Goal: Information Seeking & Learning: Learn about a topic

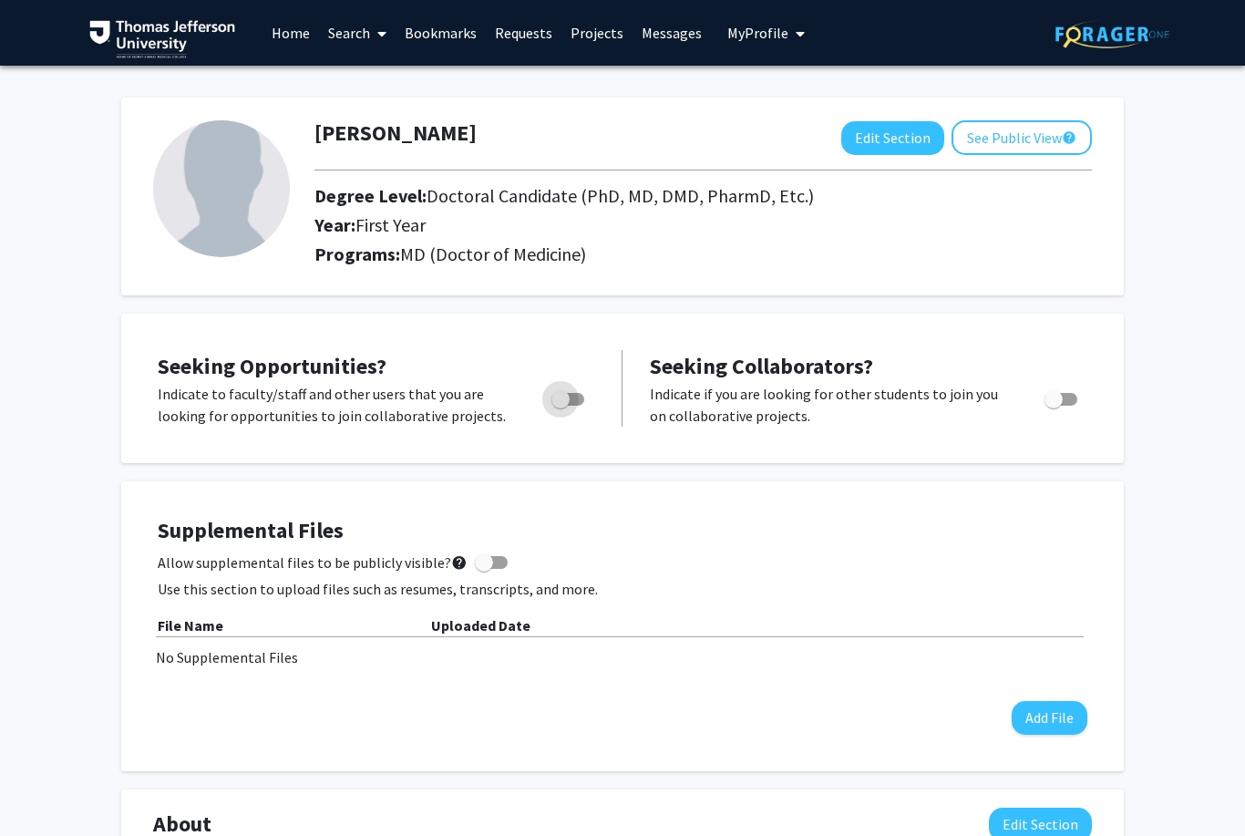
click at [569, 396] on span "Toggle" at bounding box center [560, 399] width 18 height 18
click at [561, 406] on input "Are you actively seeking opportunities?" at bounding box center [560, 406] width 1 height 1
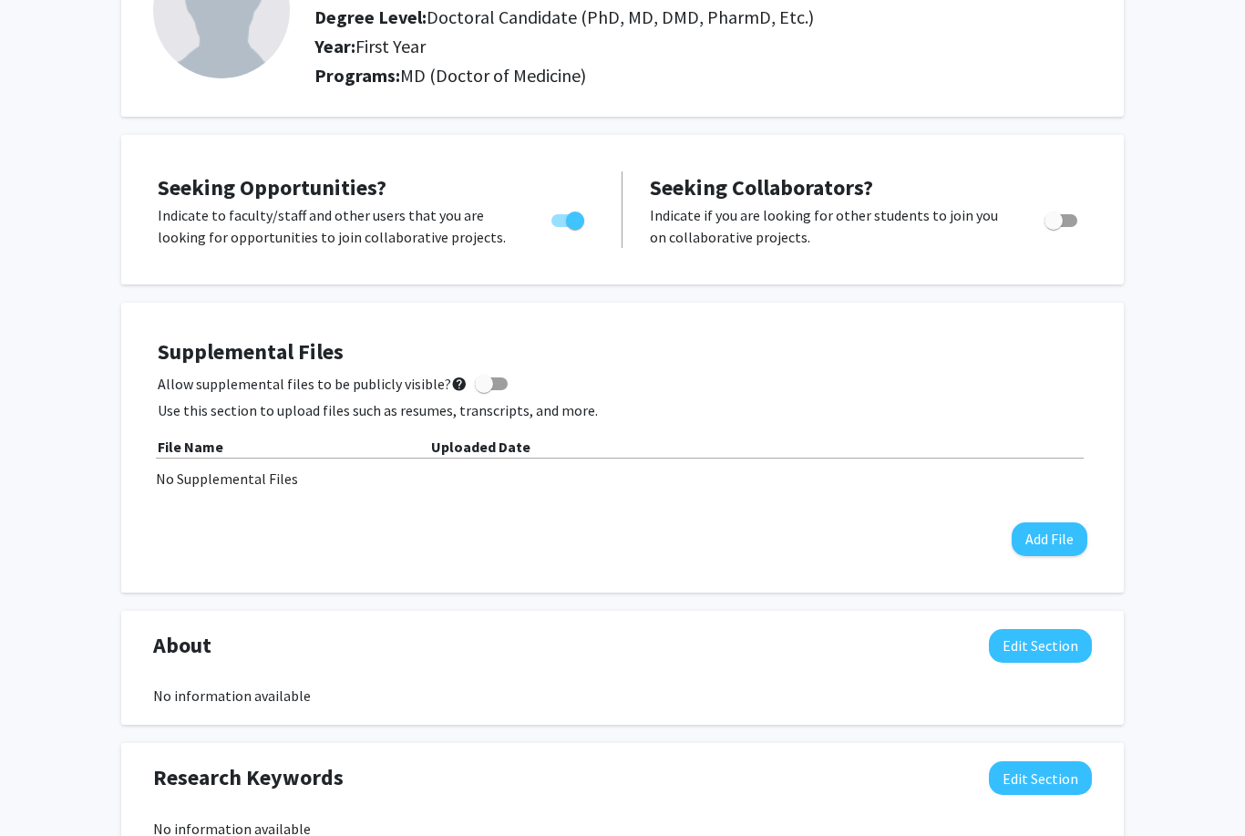
scroll to position [102, 0]
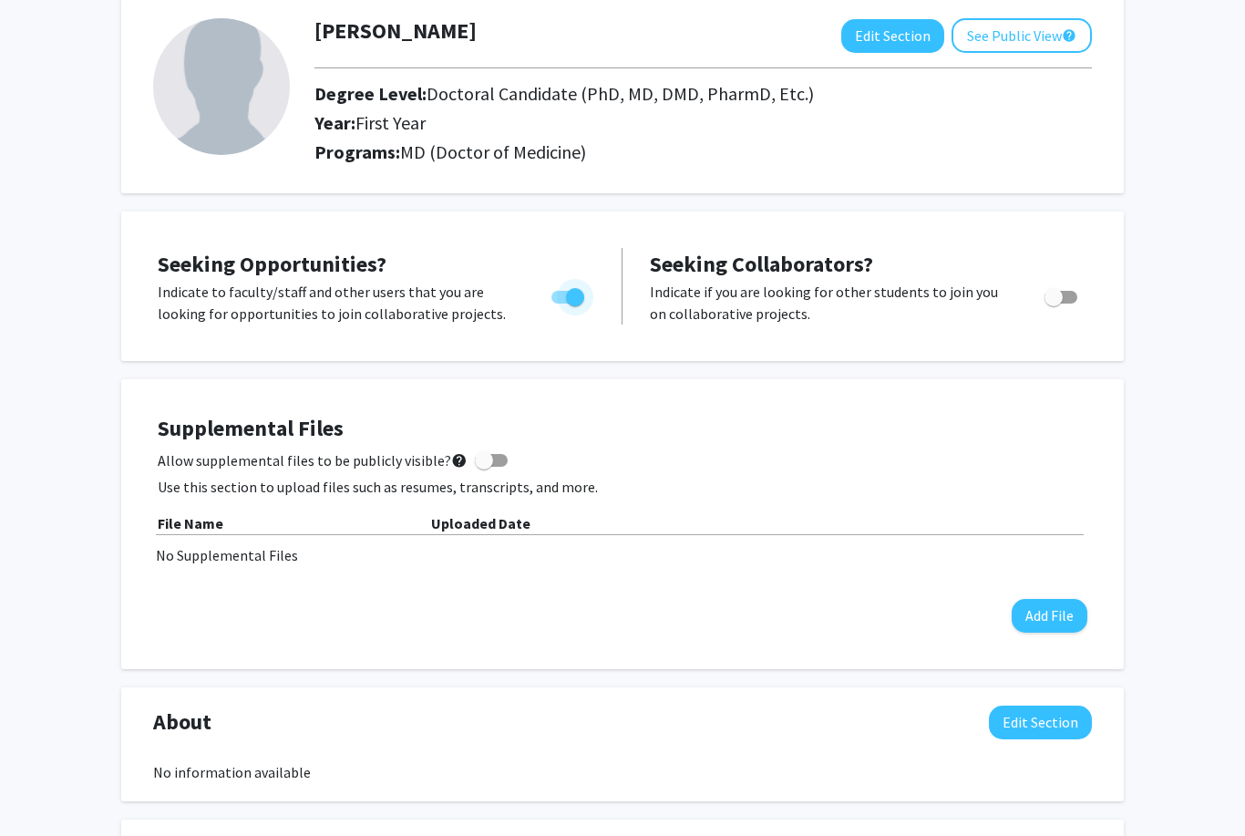
click at [567, 303] on span "Toggle" at bounding box center [575, 297] width 18 height 18
click at [561, 303] on input "Are you actively seeking opportunities?" at bounding box center [560, 303] width 1 height 1
checkbox input "false"
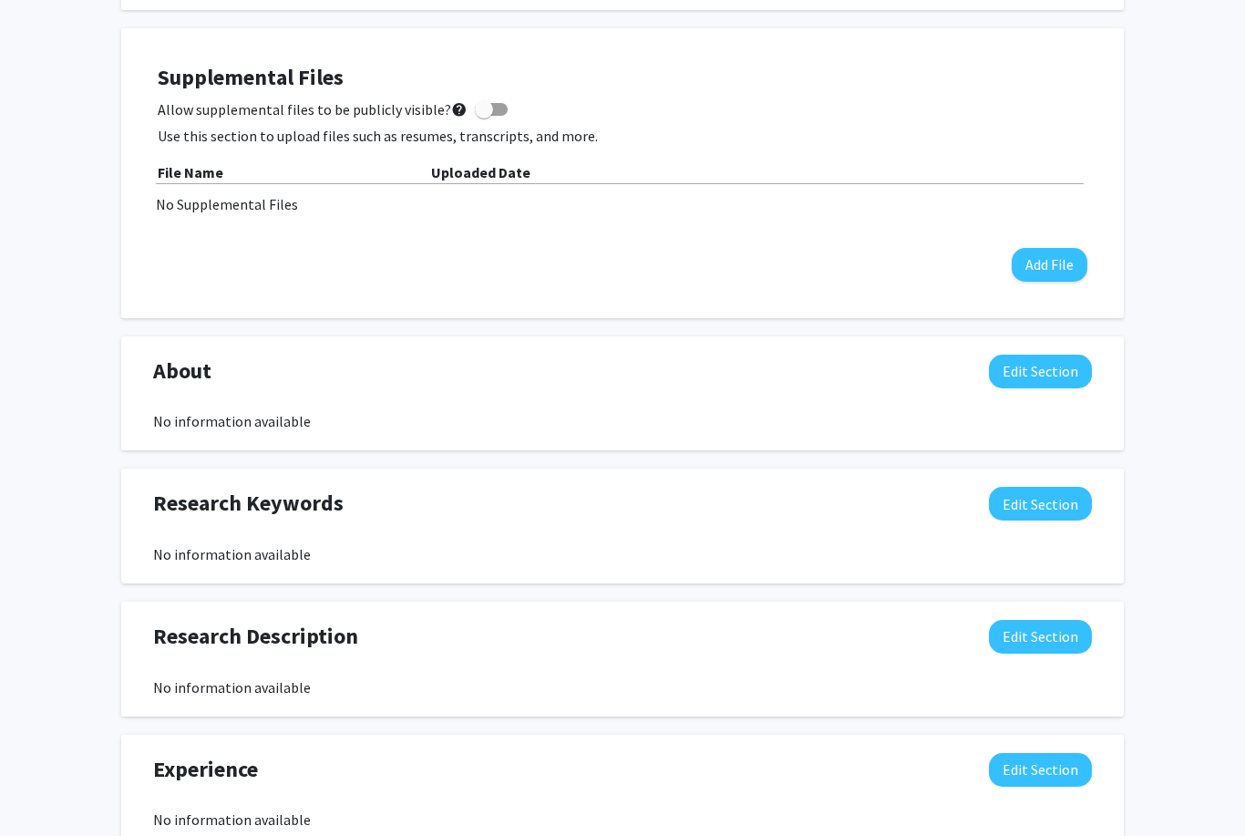
scroll to position [0, 0]
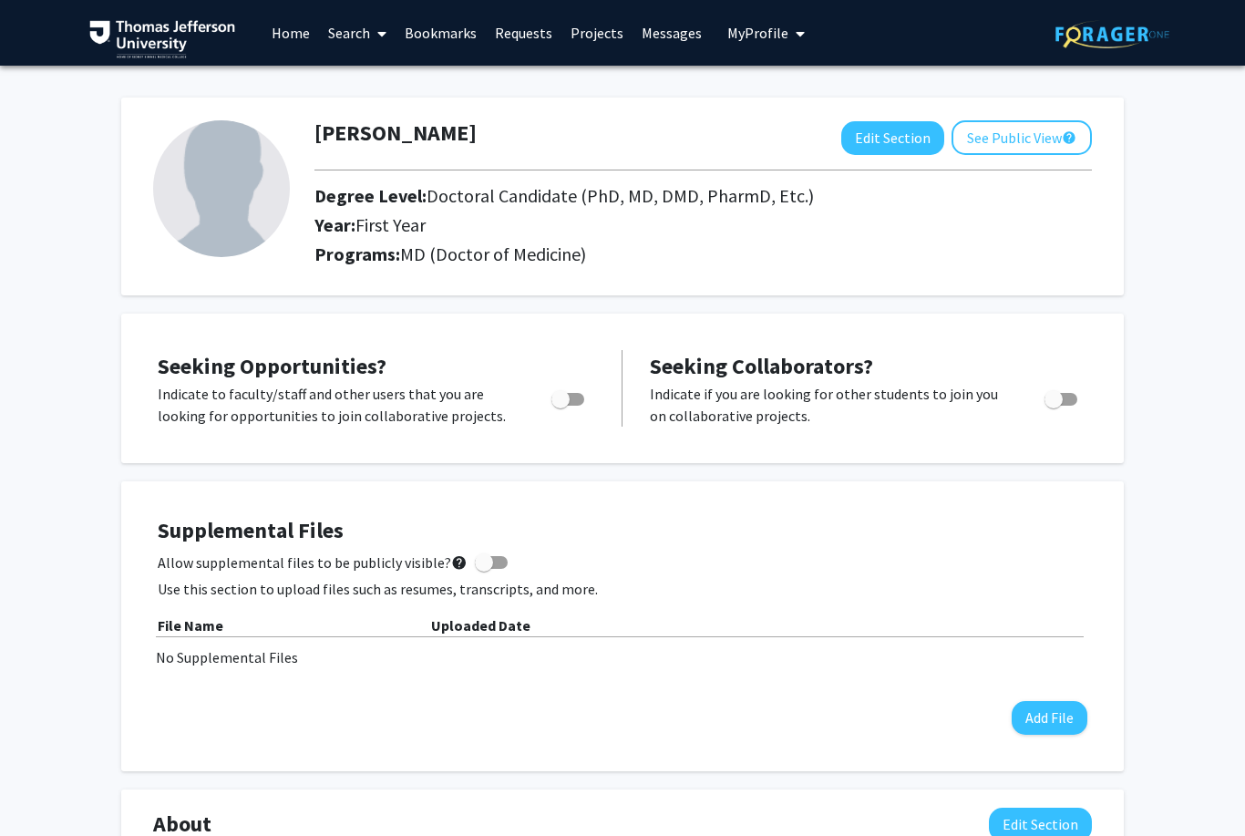
click at [366, 46] on link "Search" at bounding box center [357, 33] width 77 height 64
click at [396, 74] on span "Faculty/Staff" at bounding box center [386, 84] width 134 height 36
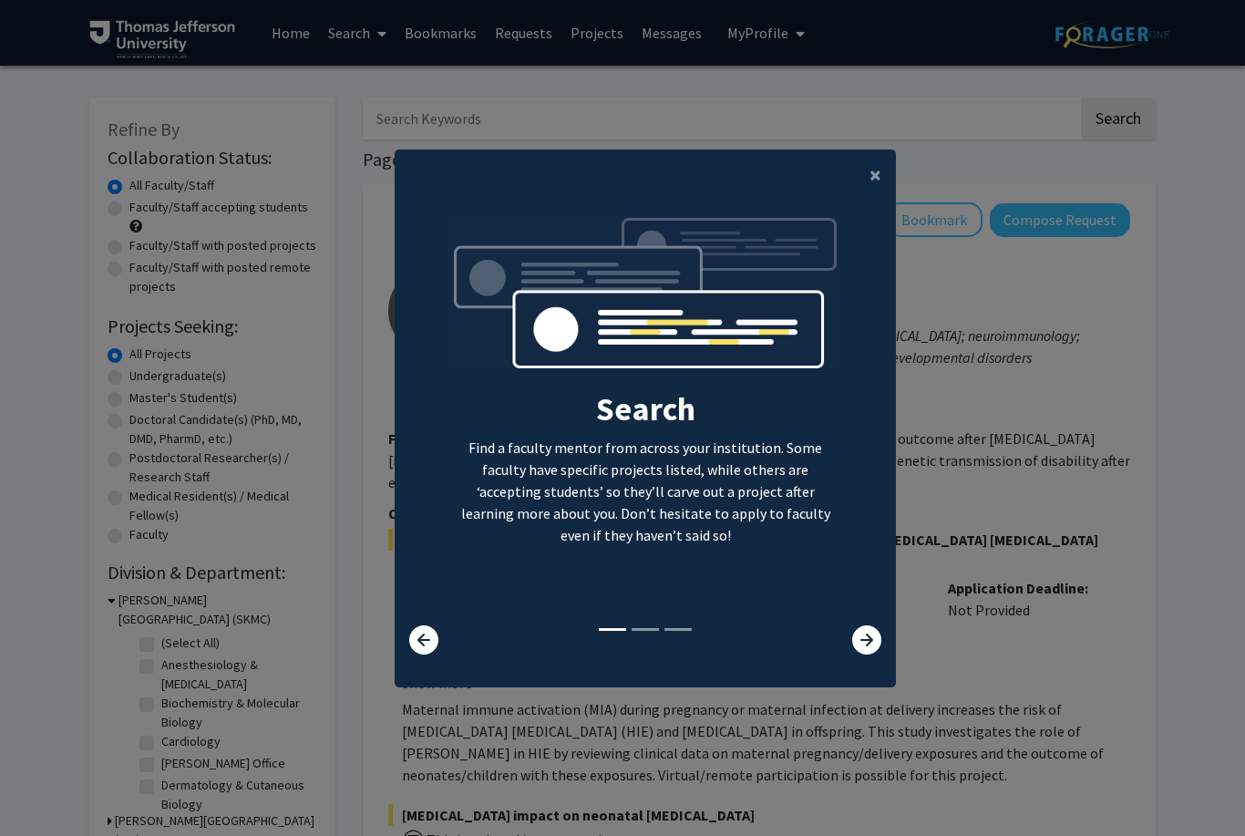
click at [855, 654] on icon at bounding box center [866, 639] width 29 height 29
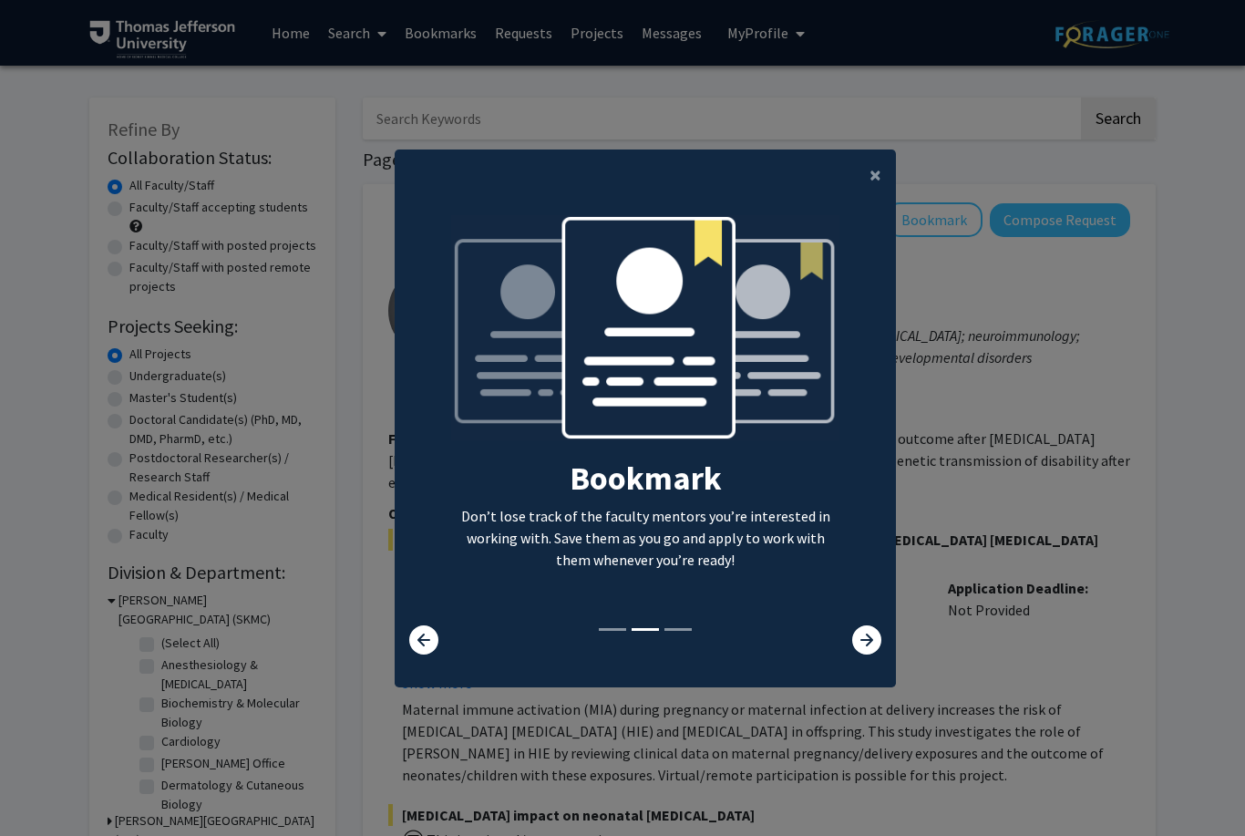
click at [424, 654] on icon at bounding box center [423, 639] width 29 height 29
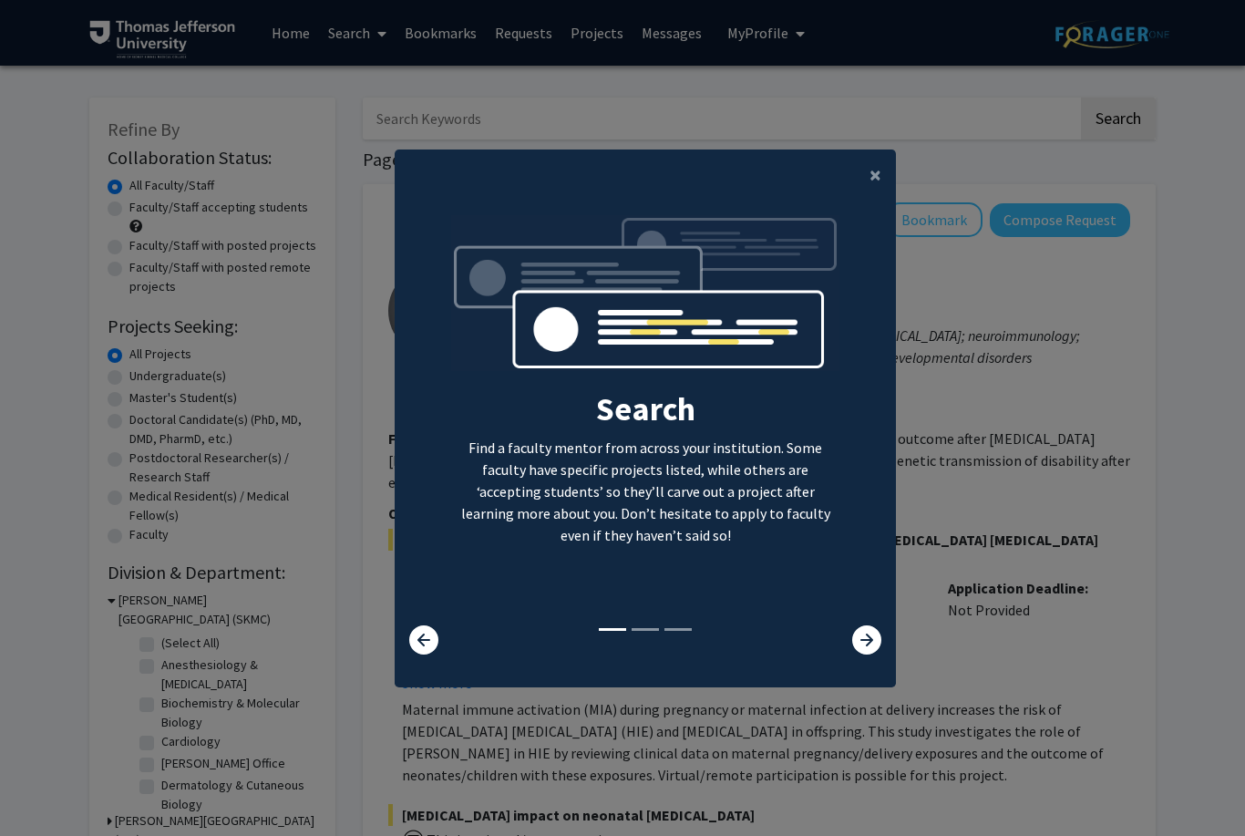
click at [868, 654] on icon at bounding box center [866, 639] width 29 height 29
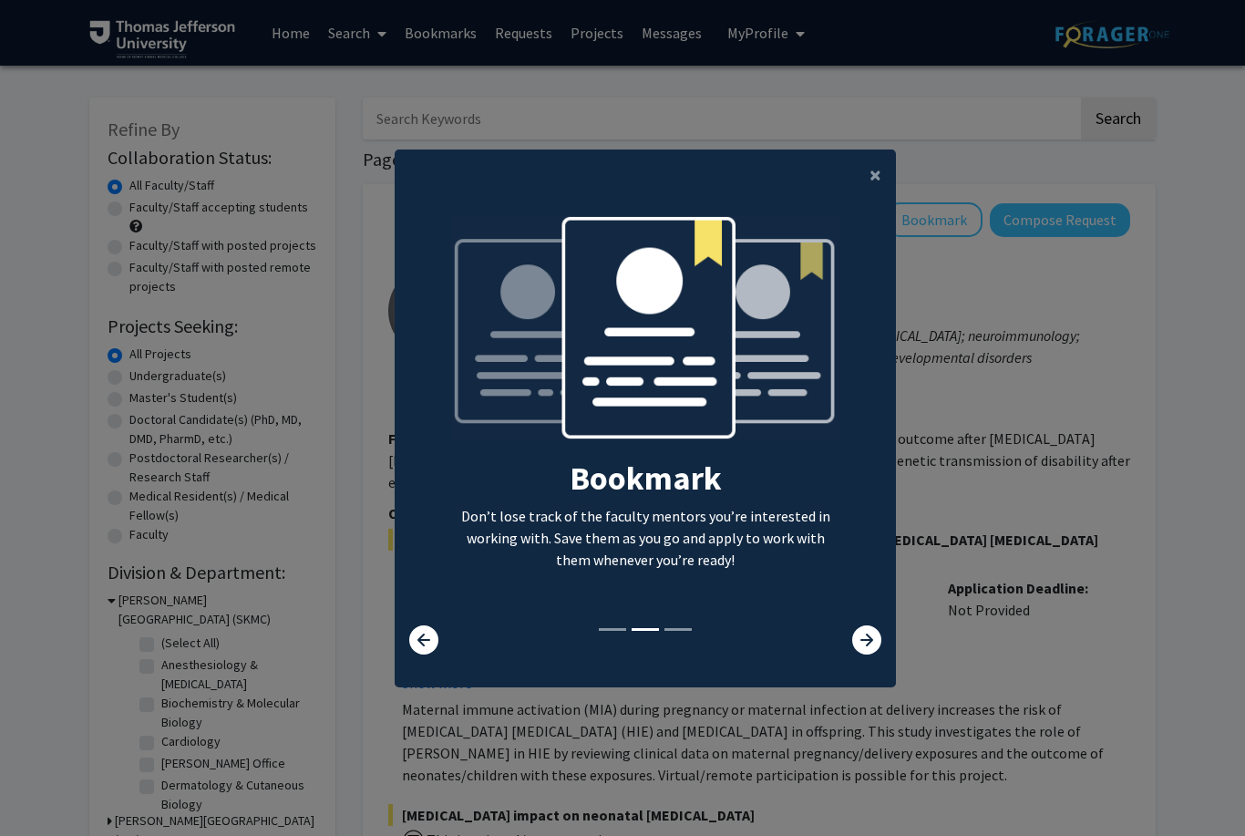
click at [863, 654] on icon at bounding box center [866, 639] width 29 height 29
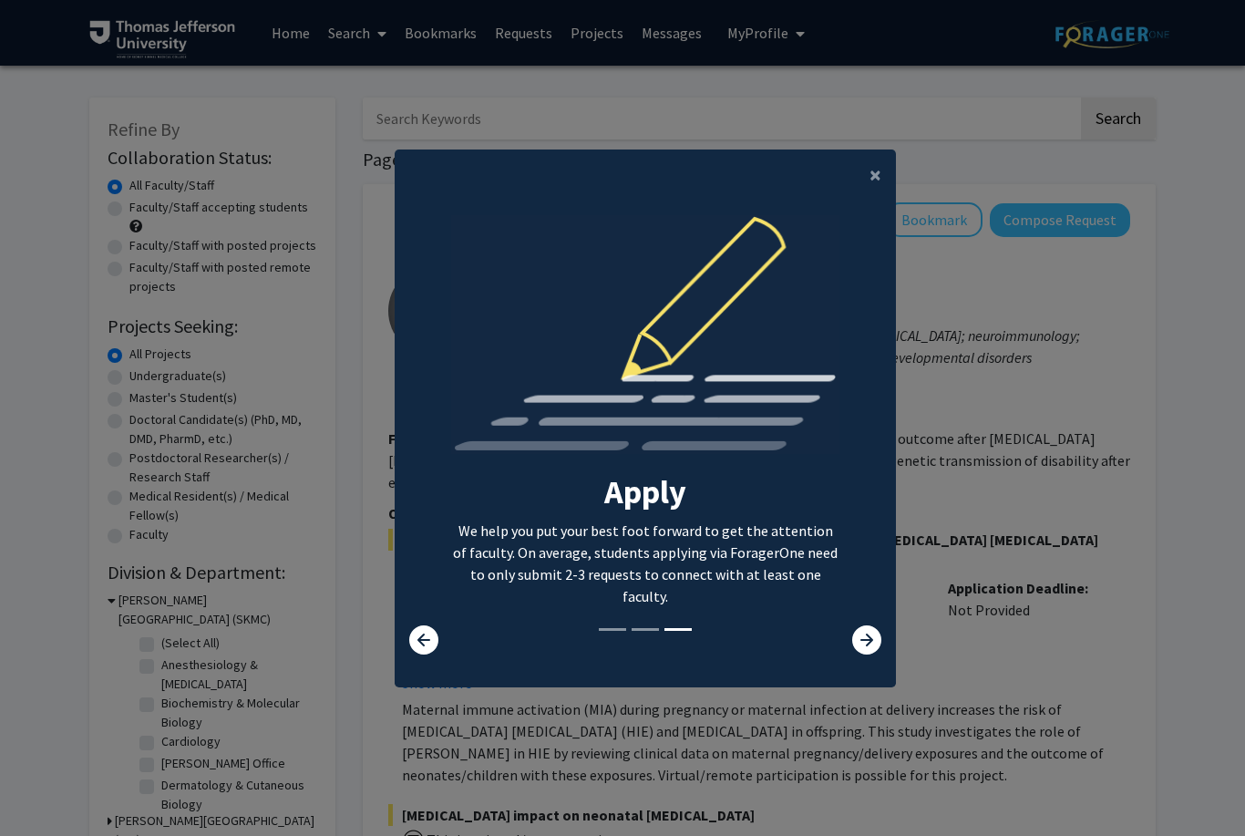
click at [857, 654] on icon at bounding box center [866, 639] width 29 height 29
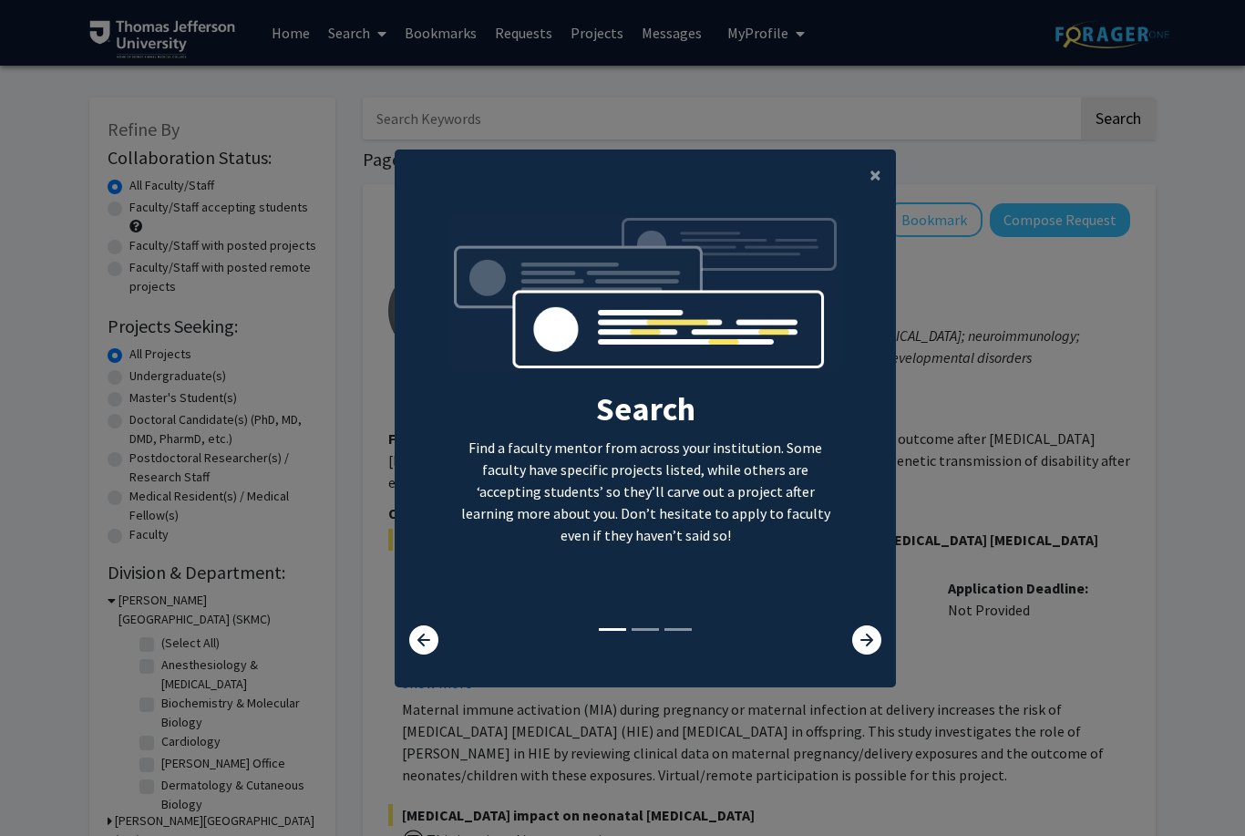
click at [861, 201] on button "×" at bounding box center [875, 174] width 41 height 51
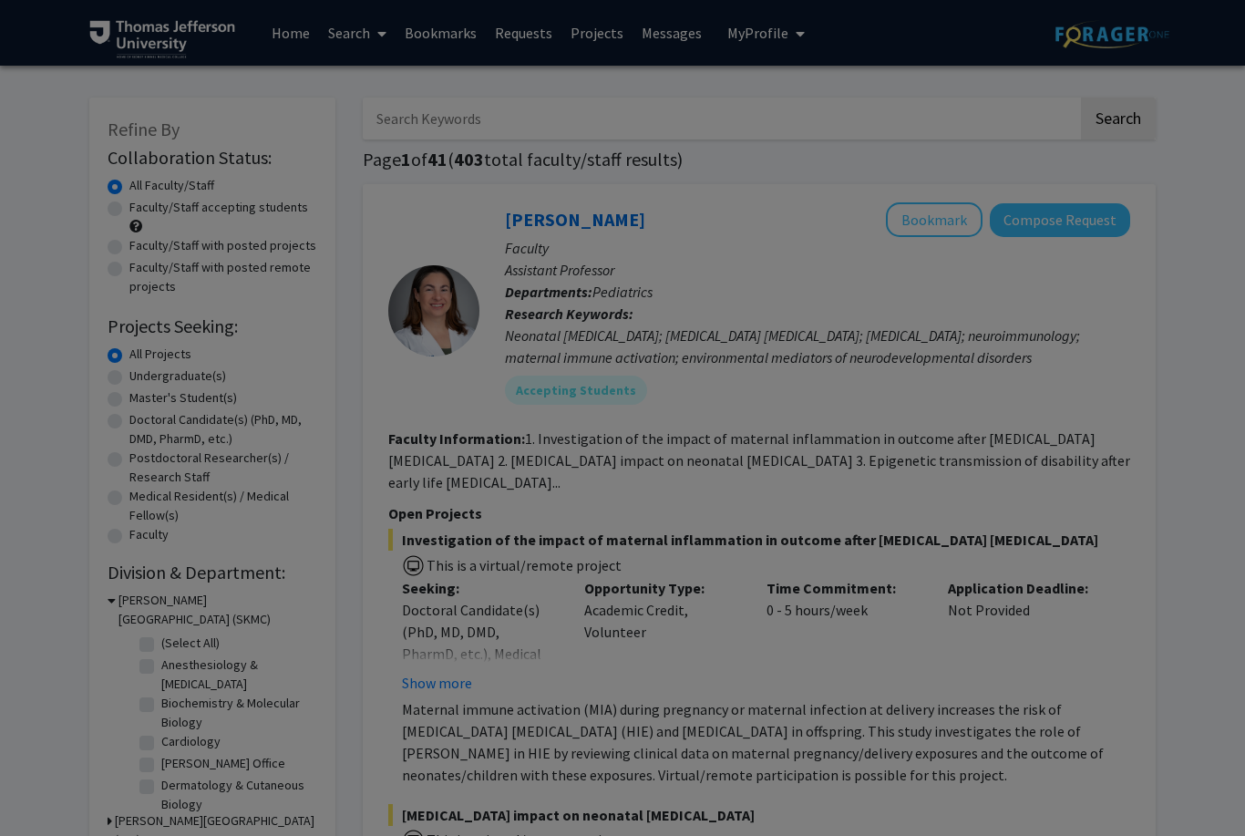
click at [877, 193] on div "Search Find a faculty mentor from across your institution. Some faculty have sp…" at bounding box center [645, 223] width 499 height 410
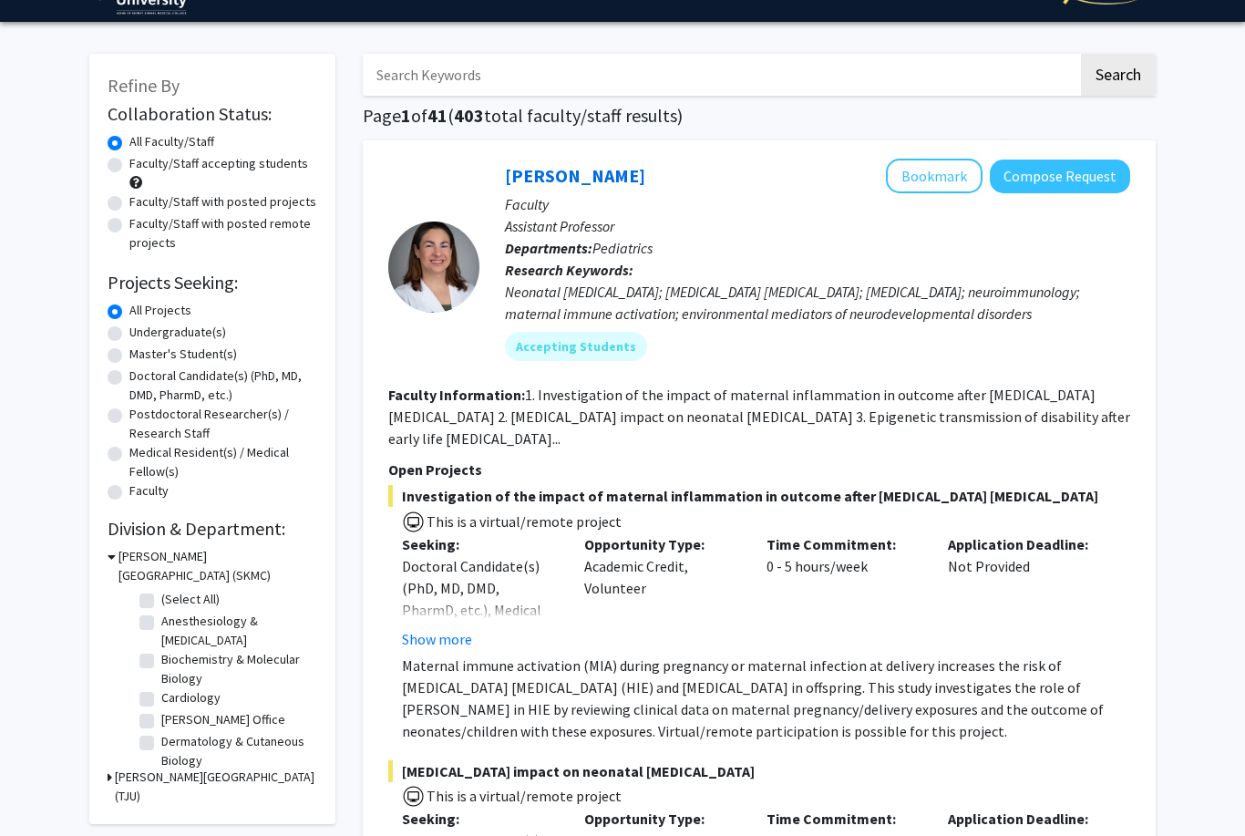
scroll to position [48, 0]
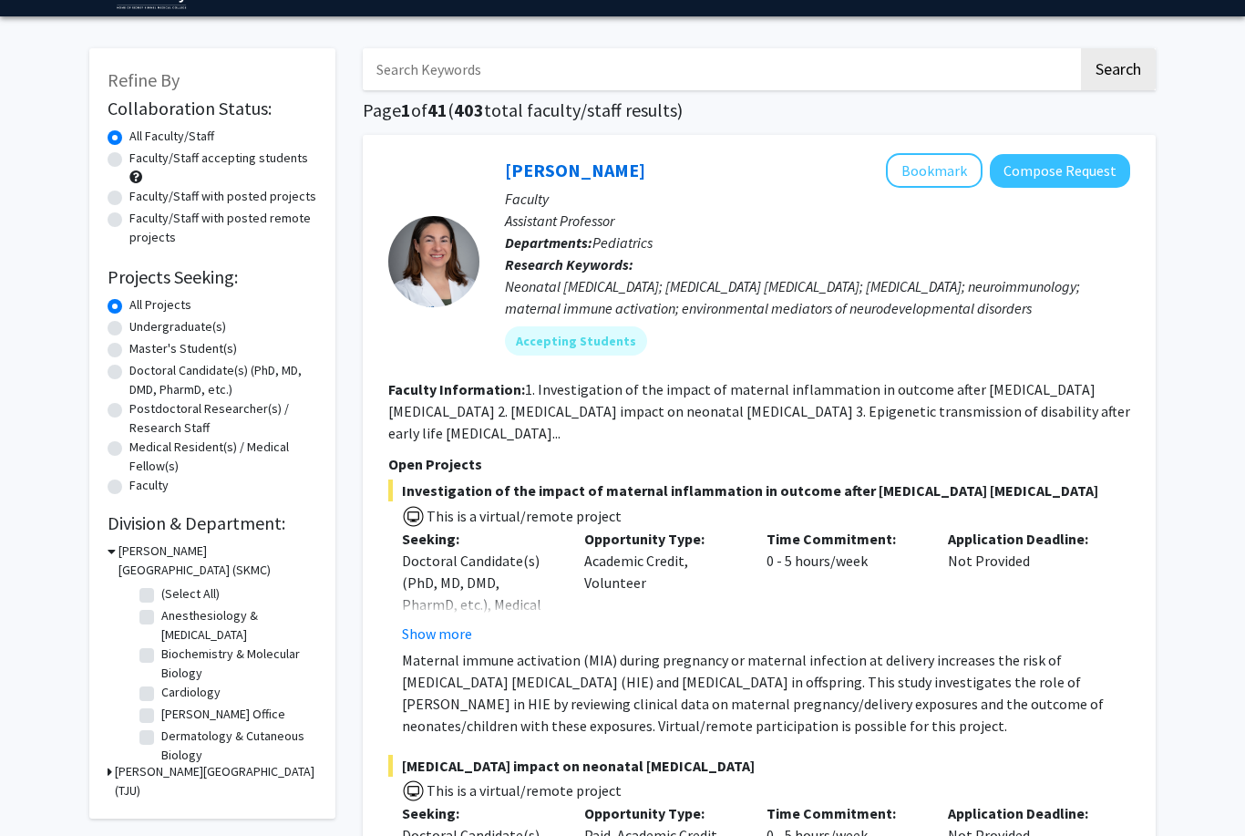
click at [110, 777] on icon at bounding box center [110, 772] width 5 height 19
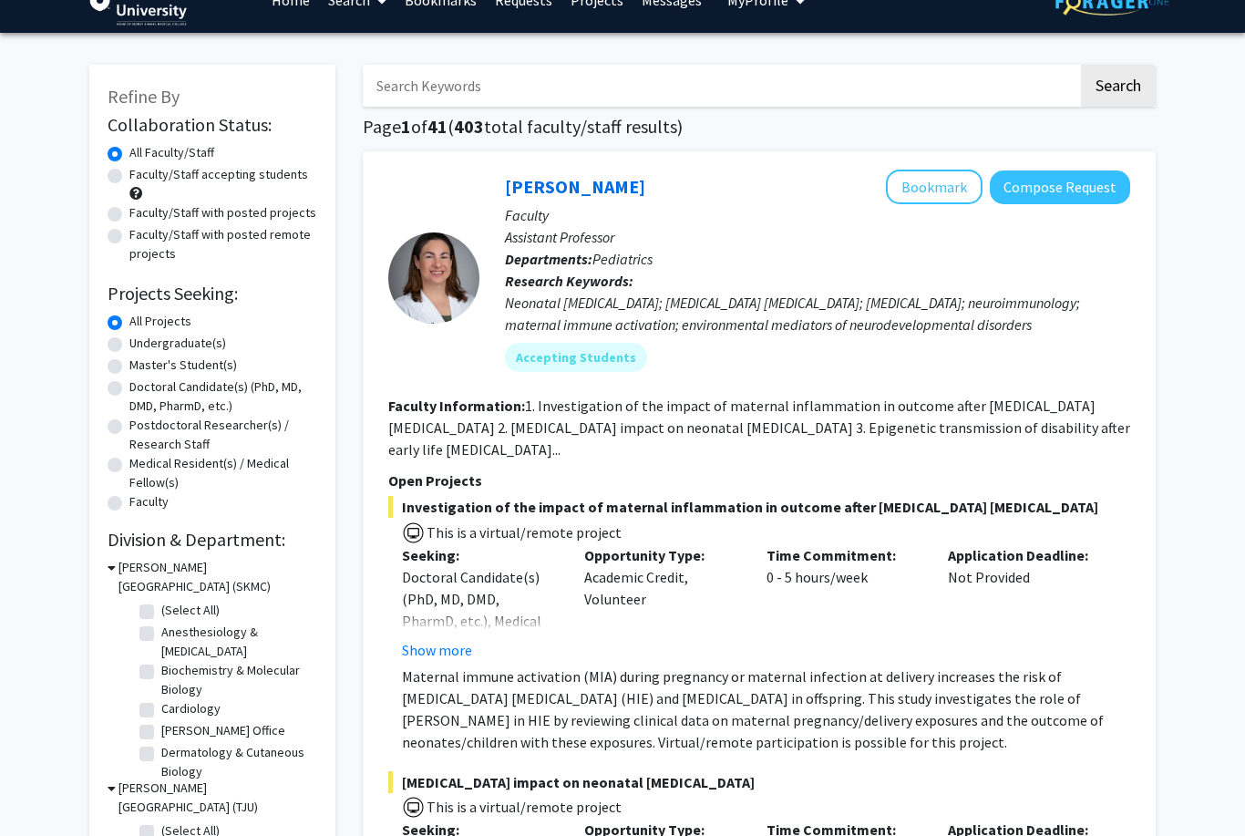
scroll to position [36, 0]
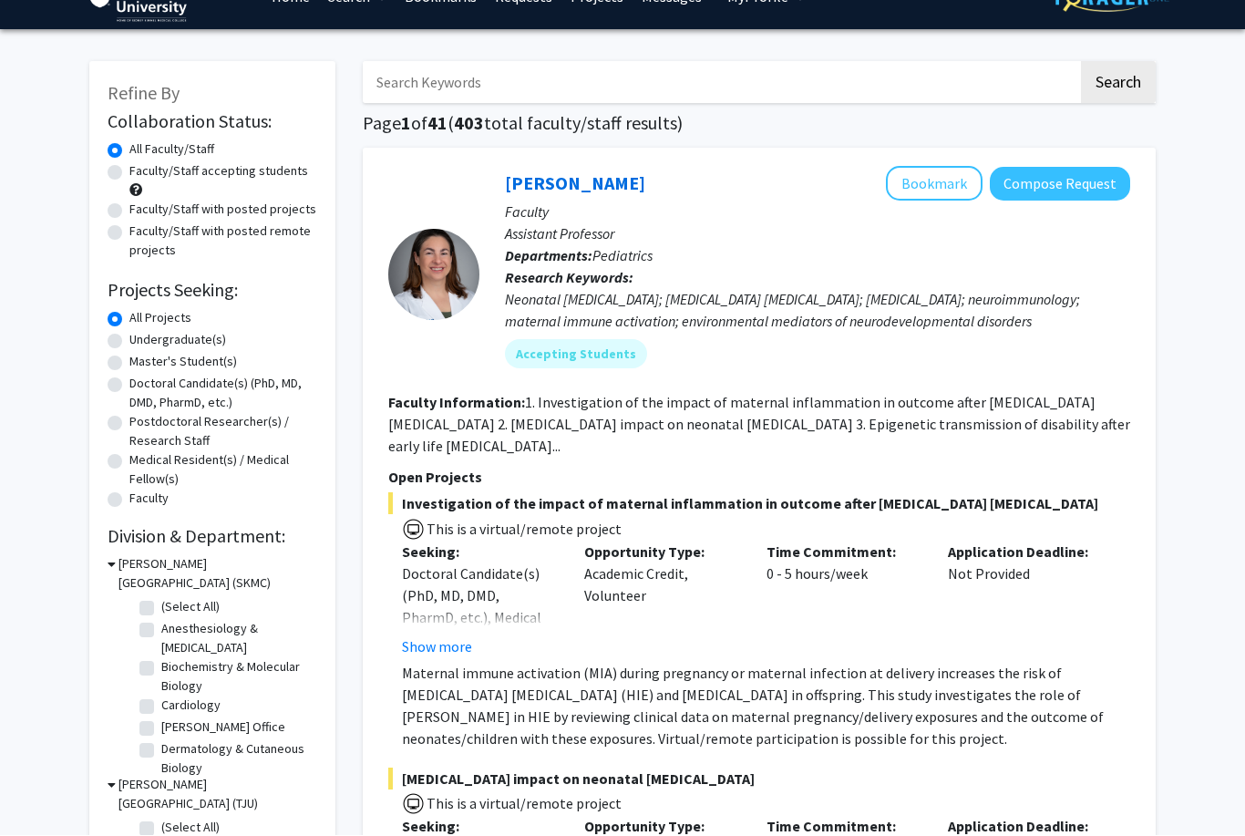
click at [448, 641] on button "Show more" at bounding box center [437, 647] width 70 height 22
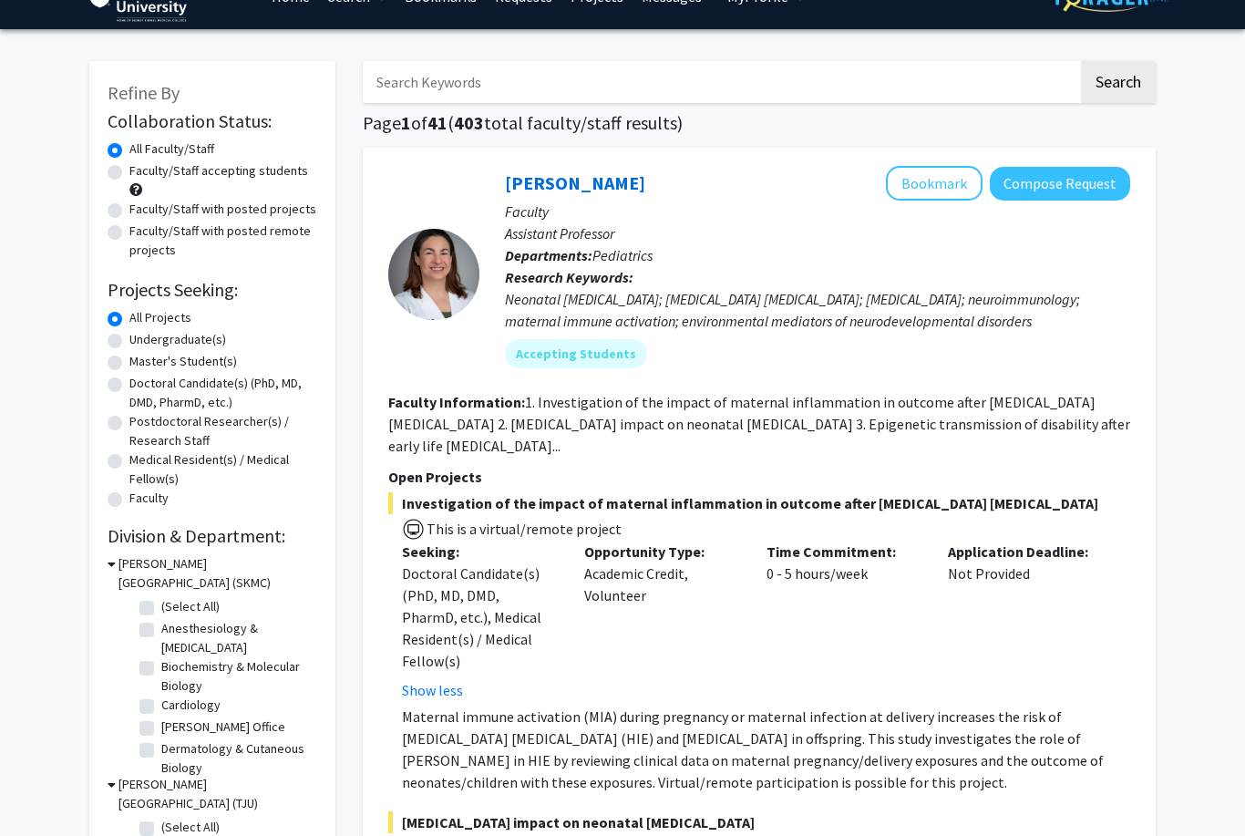
click at [129, 381] on label "Doctoral Candidate(s) (PhD, MD, DMD, PharmD, etc.)" at bounding box center [223, 393] width 188 height 38
click at [129, 381] on input "Doctoral Candidate(s) (PhD, MD, DMD, PharmD, etc.)" at bounding box center [135, 380] width 12 height 12
radio input "true"
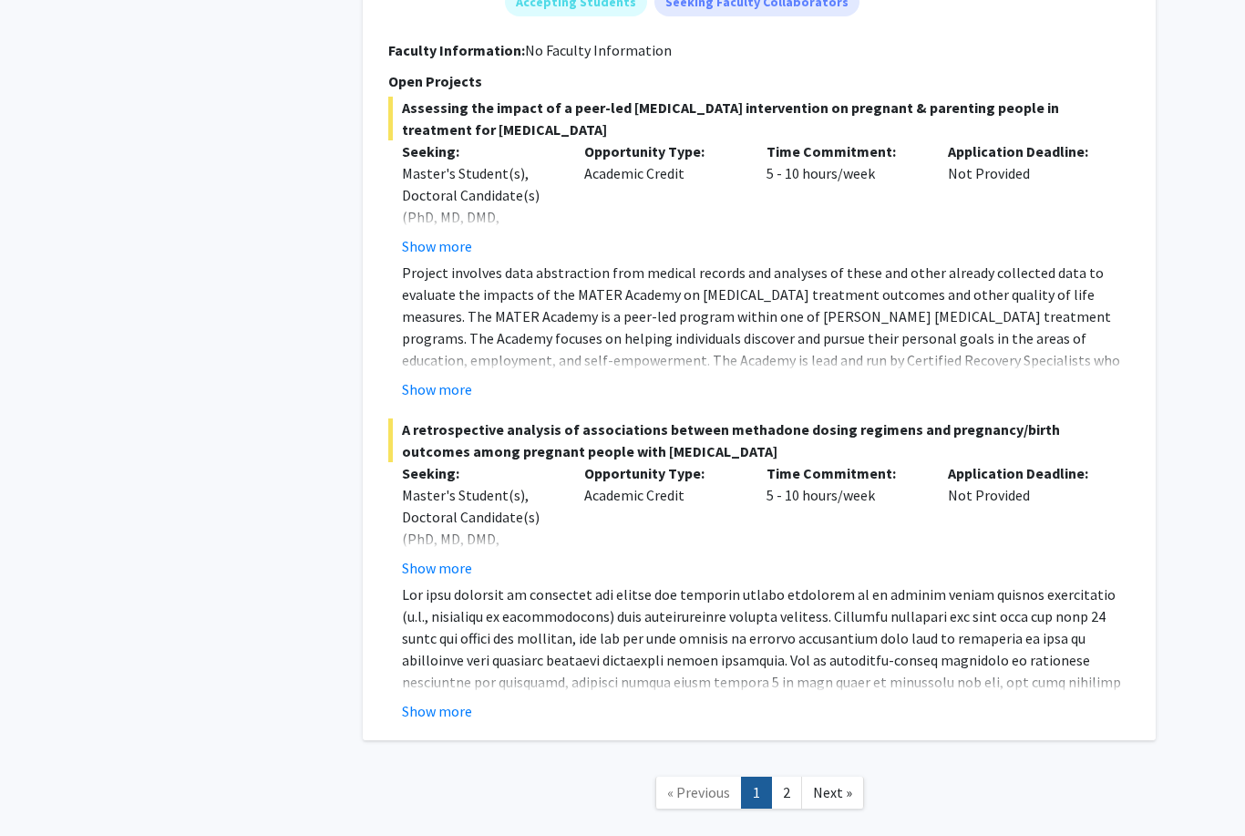
scroll to position [10724, 0]
click at [787, 777] on link "2" at bounding box center [786, 793] width 31 height 32
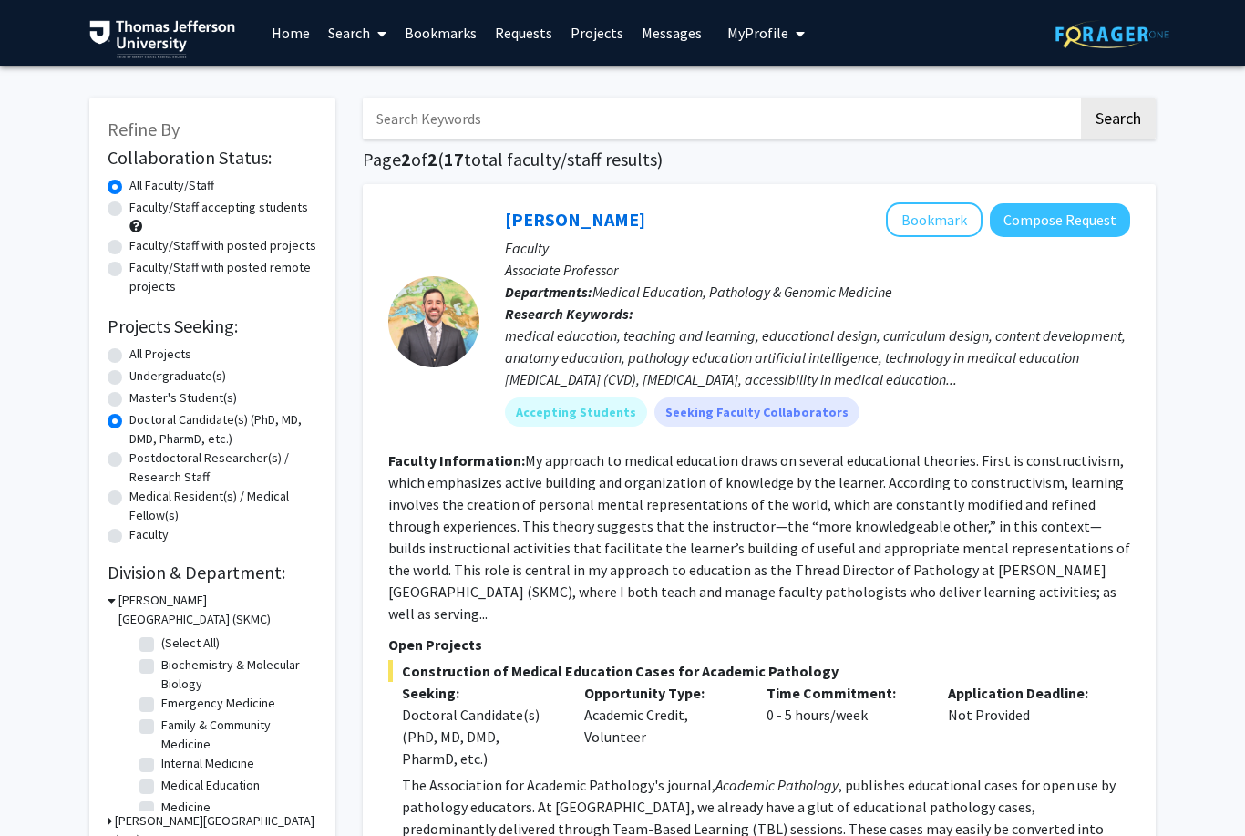
click at [129, 417] on label "Doctoral Candidate(s) (PhD, MD, DMD, PharmD, etc.)" at bounding box center [223, 429] width 188 height 38
click at [129, 417] on input "Doctoral Candidate(s) (PhD, MD, DMD, PharmD, etc.)" at bounding box center [135, 416] width 12 height 12
click at [129, 350] on label "All Projects" at bounding box center [160, 354] width 62 height 19
click at [129, 350] on input "All Projects" at bounding box center [135, 351] width 12 height 12
radio input "true"
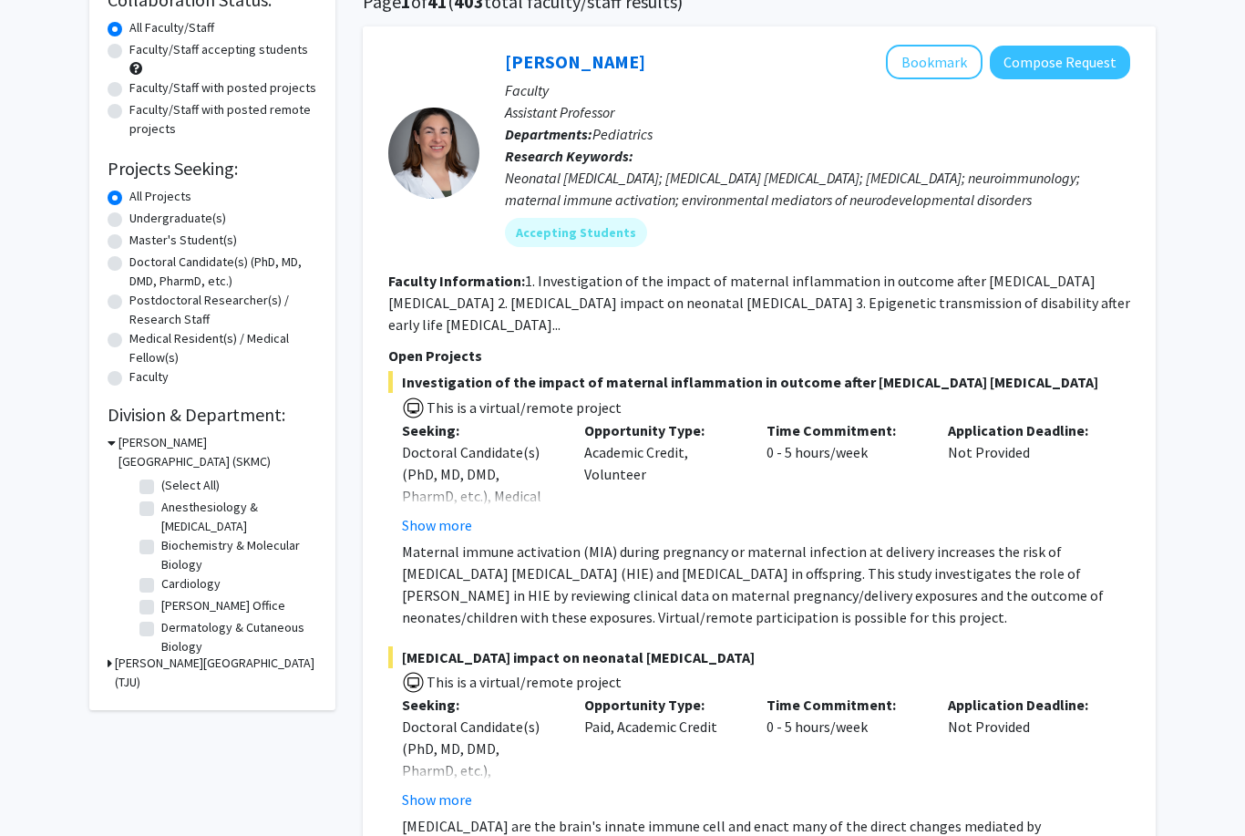
scroll to position [158, 0]
click at [110, 658] on icon at bounding box center [110, 662] width 5 height 19
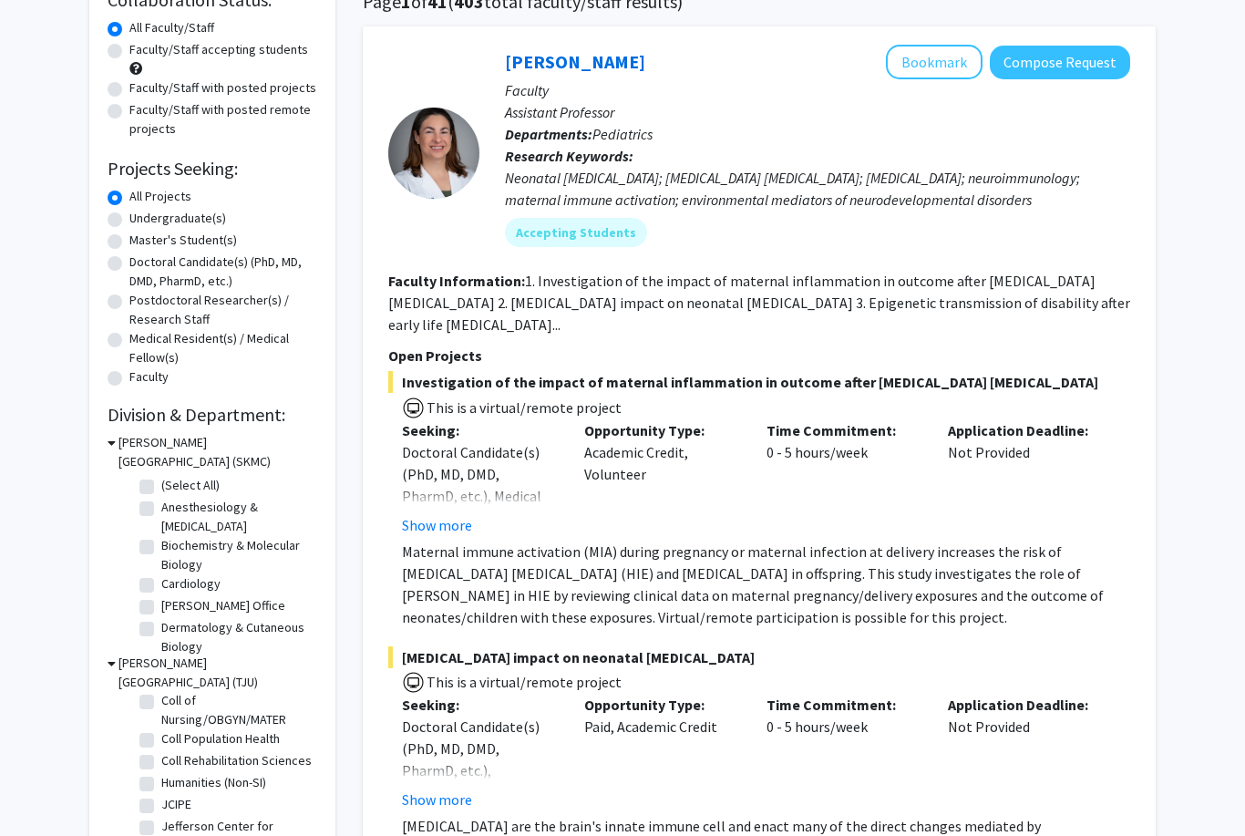
scroll to position [95, 0]
click at [161, 771] on label "Humanities (Non-SI)" at bounding box center [213, 780] width 105 height 19
click at [161, 771] on input "Humanities (Non-SI)" at bounding box center [167, 777] width 12 height 12
checkbox input "true"
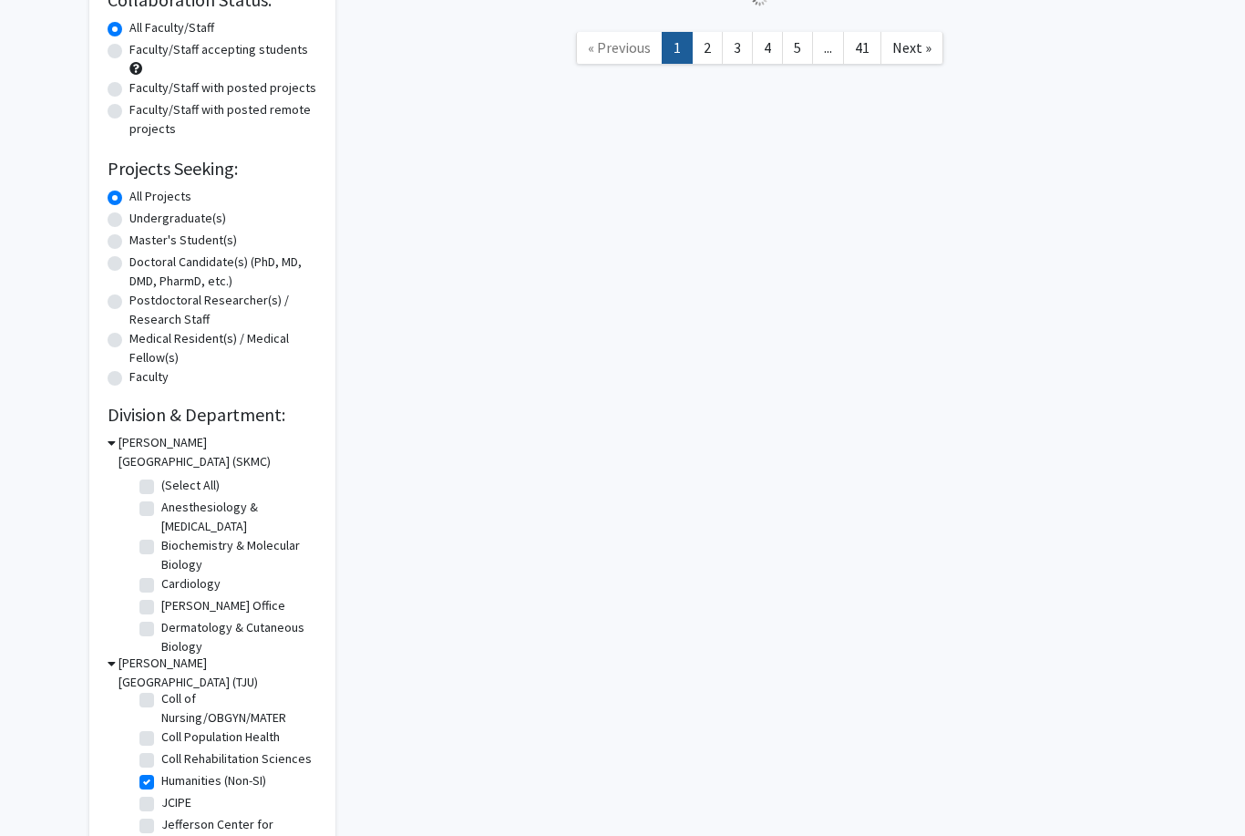
checkbox input "true"
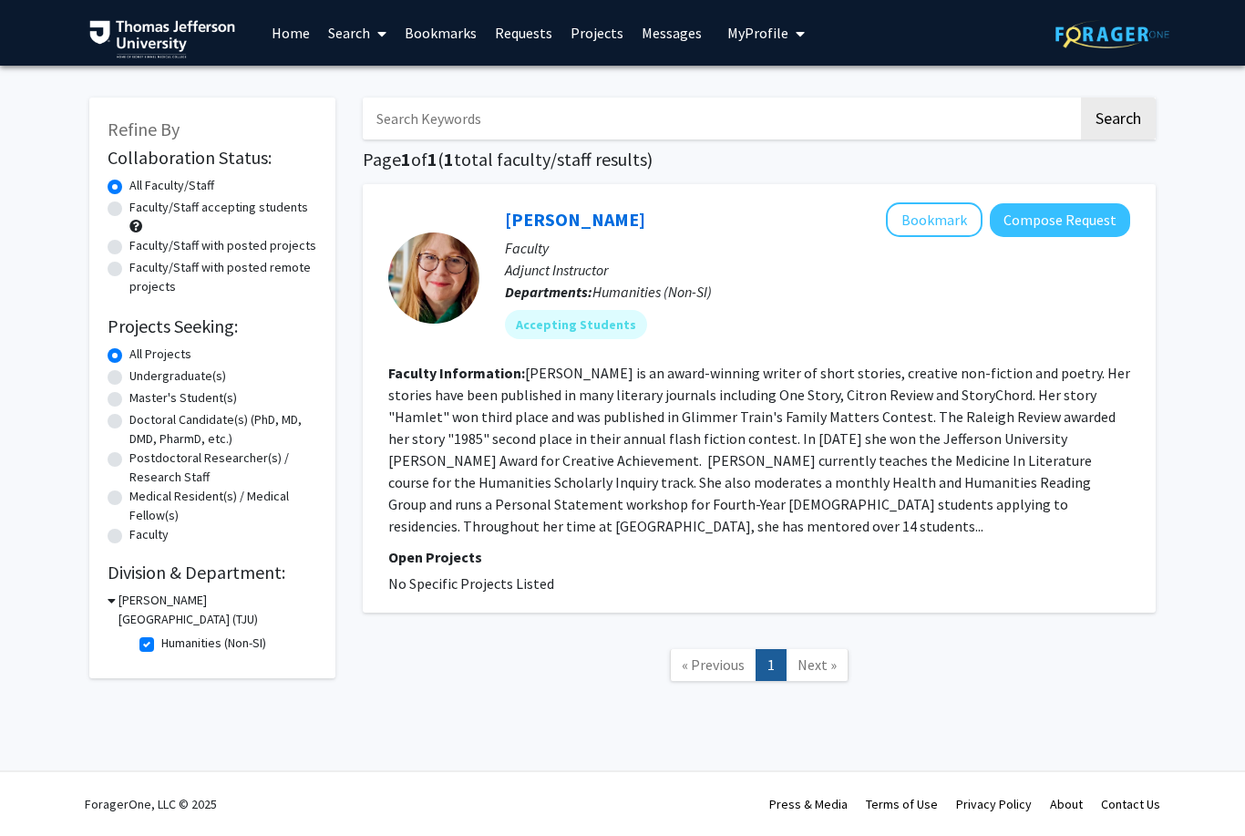
click at [110, 605] on icon at bounding box center [112, 600] width 8 height 19
click at [119, 603] on h3 "[PERSON_NAME][GEOGRAPHIC_DATA] (TJU)" at bounding box center [216, 610] width 202 height 38
click at [161, 633] on label "Humanities (Non-SI)" at bounding box center [213, 642] width 105 height 19
click at [161, 633] on input "Humanities (Non-SI)" at bounding box center [167, 639] width 12 height 12
checkbox input "false"
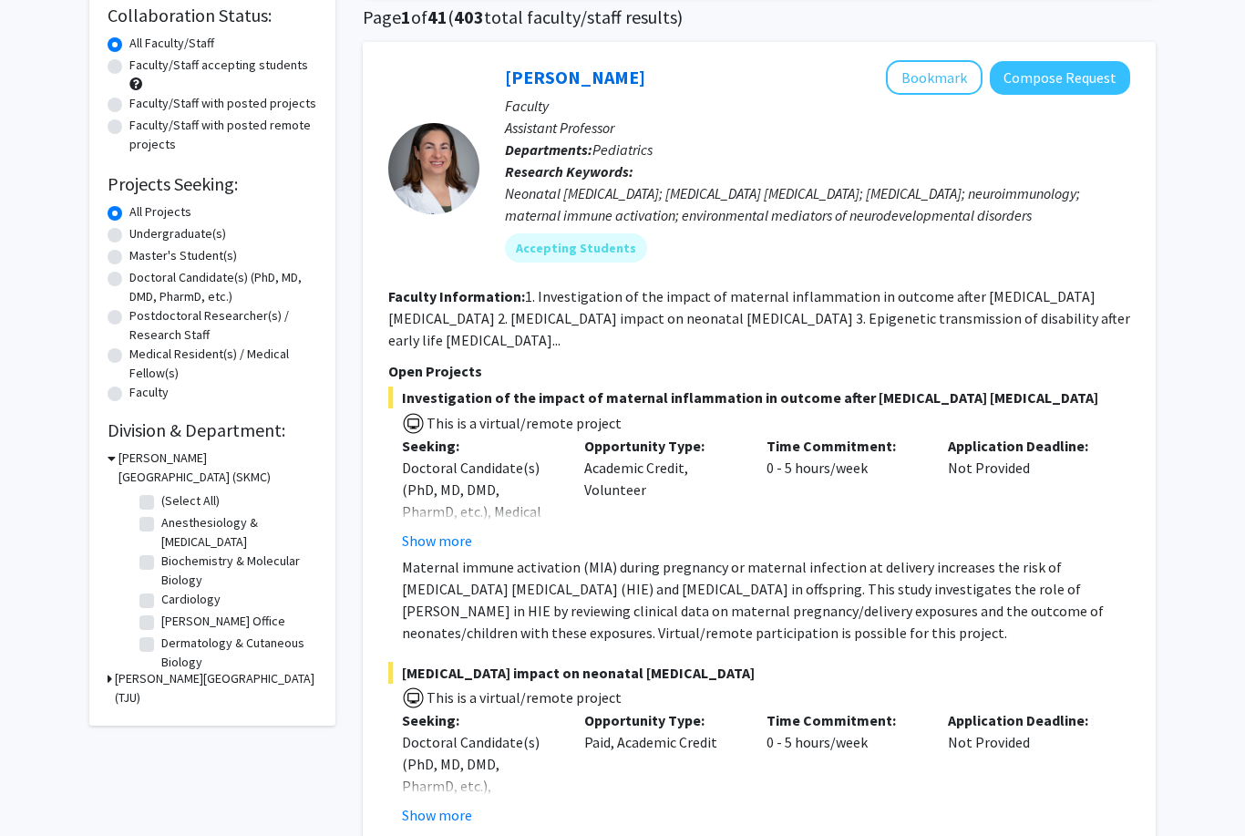
scroll to position [143, 0]
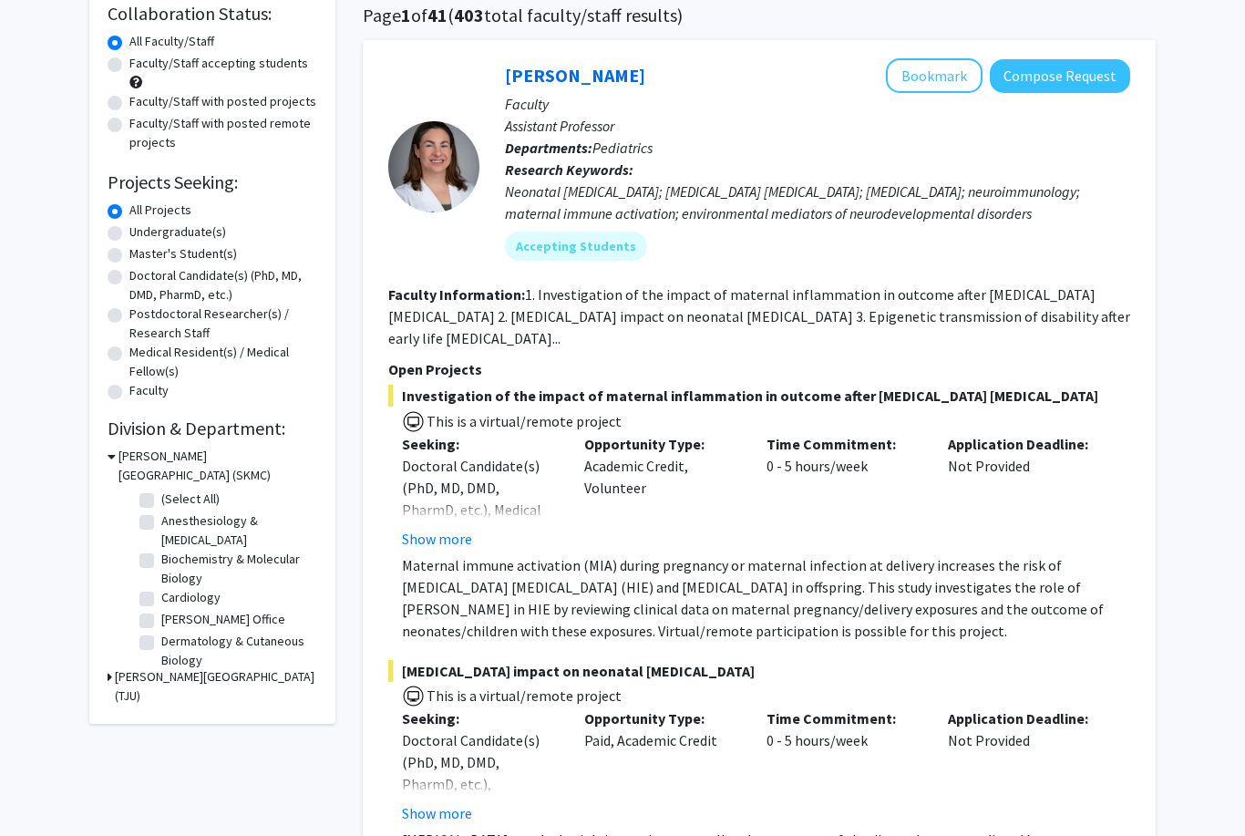
click at [108, 675] on icon at bounding box center [110, 677] width 5 height 19
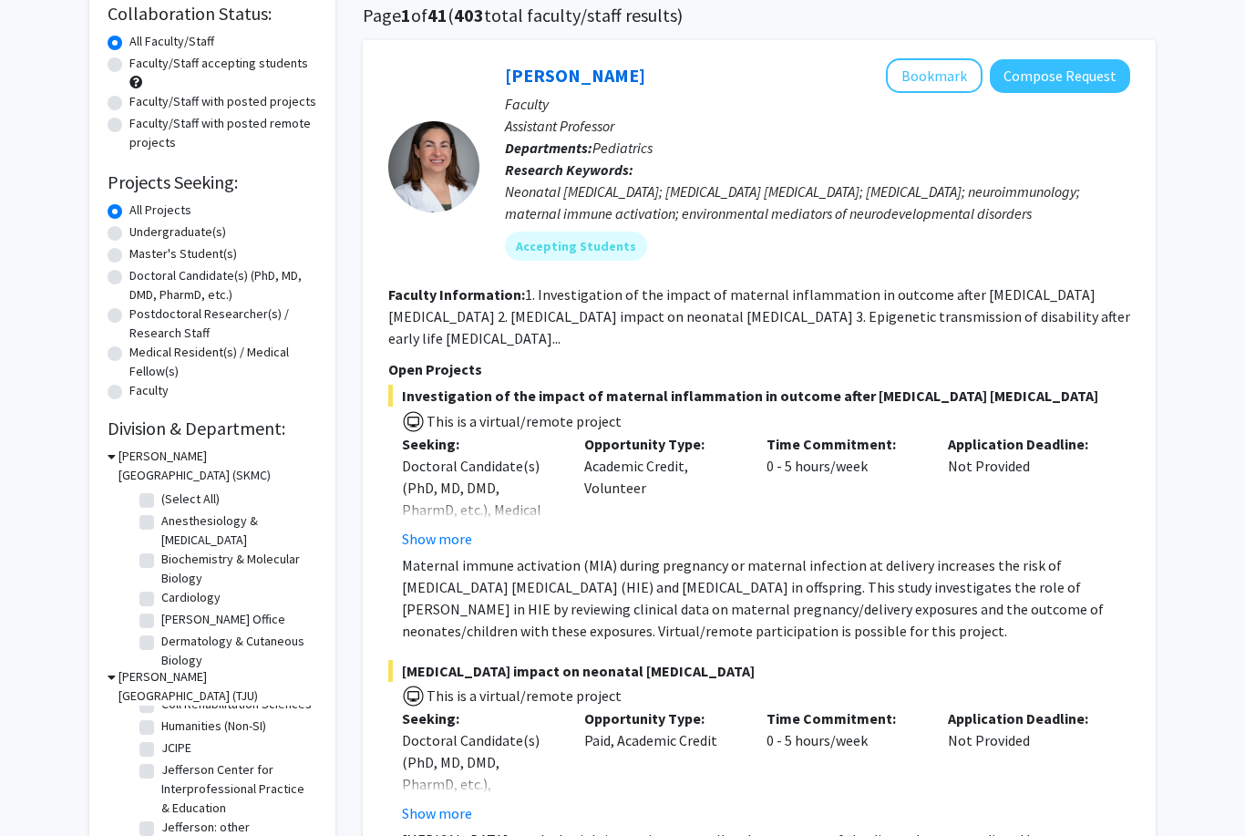
scroll to position [163, 0]
click at [161, 760] on label "Jefferson Center for Interprofessional Practice & Education" at bounding box center [236, 788] width 151 height 57
click at [161, 760] on input "Jefferson Center for Interprofessional Practice & Education" at bounding box center [167, 766] width 12 height 12
checkbox input "true"
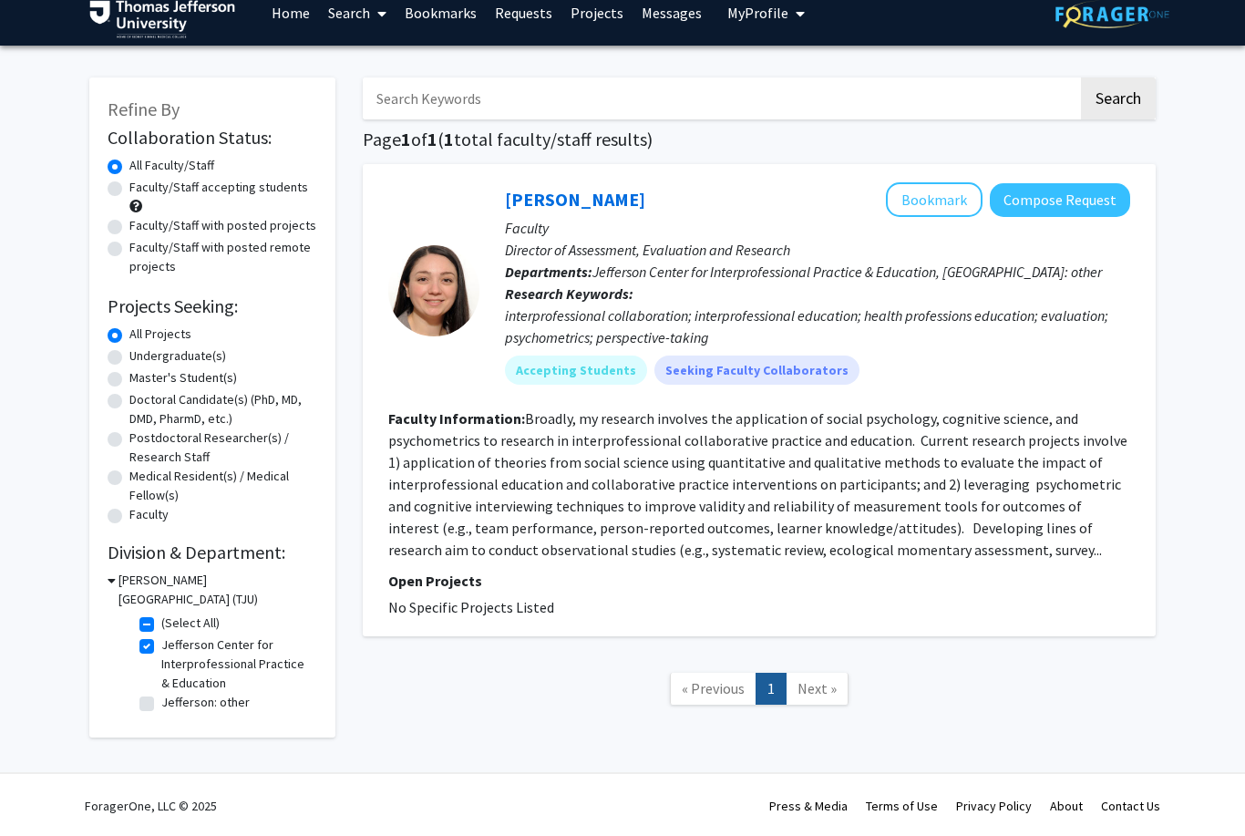
scroll to position [20, 0]
click at [161, 613] on label "(Select All)" at bounding box center [190, 622] width 58 height 19
click at [161, 613] on input "(Select All)" at bounding box center [167, 619] width 12 height 12
checkbox input "false"
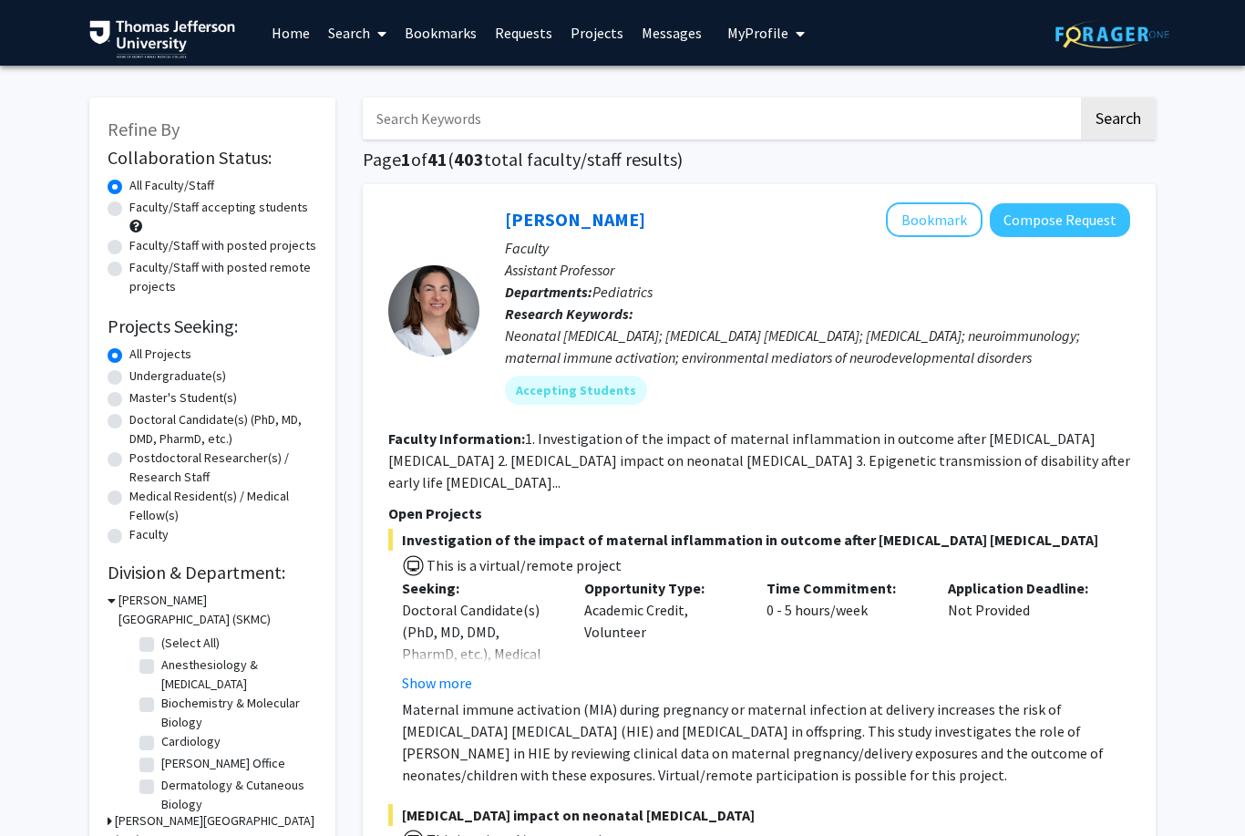
click at [916, 117] on input "Search Keywords" at bounding box center [720, 119] width 715 height 42
type input "Design"
click at [1117, 117] on button "Search" at bounding box center [1118, 119] width 75 height 42
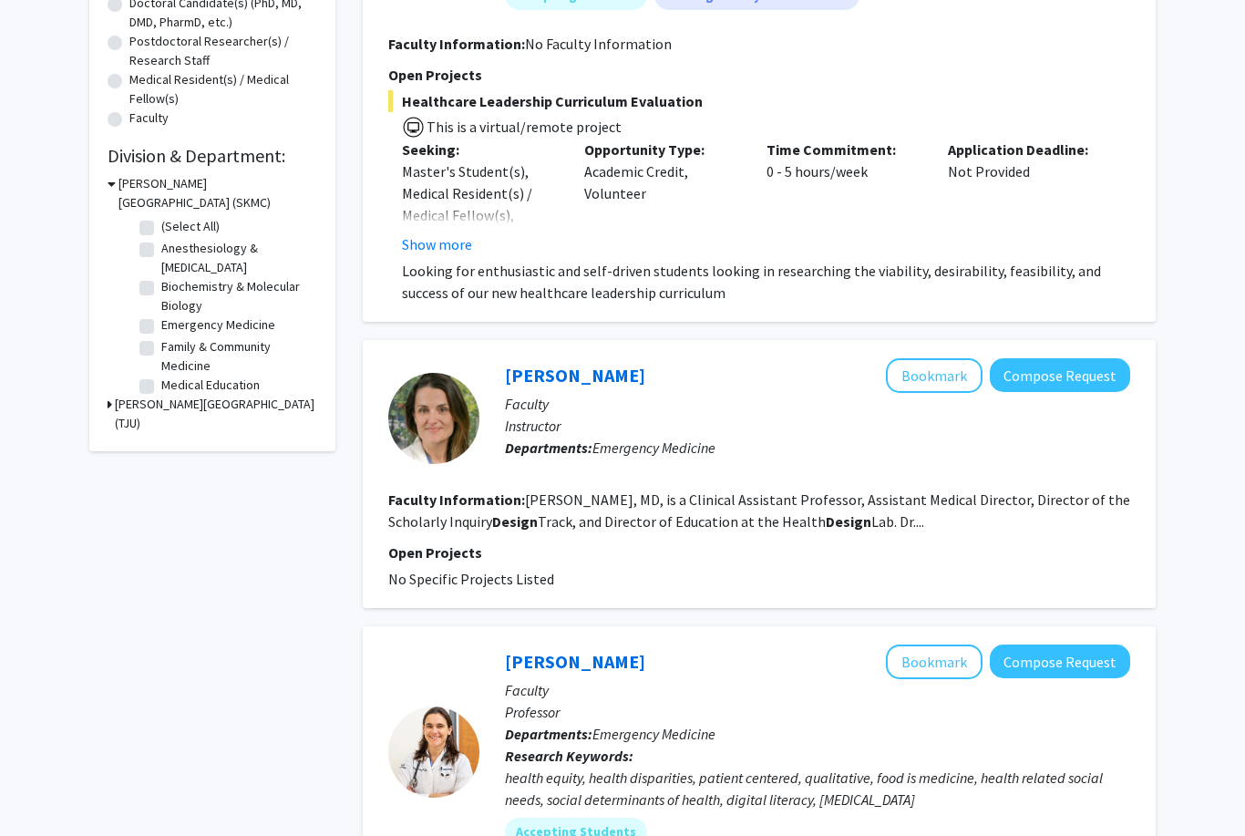
scroll to position [417, 0]
click at [596, 377] on link "[PERSON_NAME]" at bounding box center [575, 374] width 140 height 23
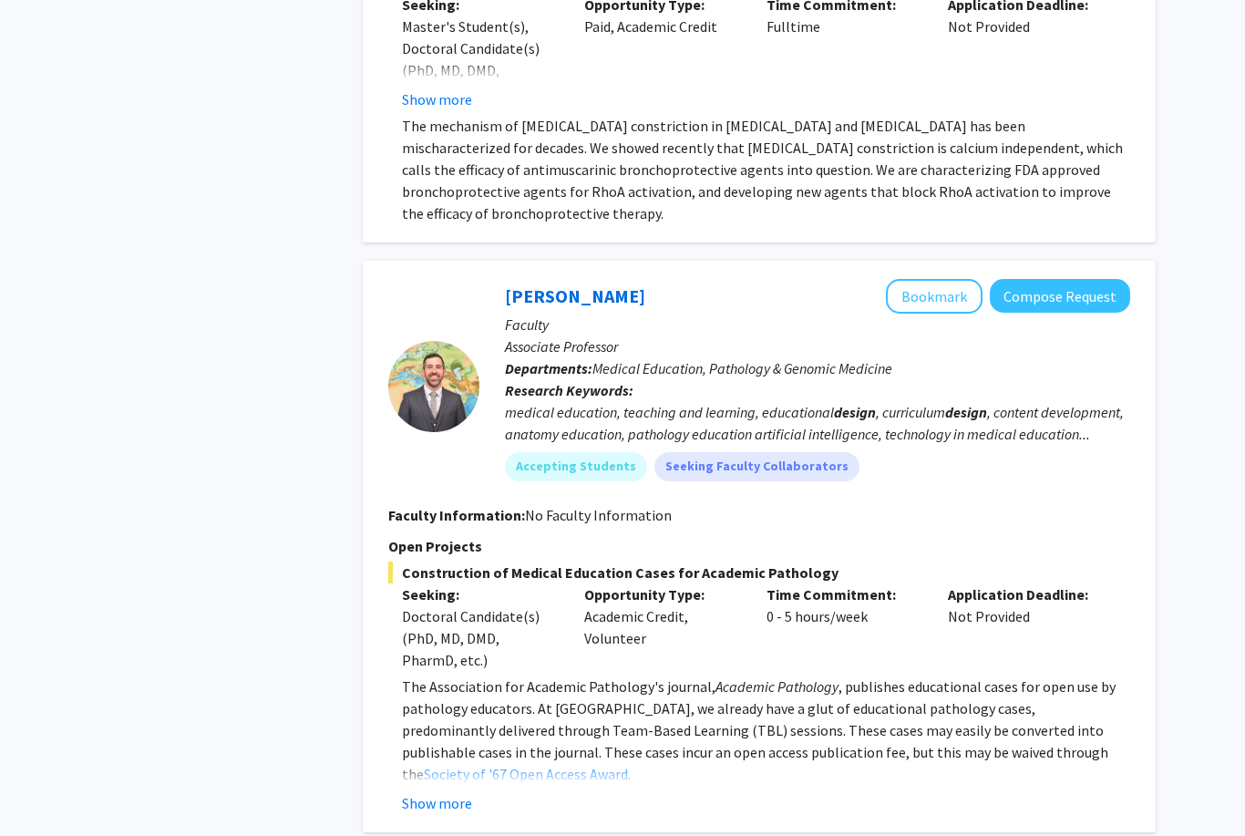
scroll to position [3577, 0]
click at [591, 286] on link "[PERSON_NAME]" at bounding box center [575, 297] width 140 height 23
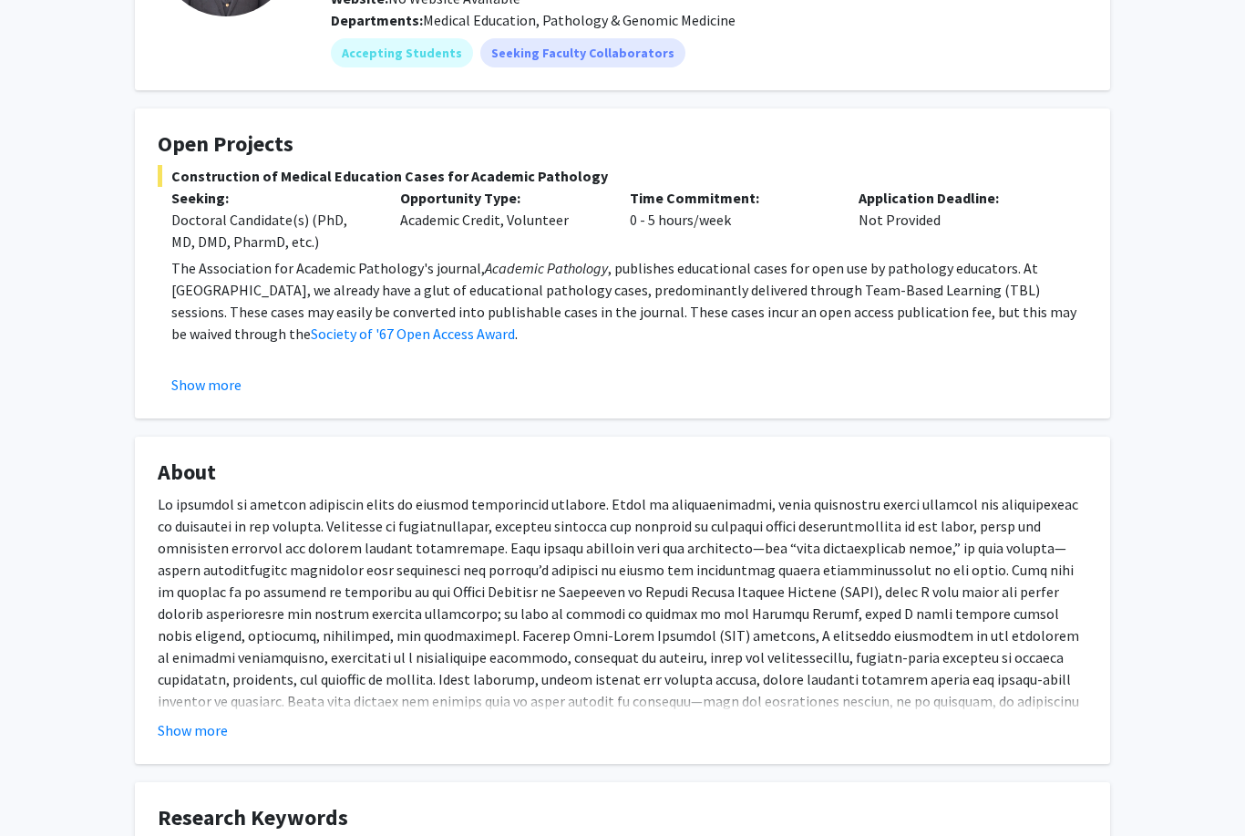
scroll to position [227, 0]
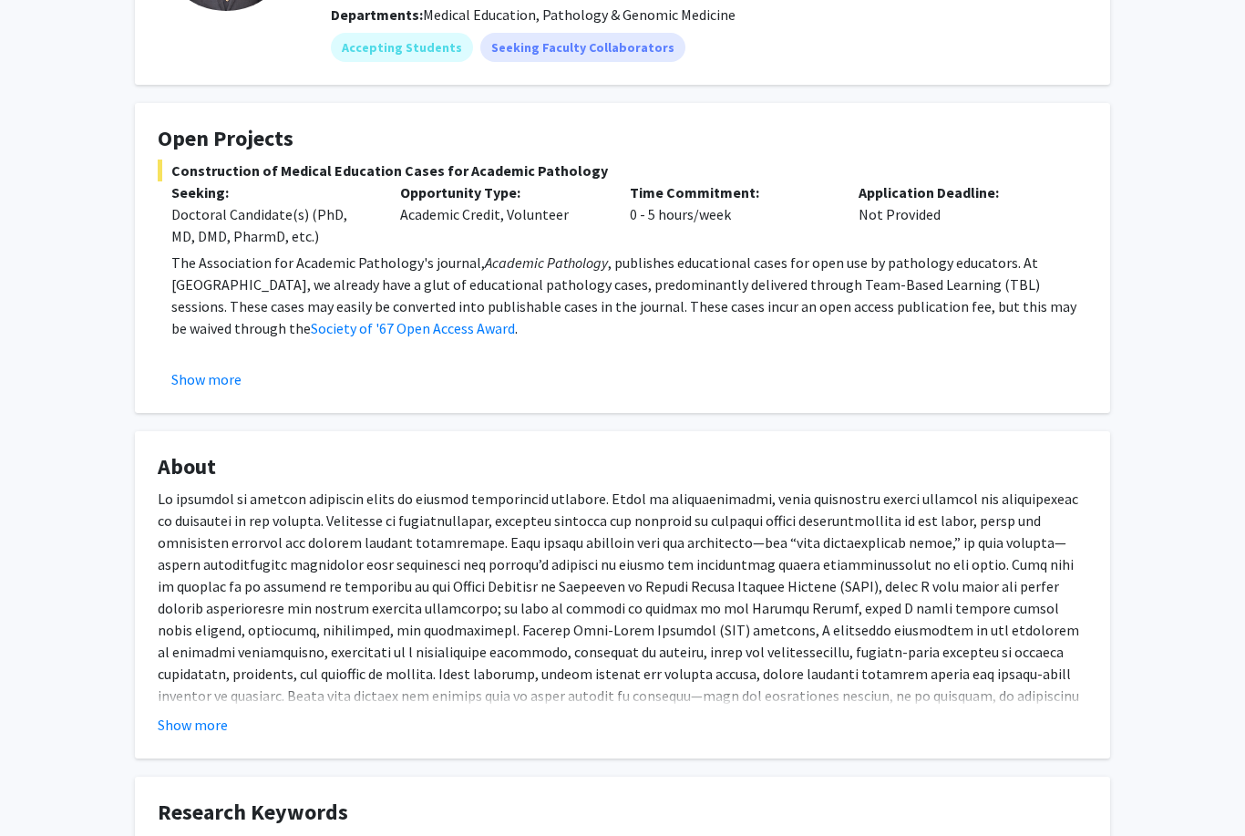
click at [198, 715] on button "Show more" at bounding box center [193, 726] width 70 height 22
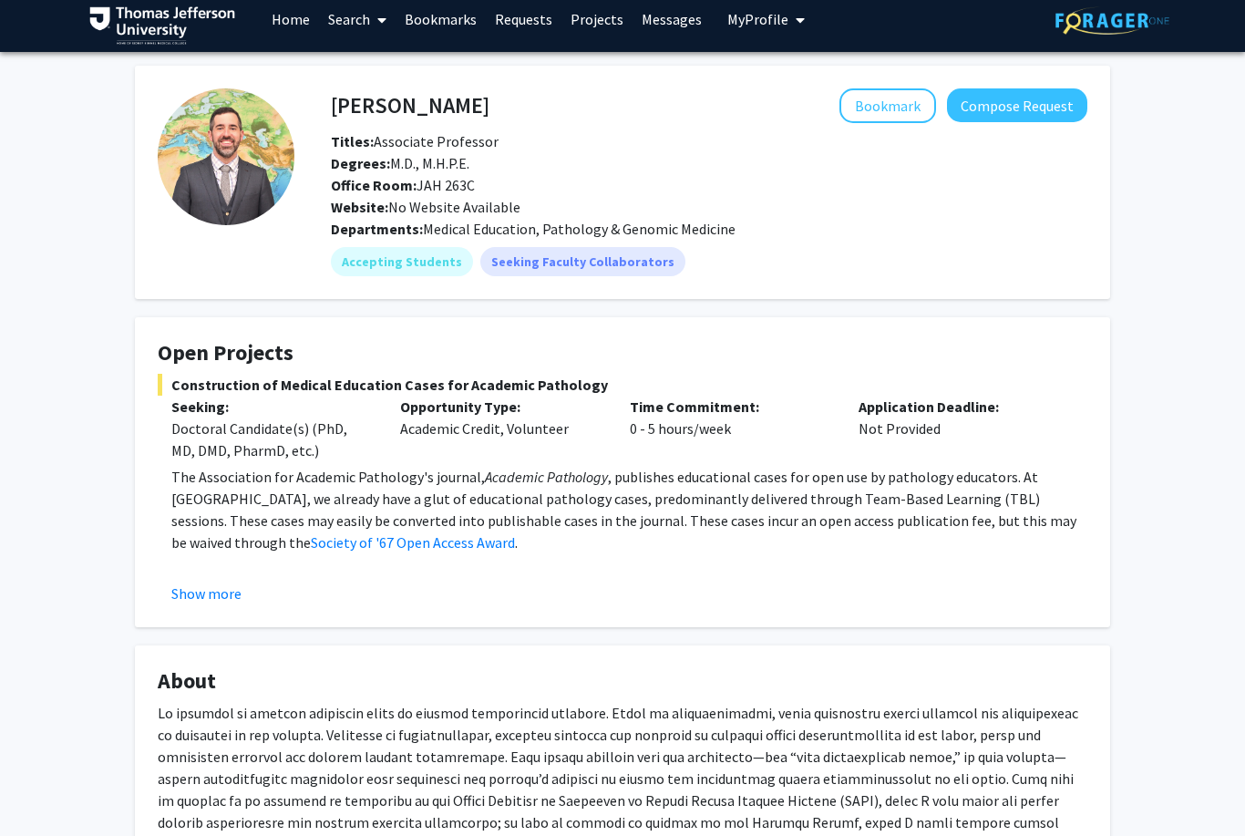
scroll to position [0, 0]
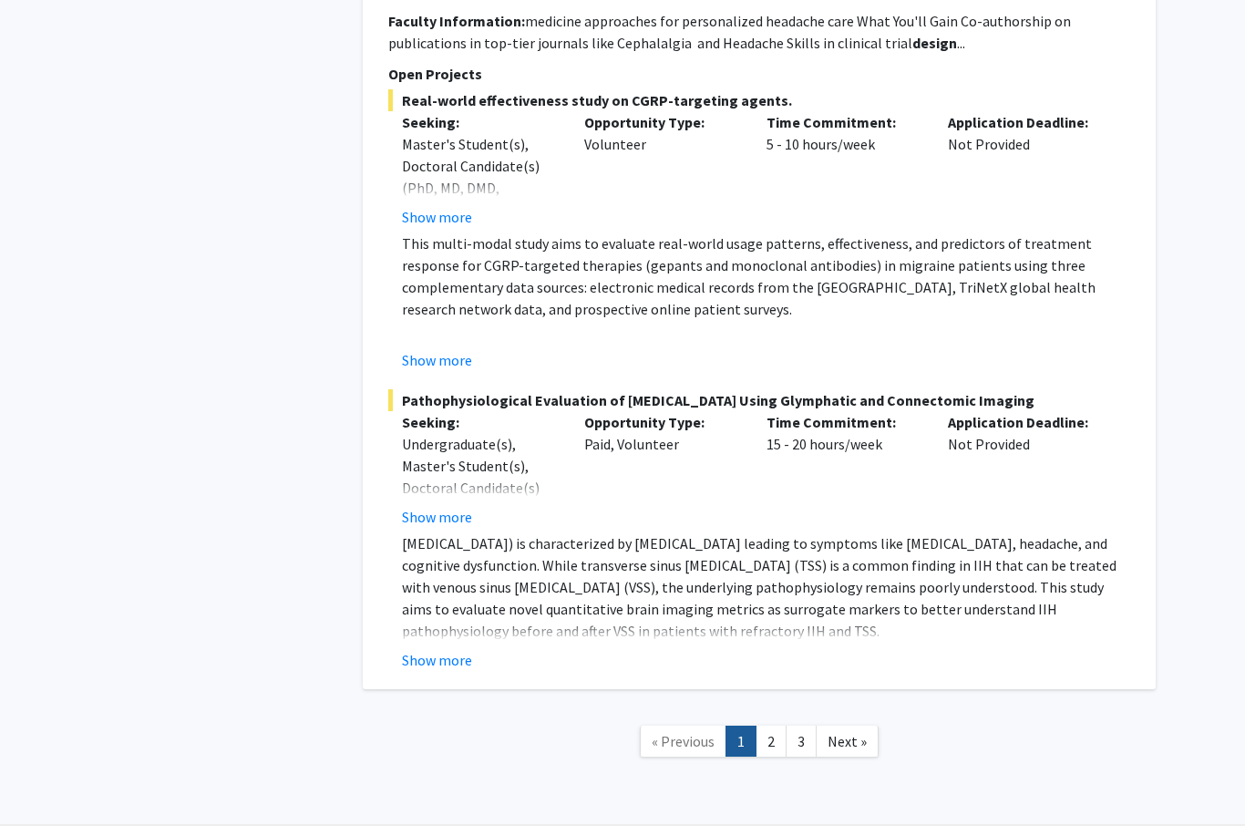
scroll to position [4597, 0]
click at [859, 750] on span "Next »" at bounding box center [847, 741] width 39 height 18
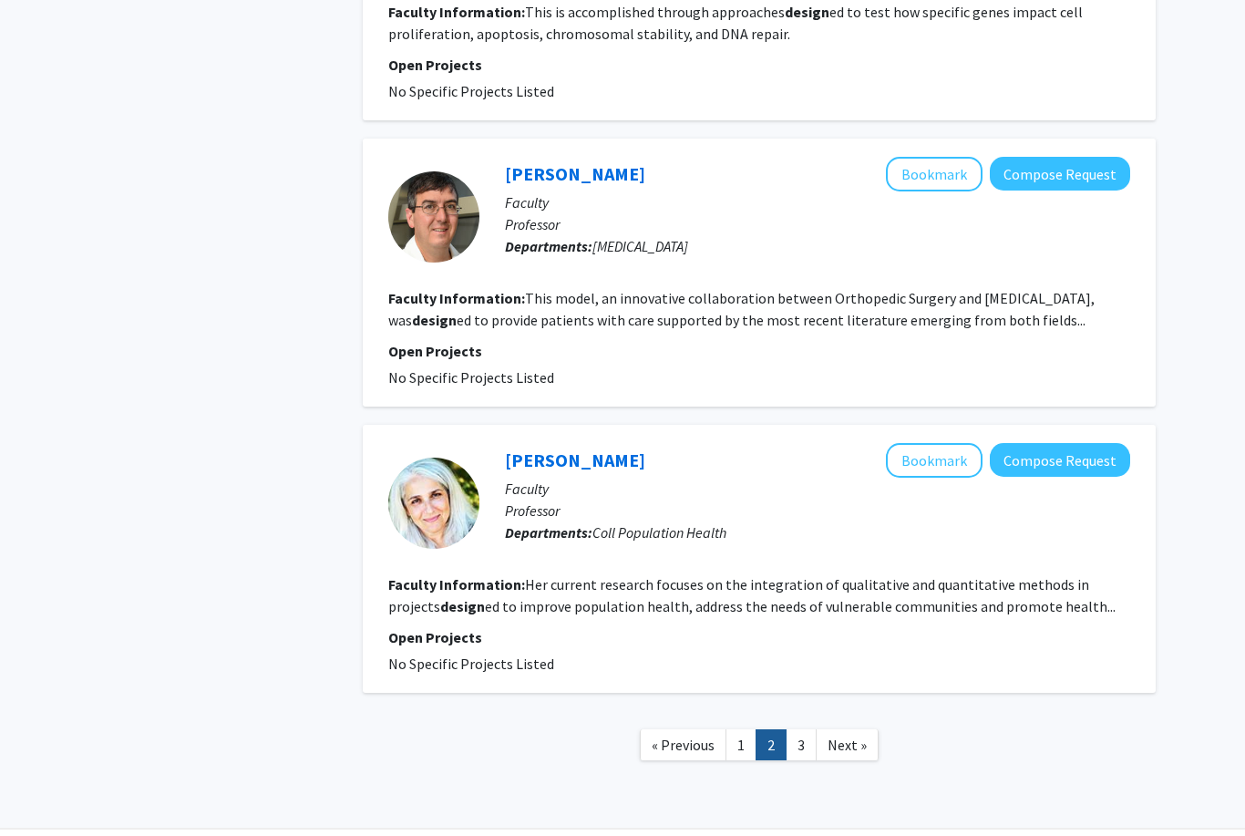
scroll to position [3015, 0]
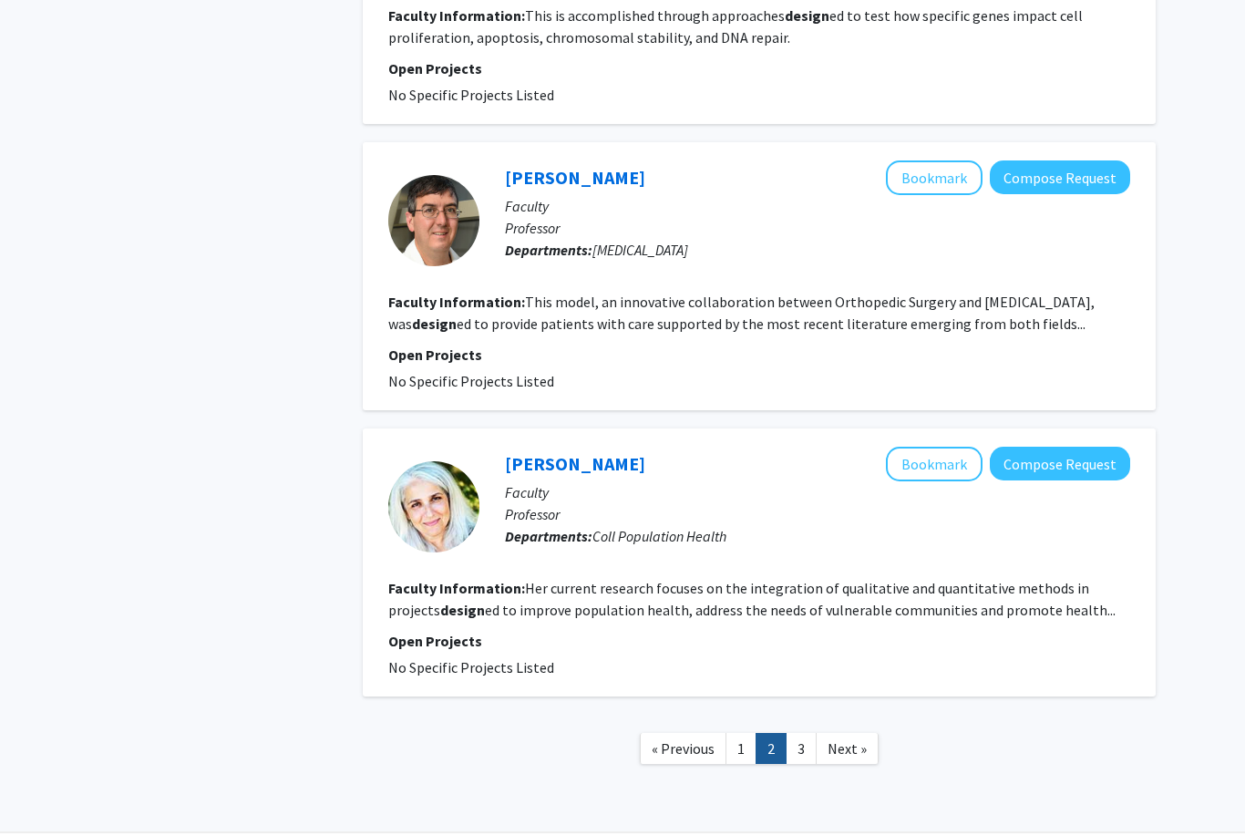
click at [851, 746] on span "Next »" at bounding box center [847, 749] width 39 height 18
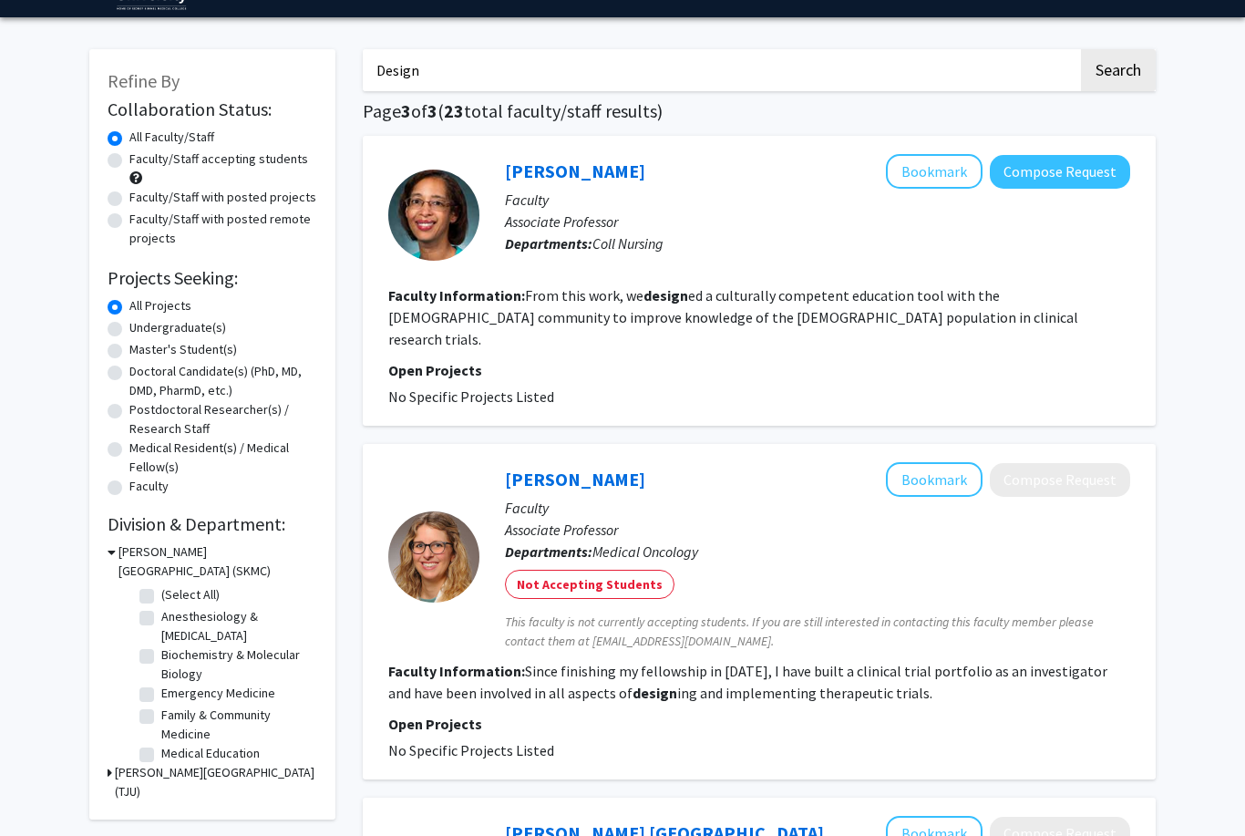
scroll to position [52, 0]
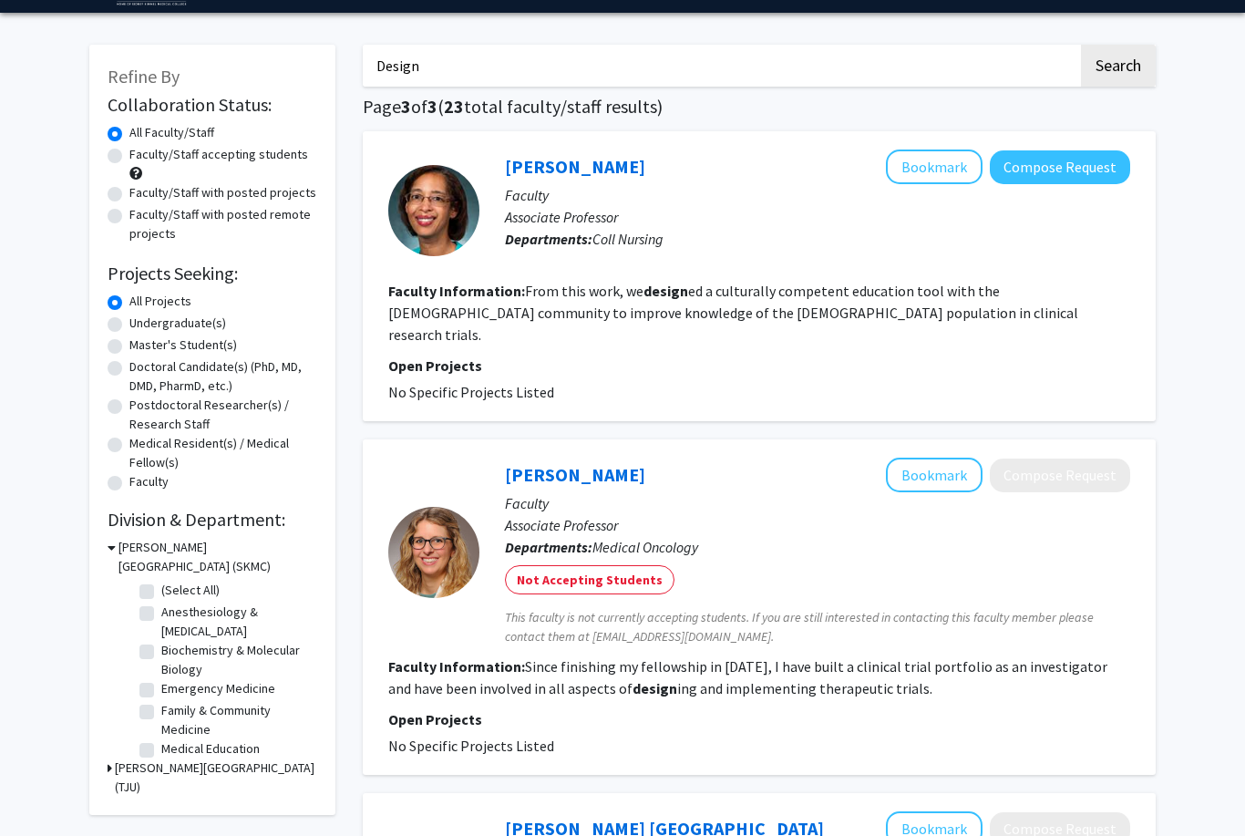
click at [108, 759] on icon at bounding box center [110, 768] width 5 height 19
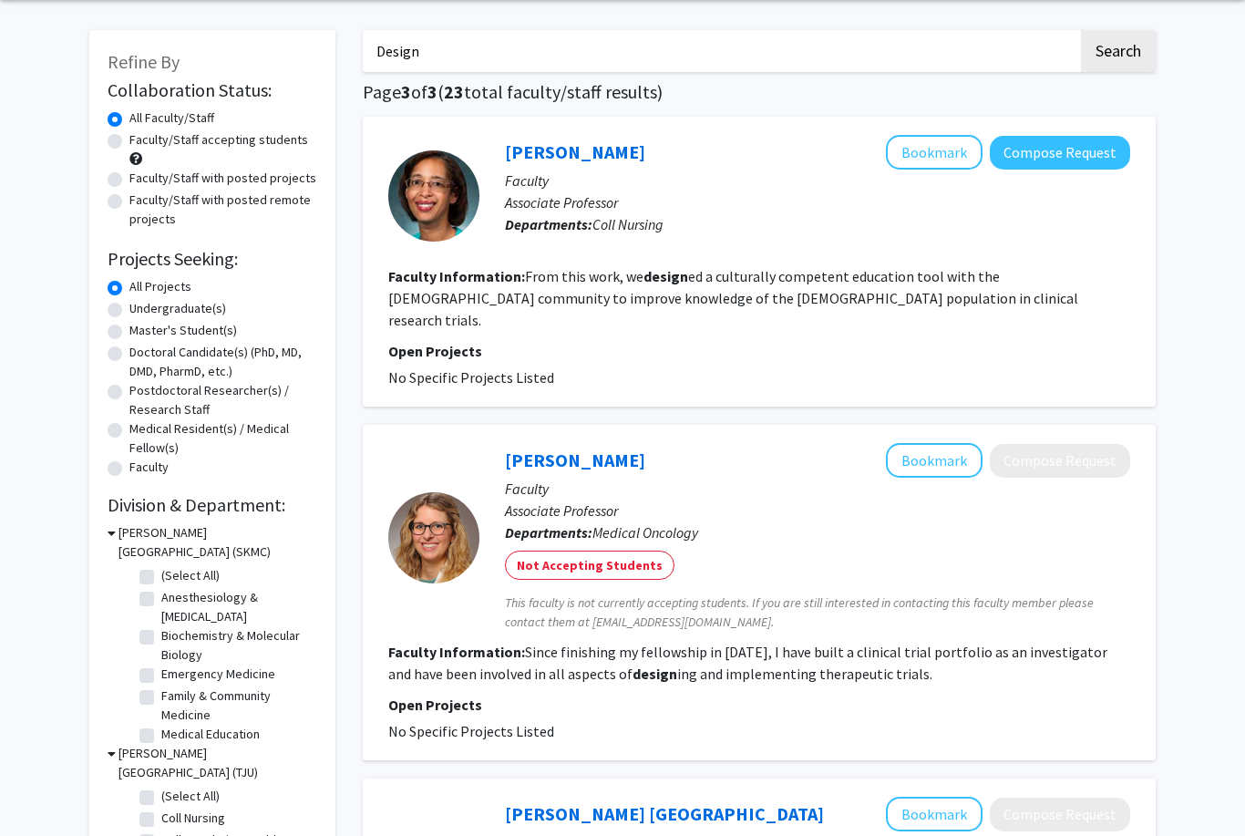
scroll to position [0, 0]
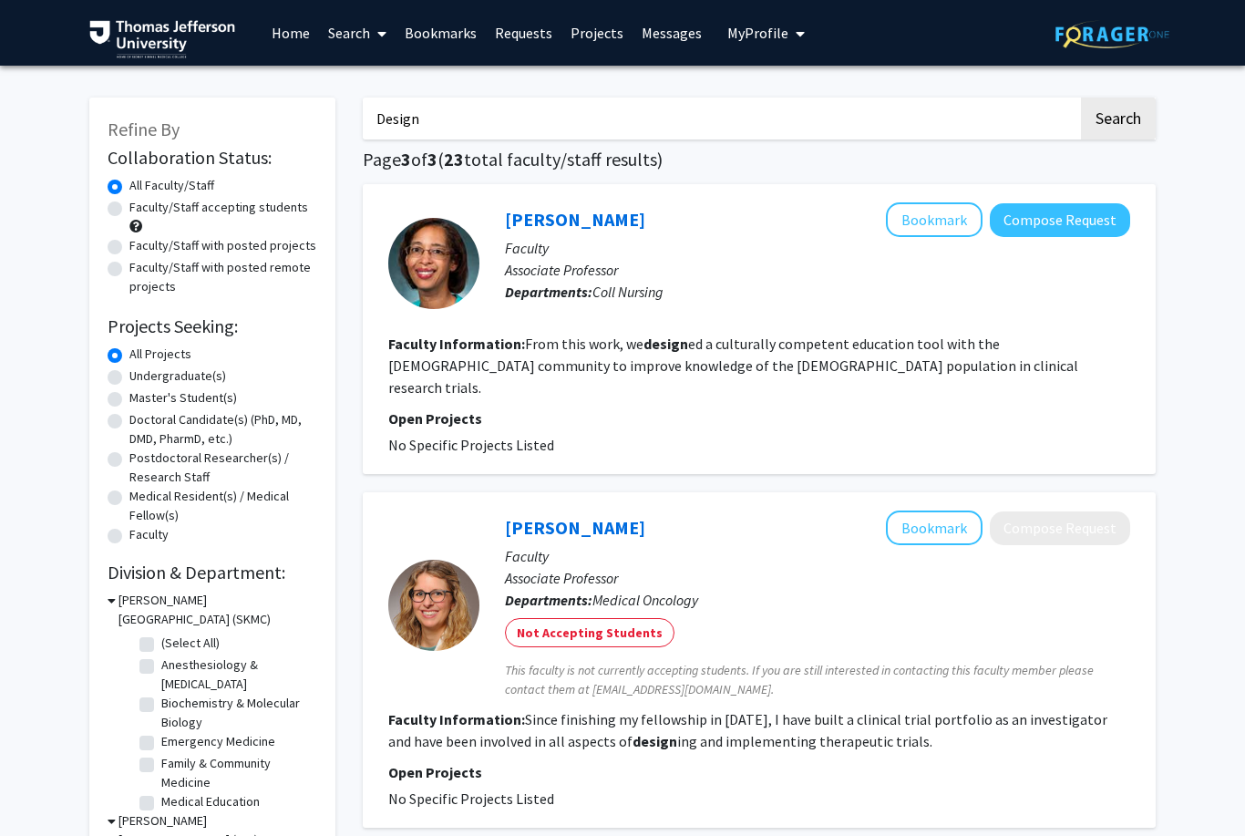
click at [537, 98] on input "Design" at bounding box center [720, 119] width 715 height 42
click at [820, 114] on input "Design" at bounding box center [720, 119] width 715 height 42
type input "D"
click at [1191, 297] on div "Refine By Collaboration Status: Collaboration Status All Faculty/Staff Collabor…" at bounding box center [622, 697] width 1245 height 1262
click at [157, 637] on fg-checkbox "(Select All) (Select All)" at bounding box center [225, 644] width 173 height 22
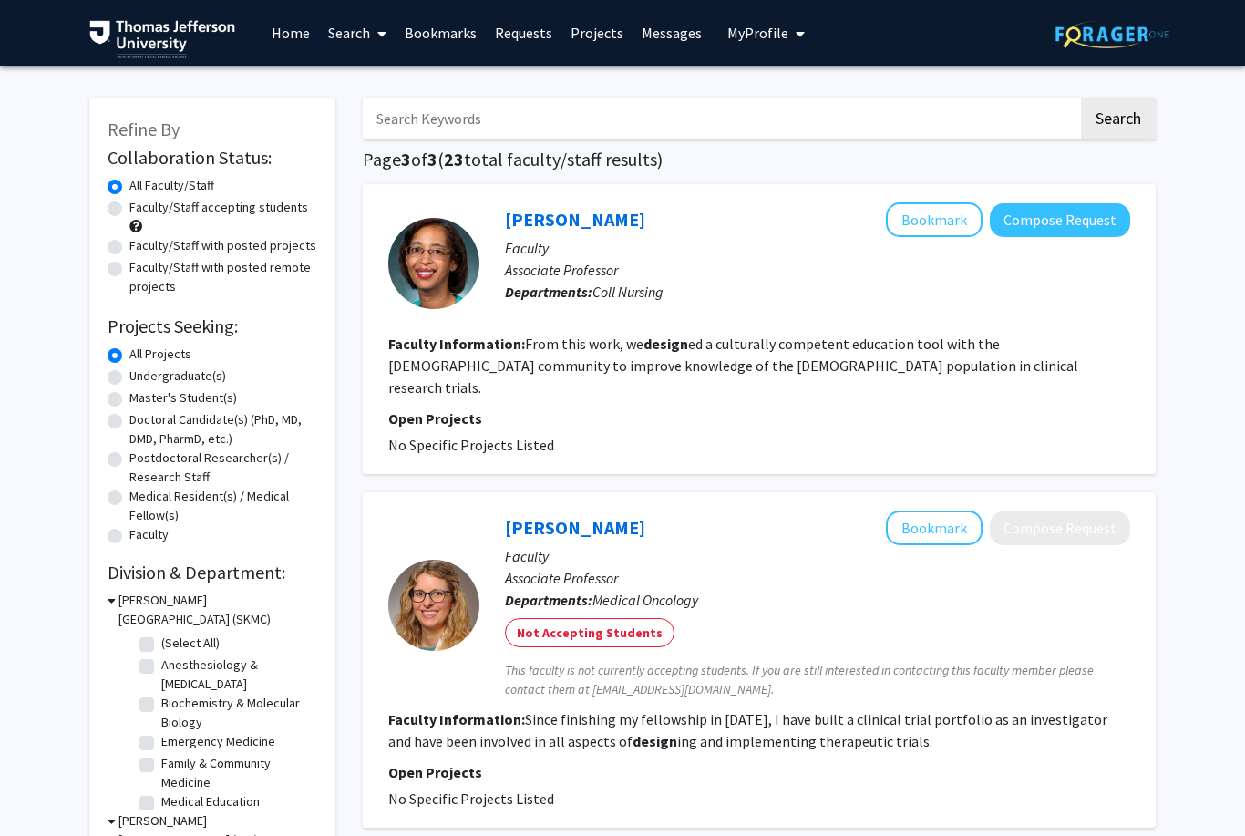
click at [138, 626] on h3 "[PERSON_NAME][GEOGRAPHIC_DATA] (SKMC)" at bounding box center [217, 610] width 199 height 38
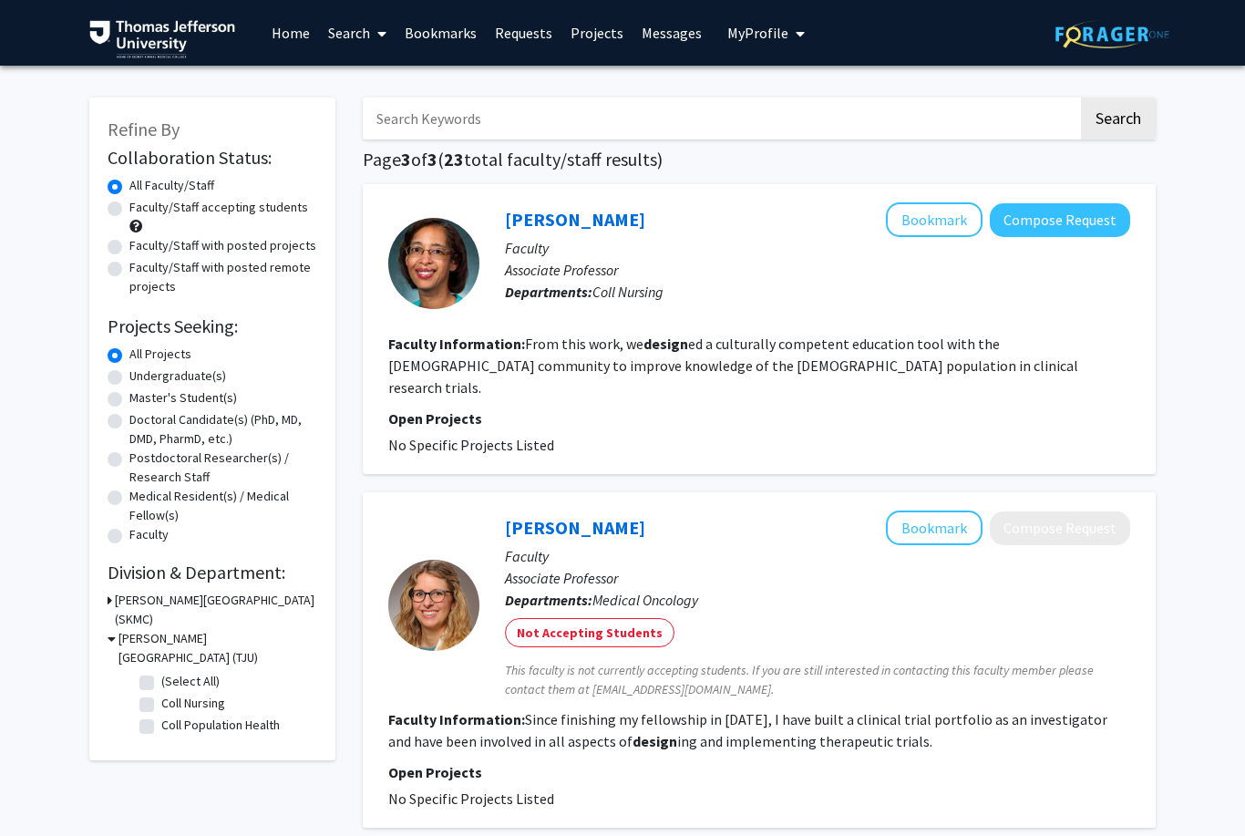
click at [108, 601] on icon at bounding box center [110, 600] width 5 height 19
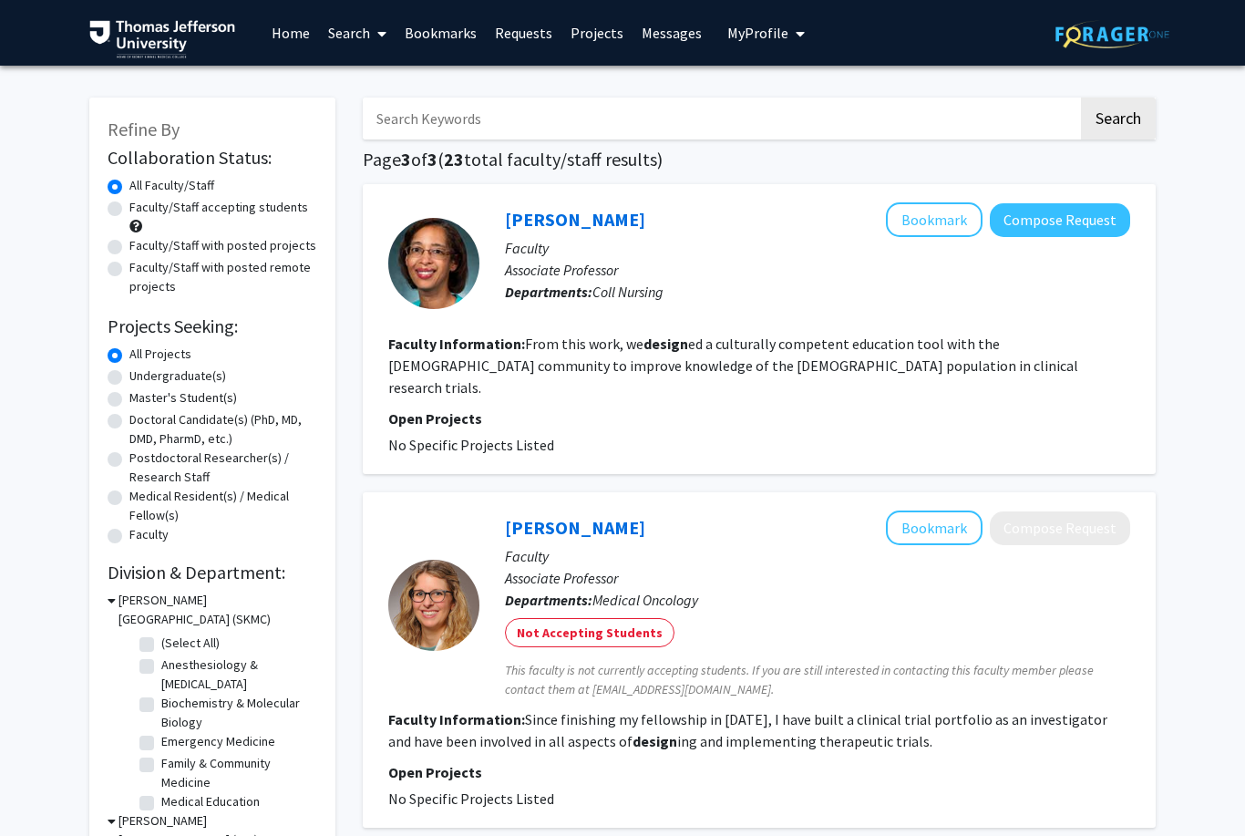
click at [161, 647] on label "(Select All)" at bounding box center [190, 642] width 58 height 19
click at [161, 645] on input "(Select All)" at bounding box center [167, 639] width 12 height 12
checkbox input "true"
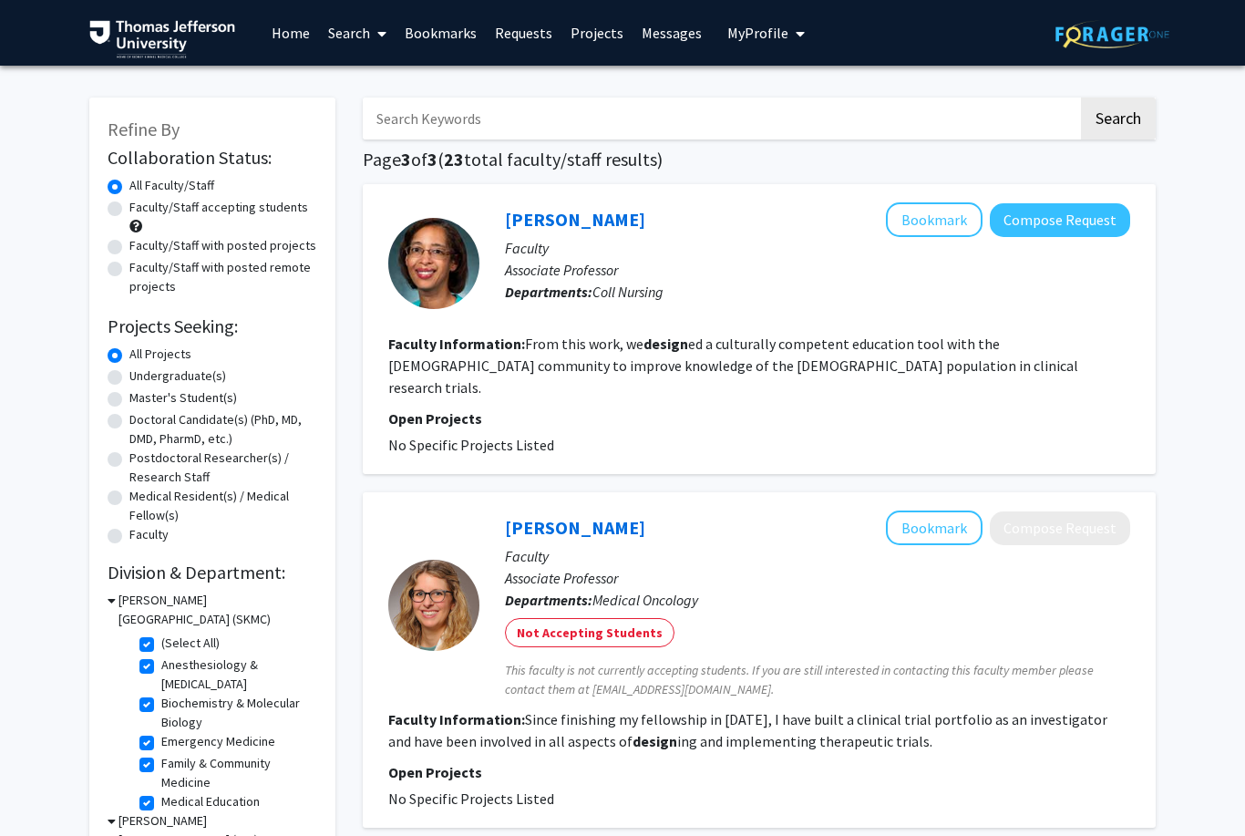
checkbox input "true"
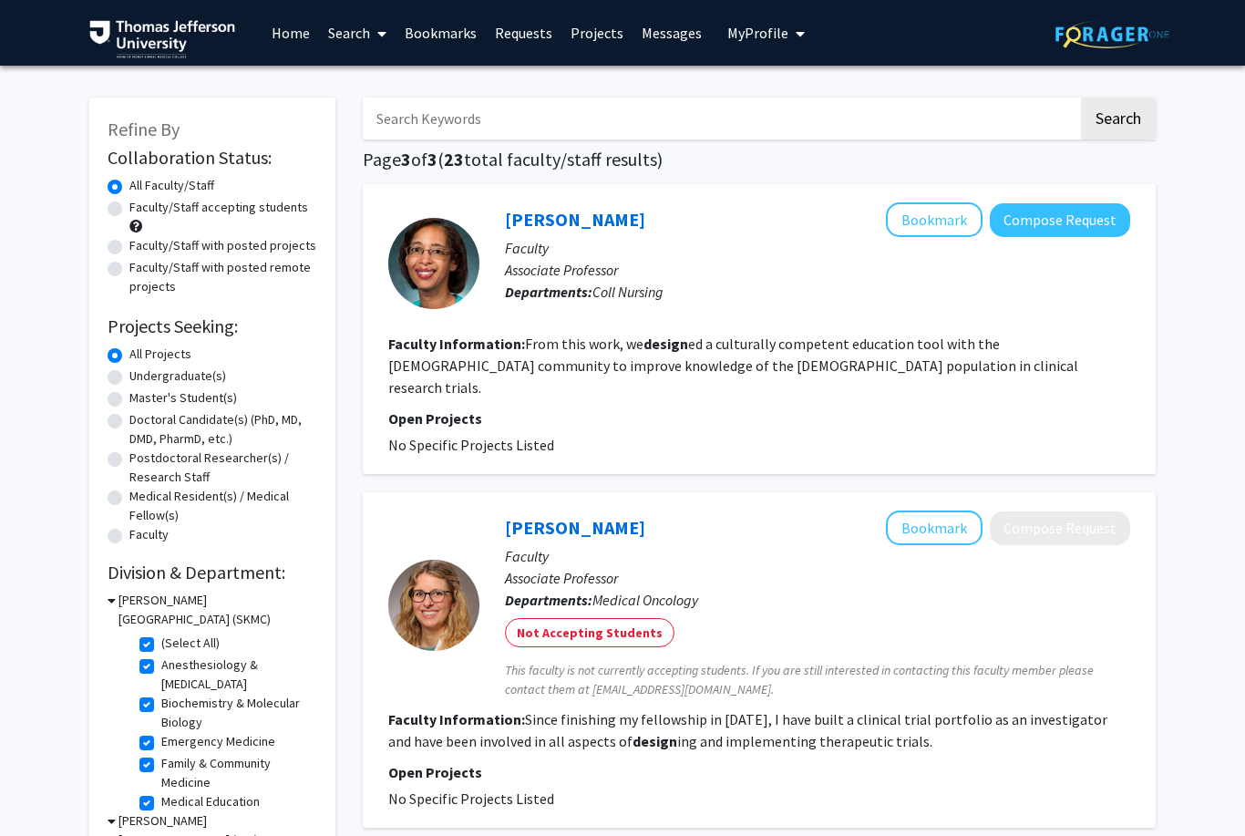
checkbox input "true"
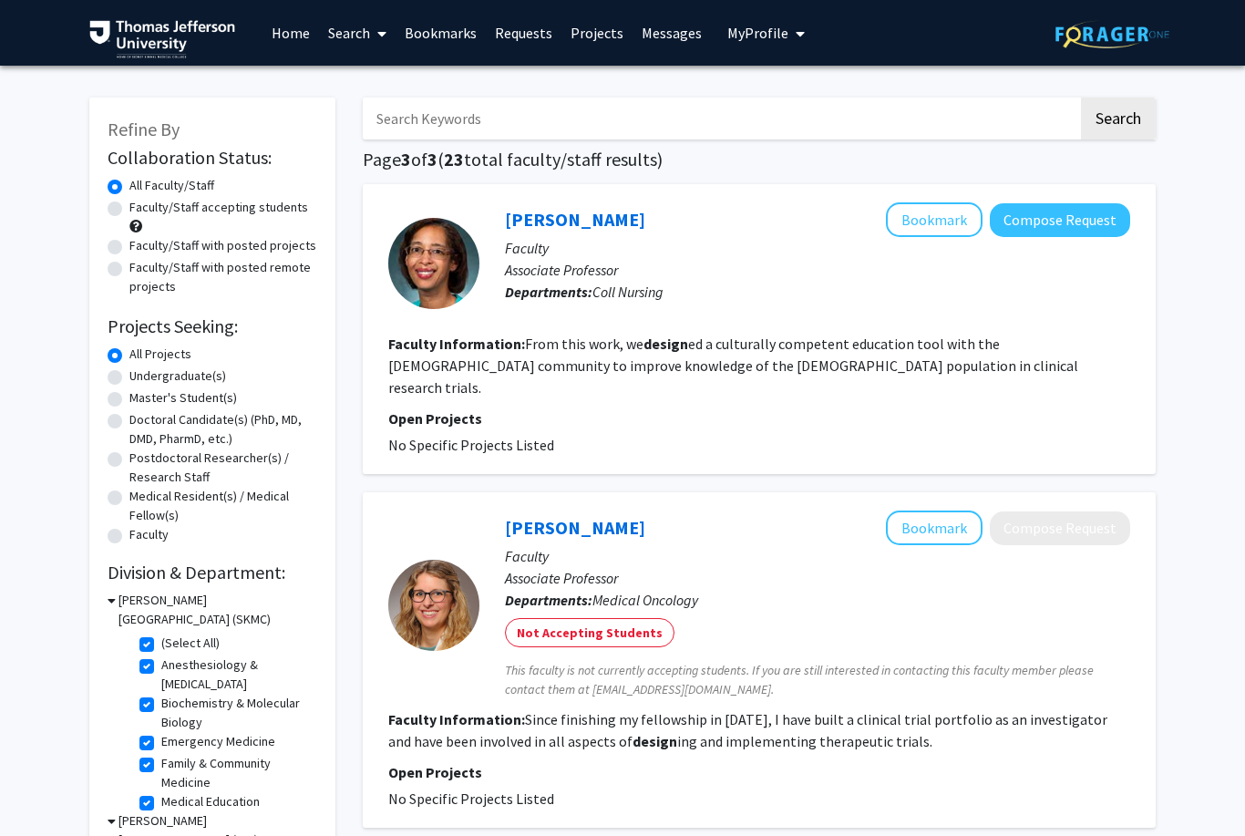
checkbox input "true"
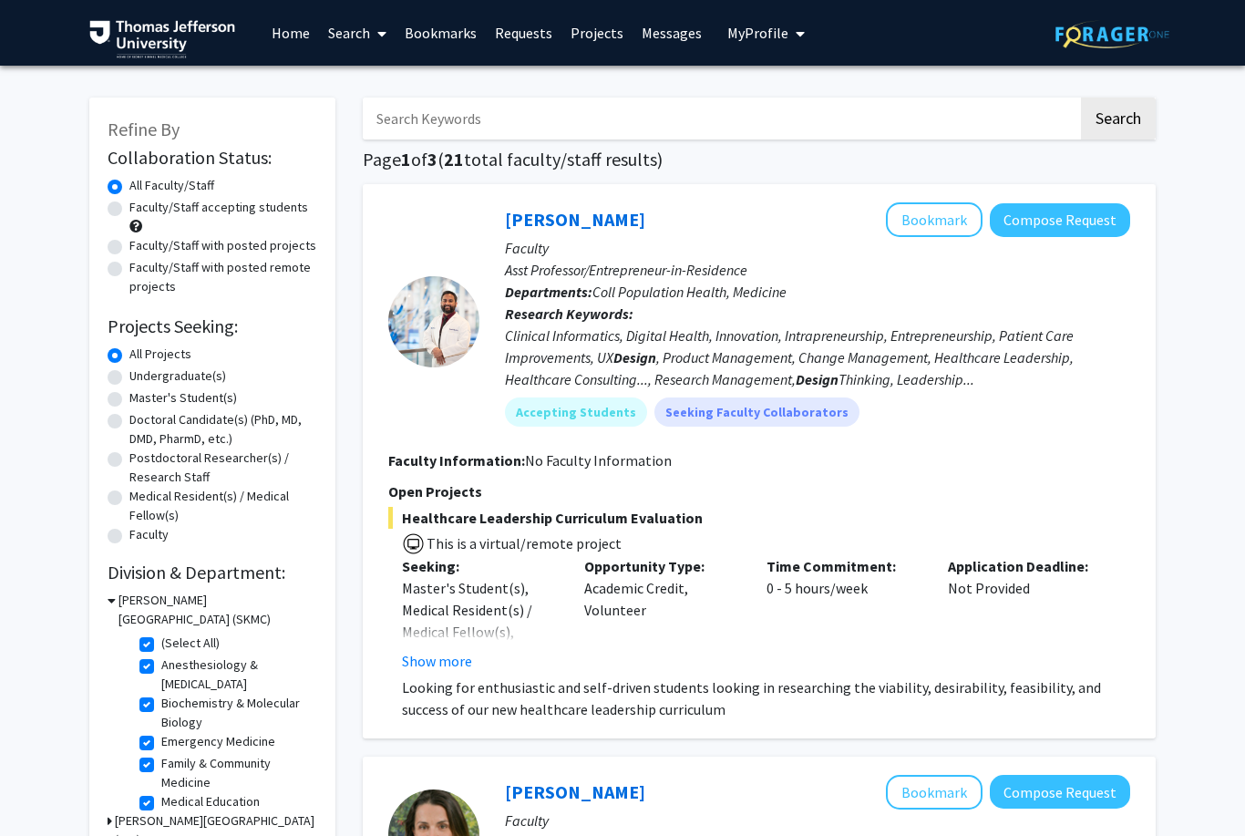
click at [829, 120] on input "Search Keywords" at bounding box center [720, 119] width 715 height 42
click at [1117, 117] on button "Search" at bounding box center [1118, 119] width 75 height 42
checkbox input "false"
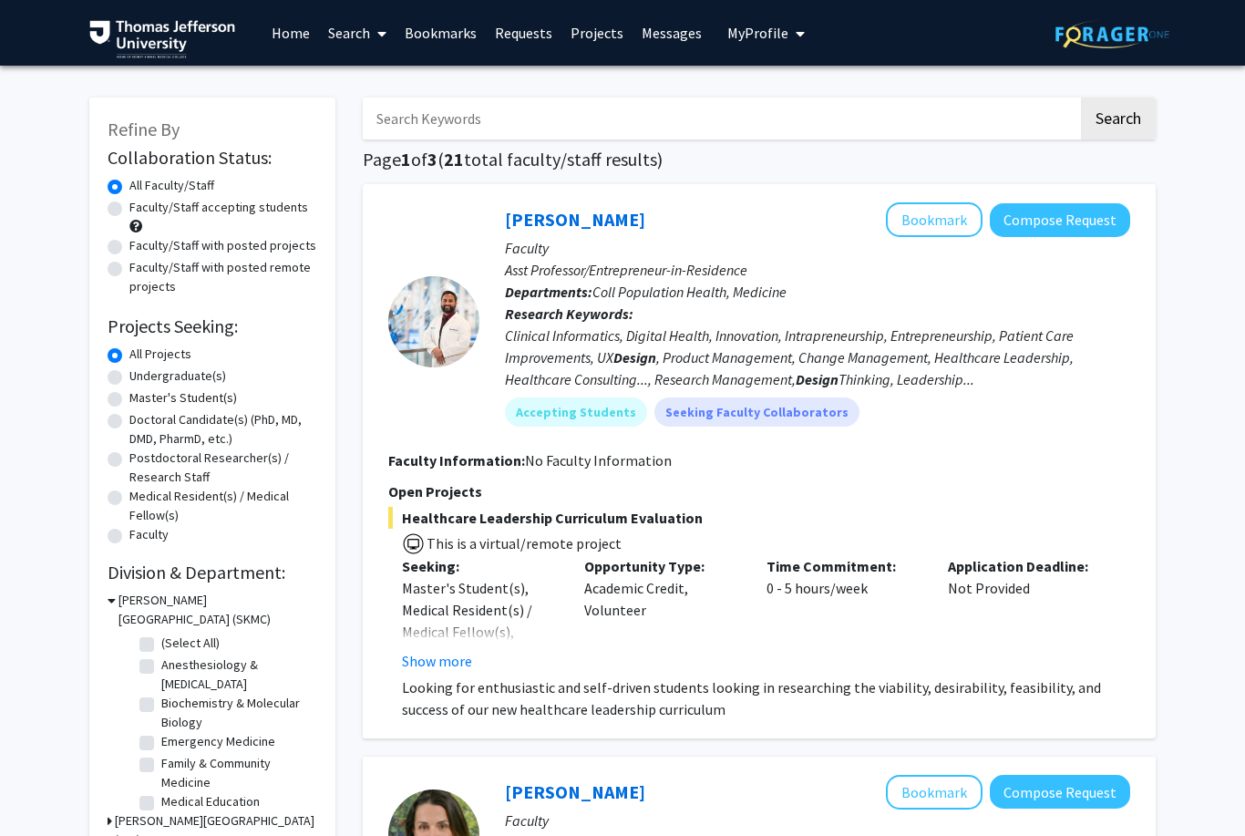
checkbox input "false"
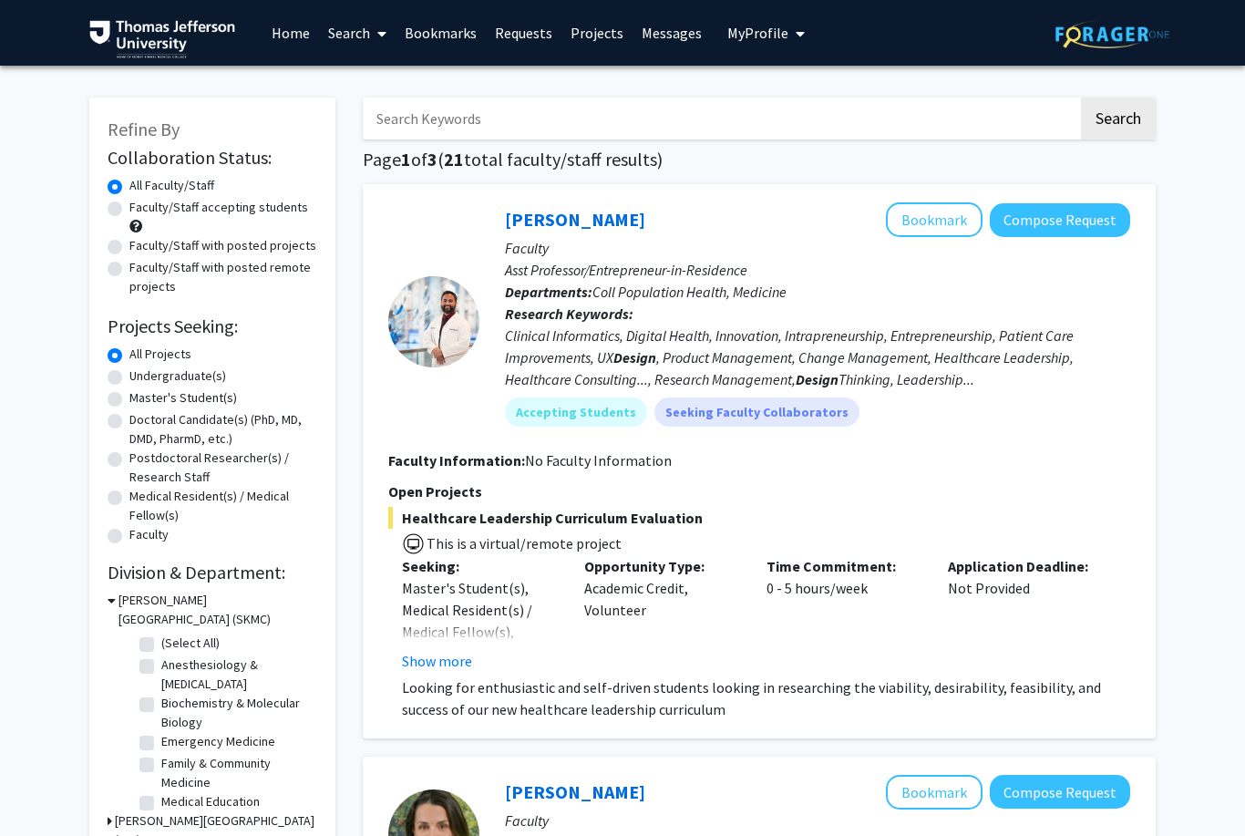
checkbox input "false"
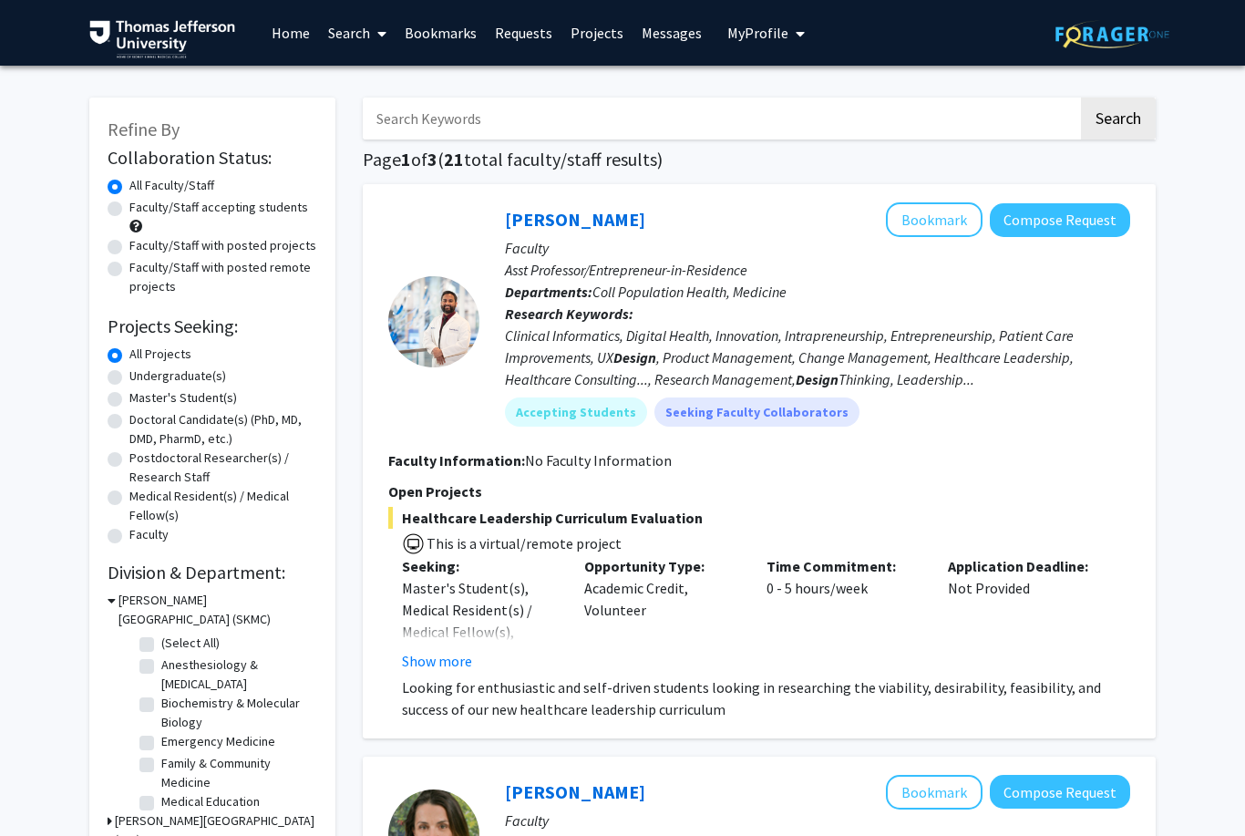
checkbox input "false"
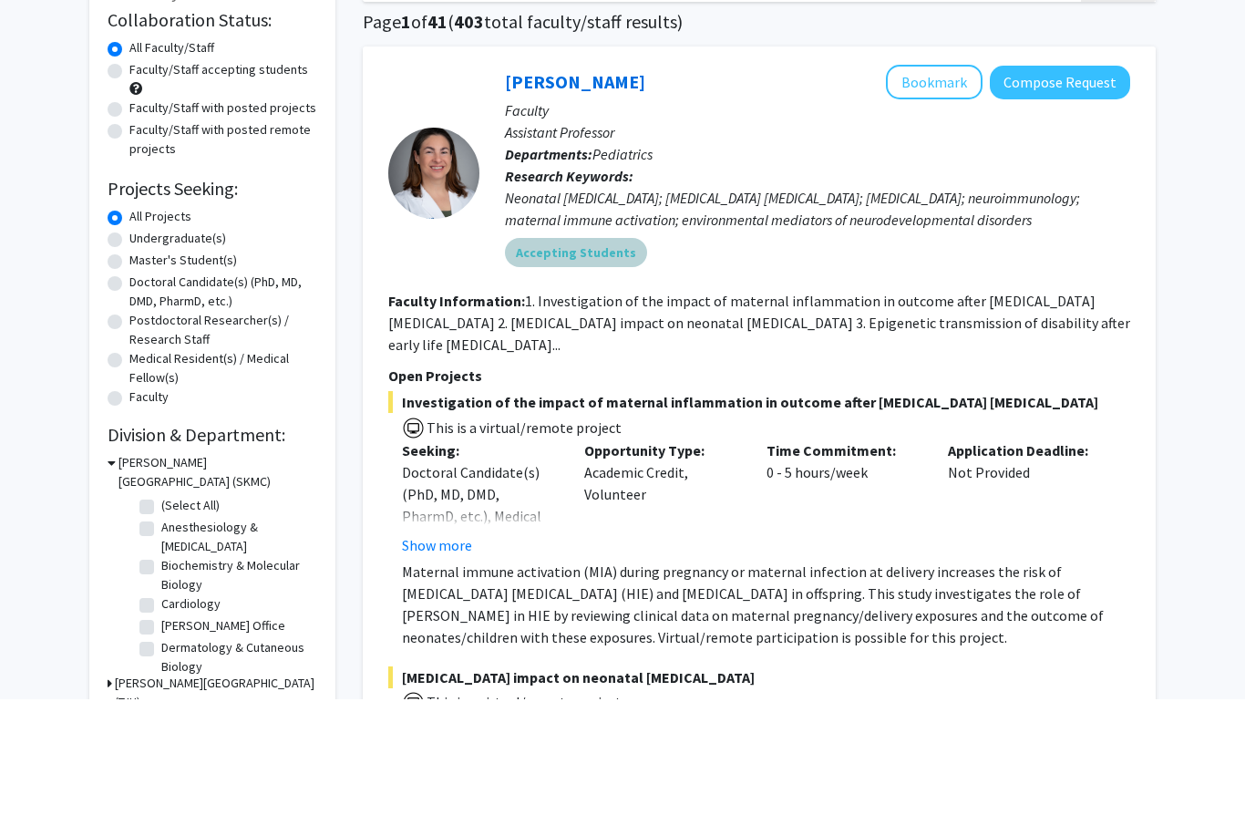
click at [1131, 372] on div "Accepting Students" at bounding box center [817, 390] width 633 height 36
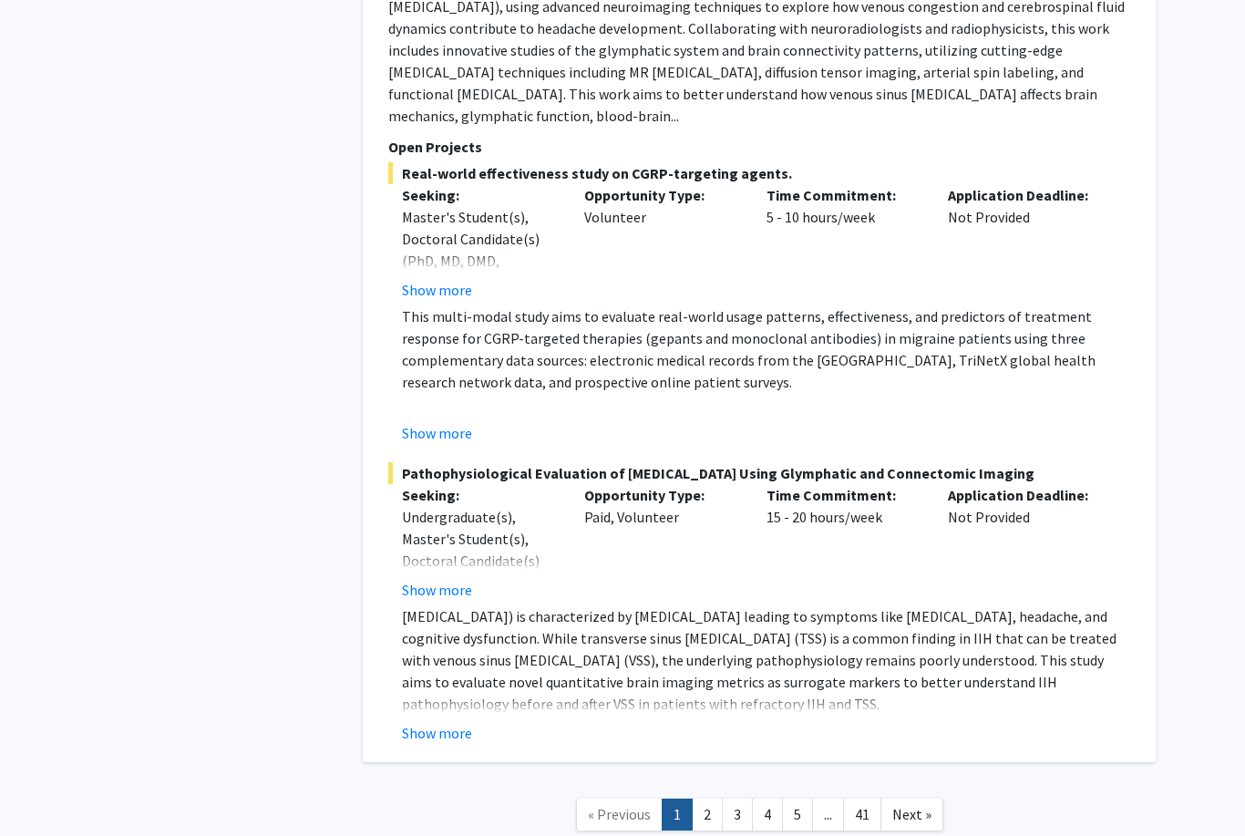
scroll to position [10451, 0]
click at [921, 806] on span "Next »" at bounding box center [911, 815] width 39 height 18
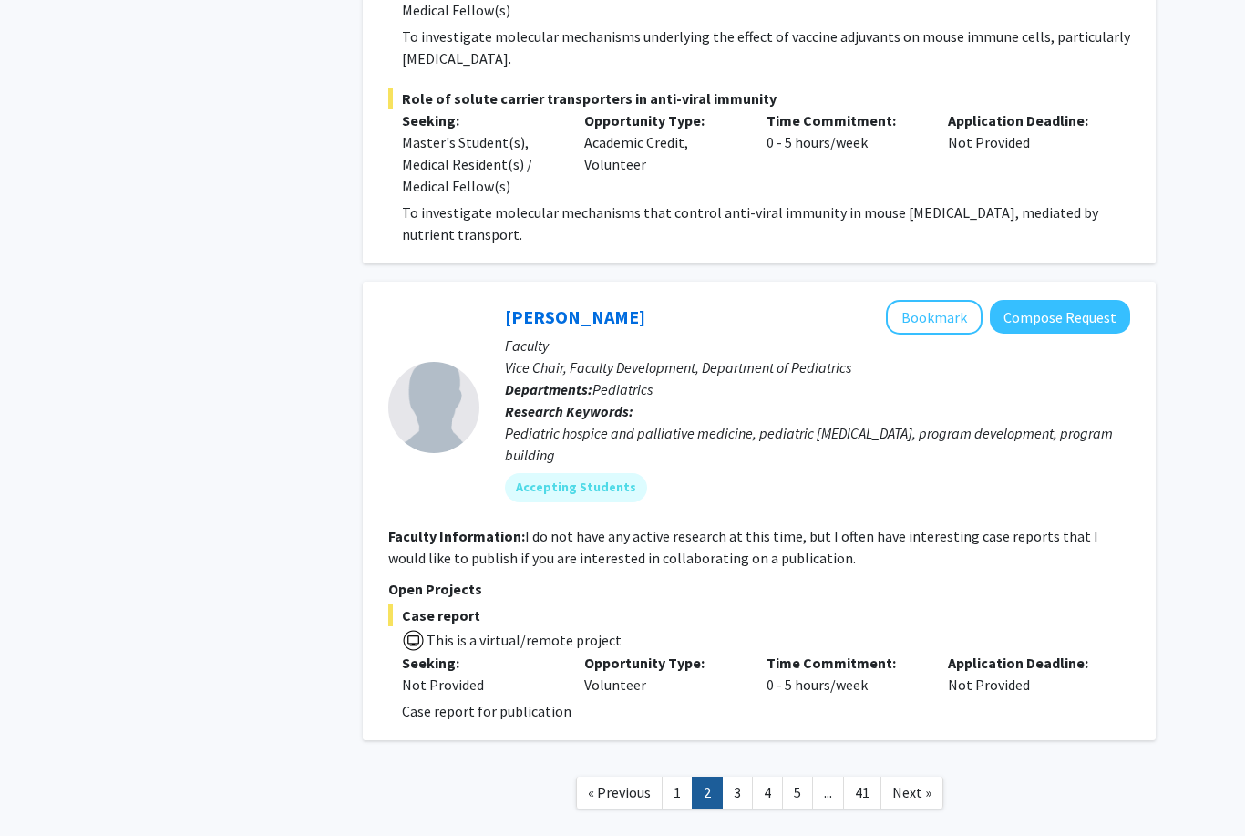
scroll to position [6377, 0]
click at [927, 784] on span "Next »" at bounding box center [911, 793] width 39 height 18
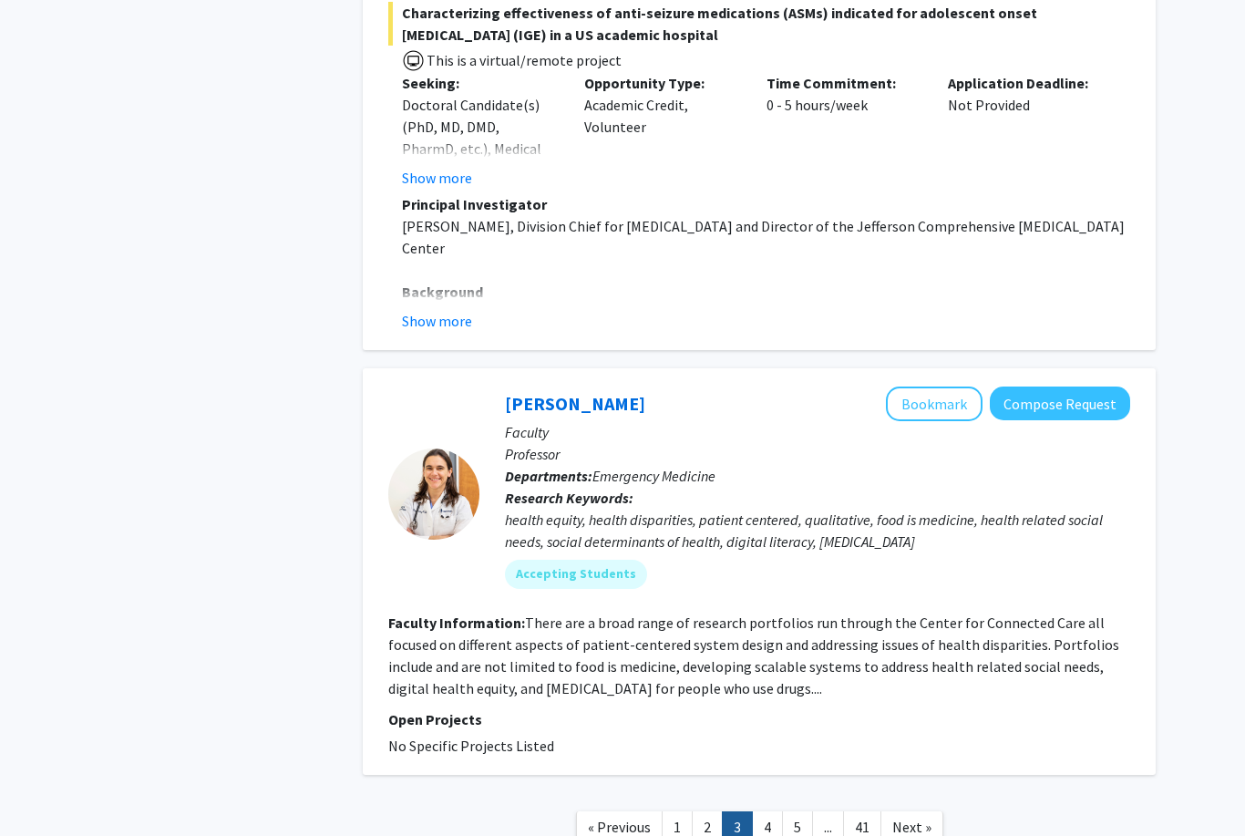
scroll to position [5623, 0]
click at [918, 818] on span "Next »" at bounding box center [911, 827] width 39 height 18
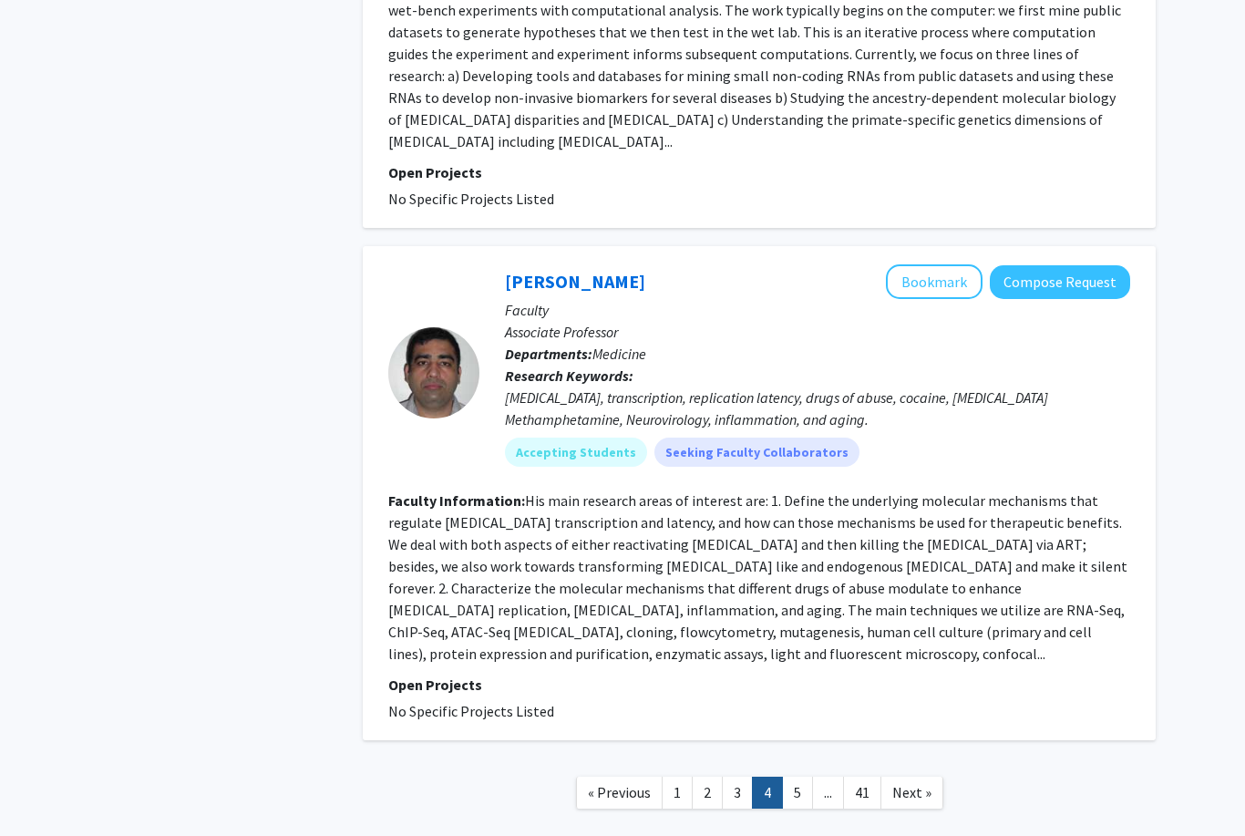
scroll to position [3745, 0]
click at [928, 777] on link "Next »" at bounding box center [911, 793] width 63 height 32
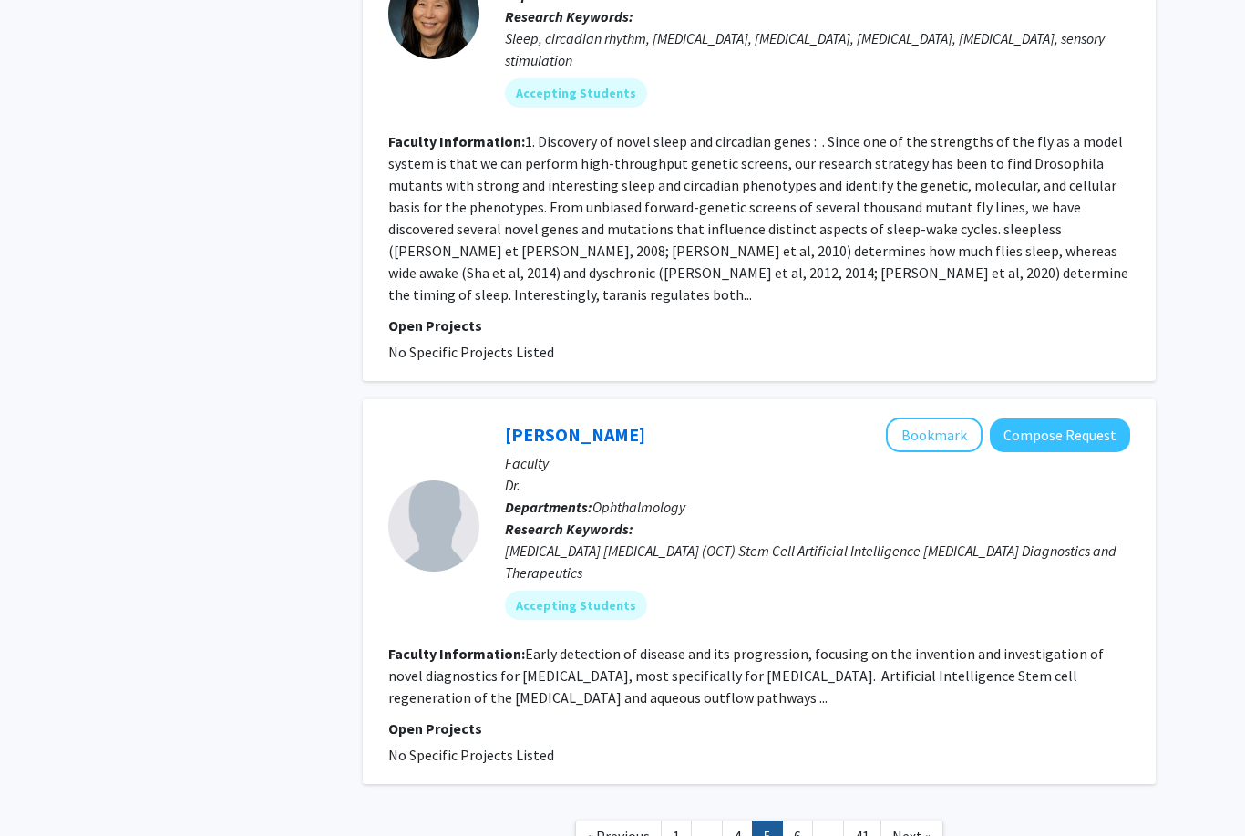
scroll to position [3905, 0]
click at [930, 821] on link "Next »" at bounding box center [911, 837] width 63 height 32
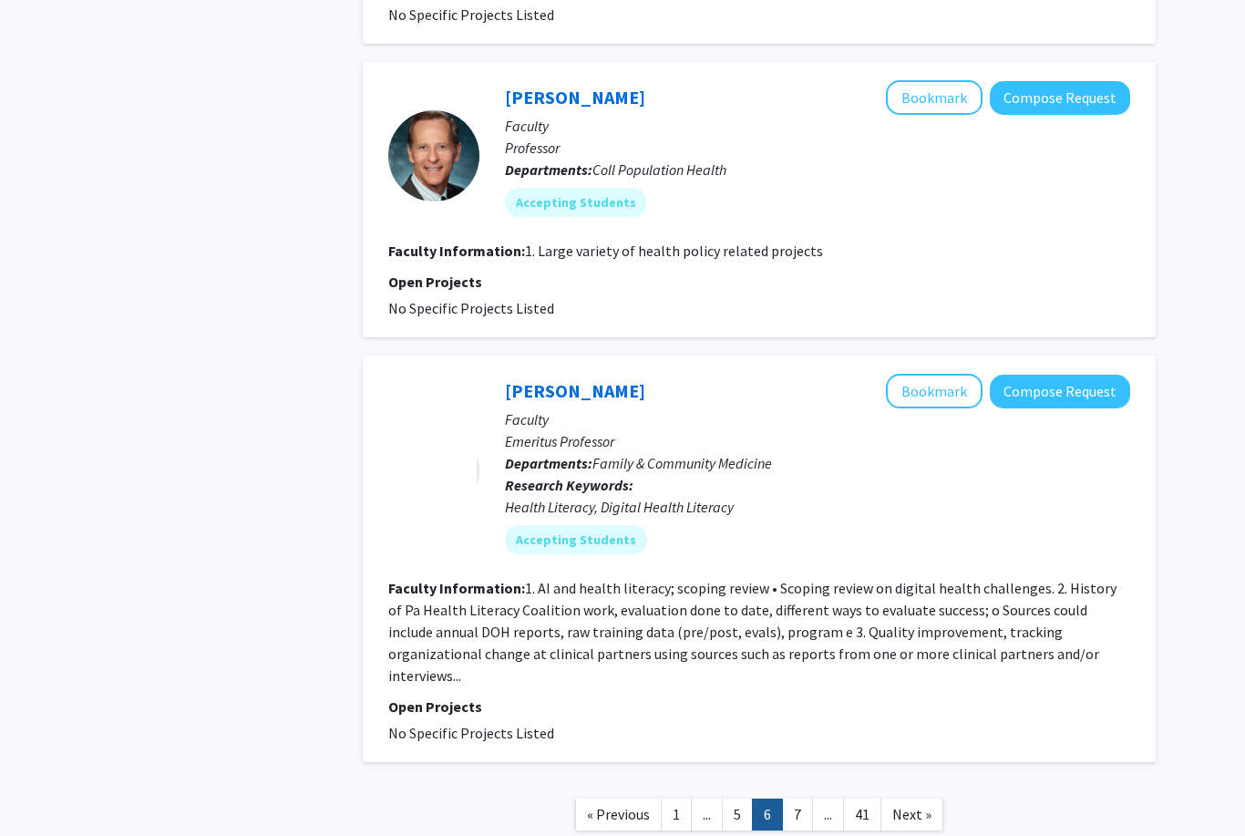
scroll to position [3286, 0]
click at [927, 799] on link "Next »" at bounding box center [911, 815] width 63 height 32
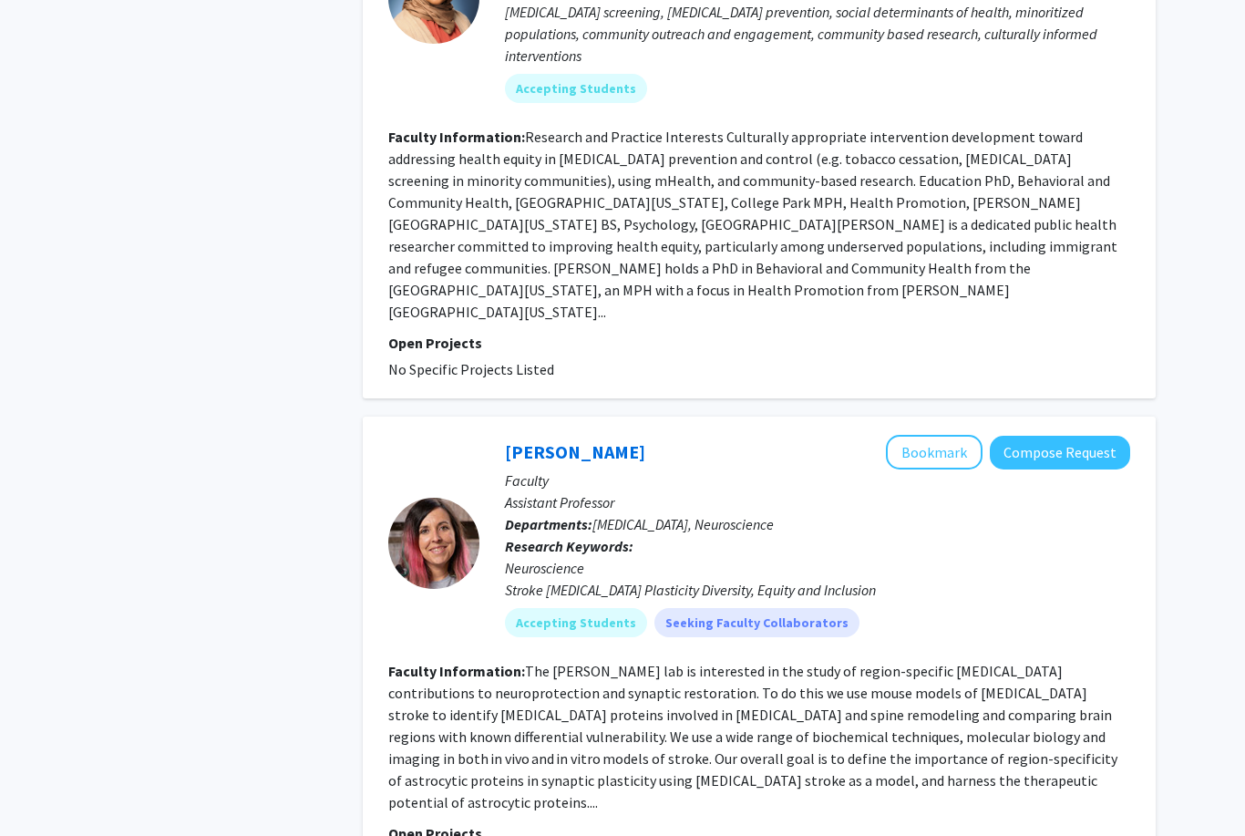
scroll to position [3788, 0]
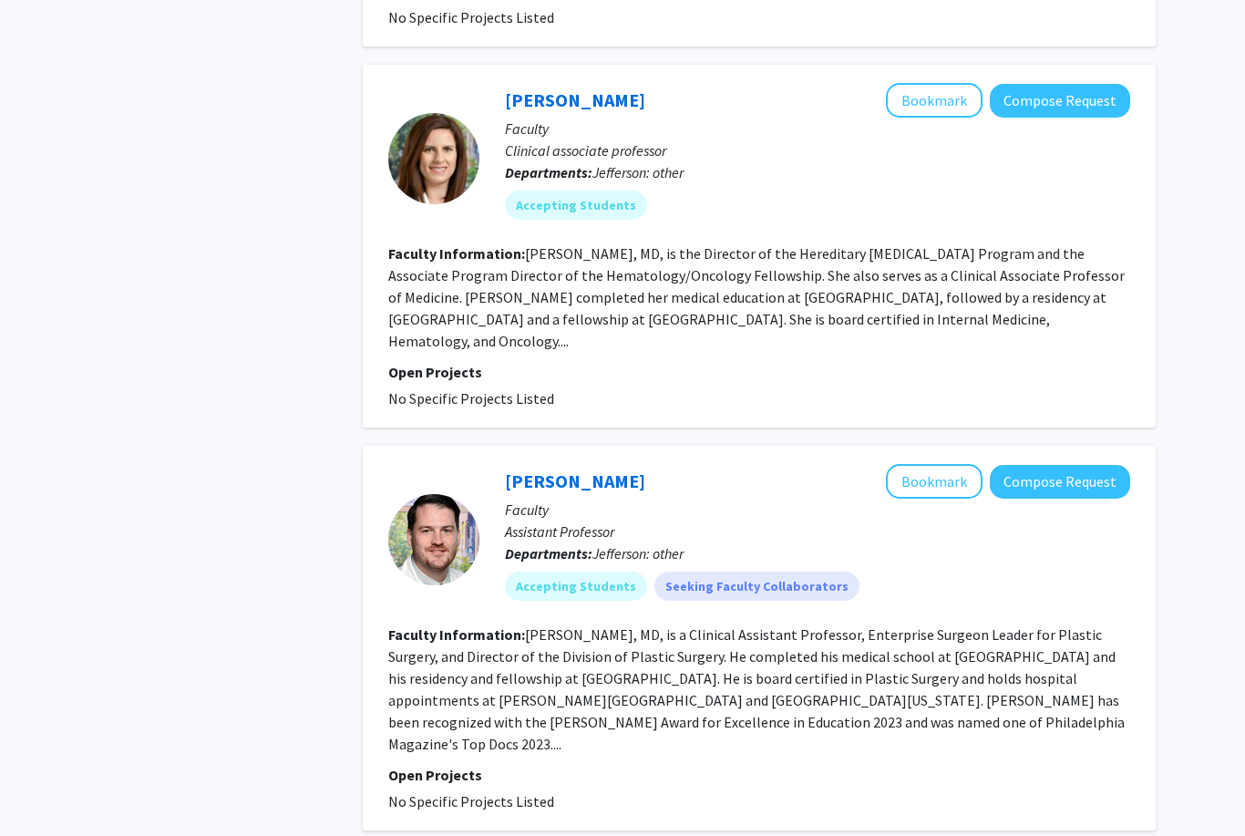
scroll to position [2397, 0]
click at [443, 630] on fg-read-more "[PERSON_NAME], MD, is a Clinical Assistant Professor, Enterprise Surgeon Leader…" at bounding box center [756, 688] width 736 height 128
click at [557, 468] on link "[PERSON_NAME]" at bounding box center [575, 479] width 140 height 23
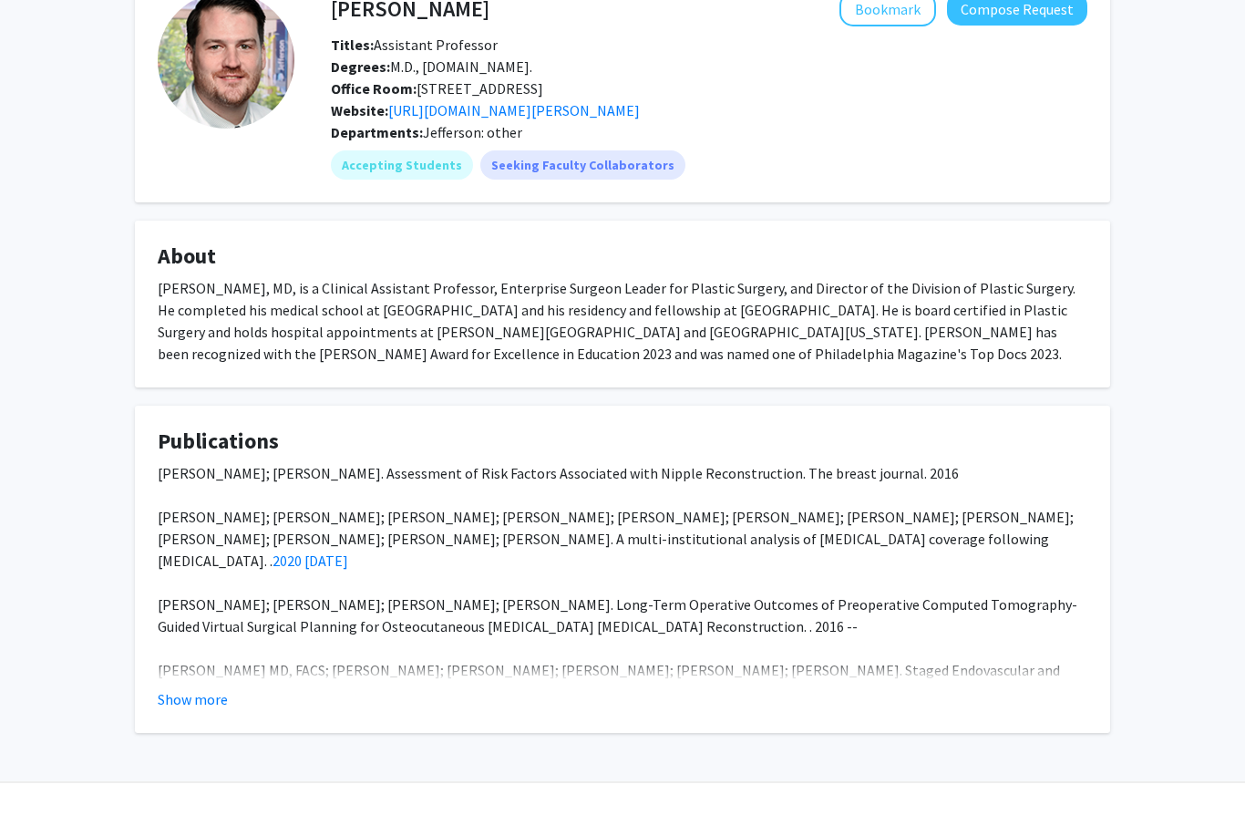
scroll to position [78, 0]
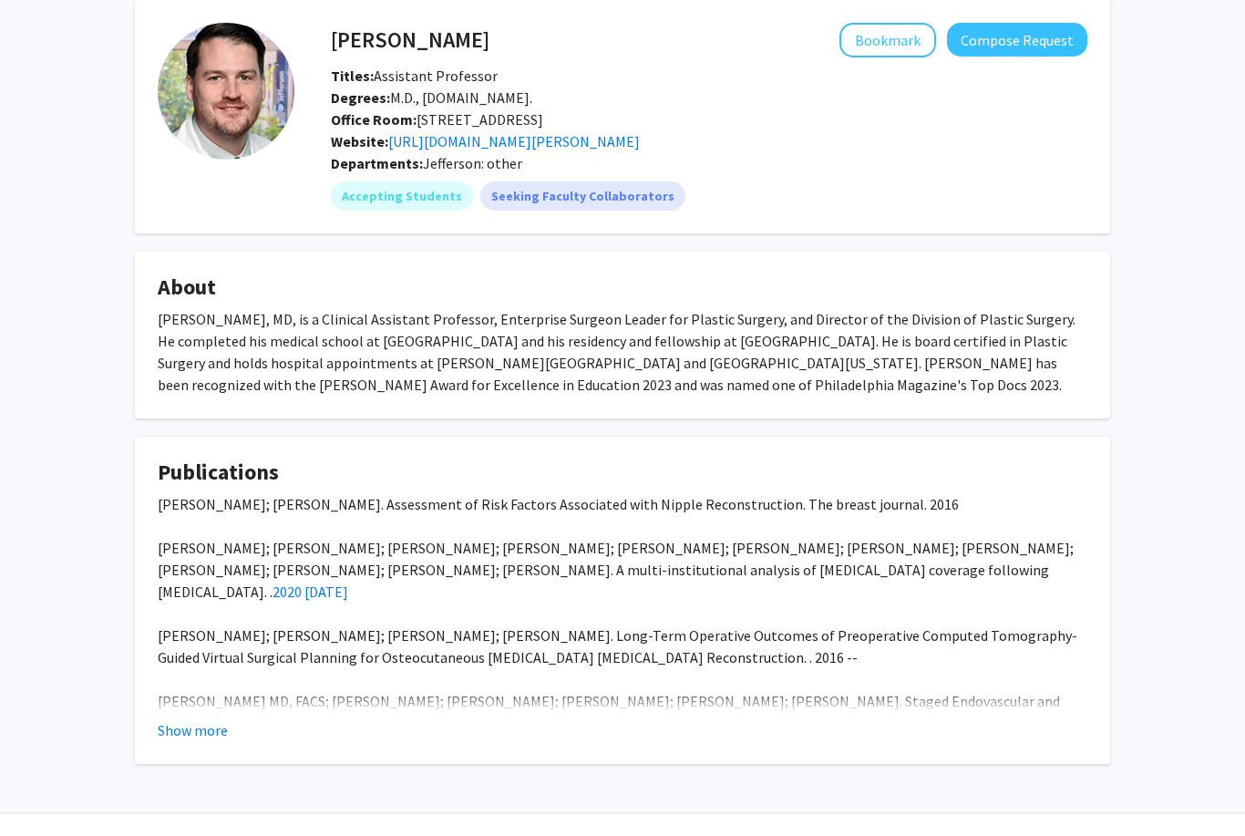
click at [168, 740] on button "Show more" at bounding box center [193, 731] width 70 height 22
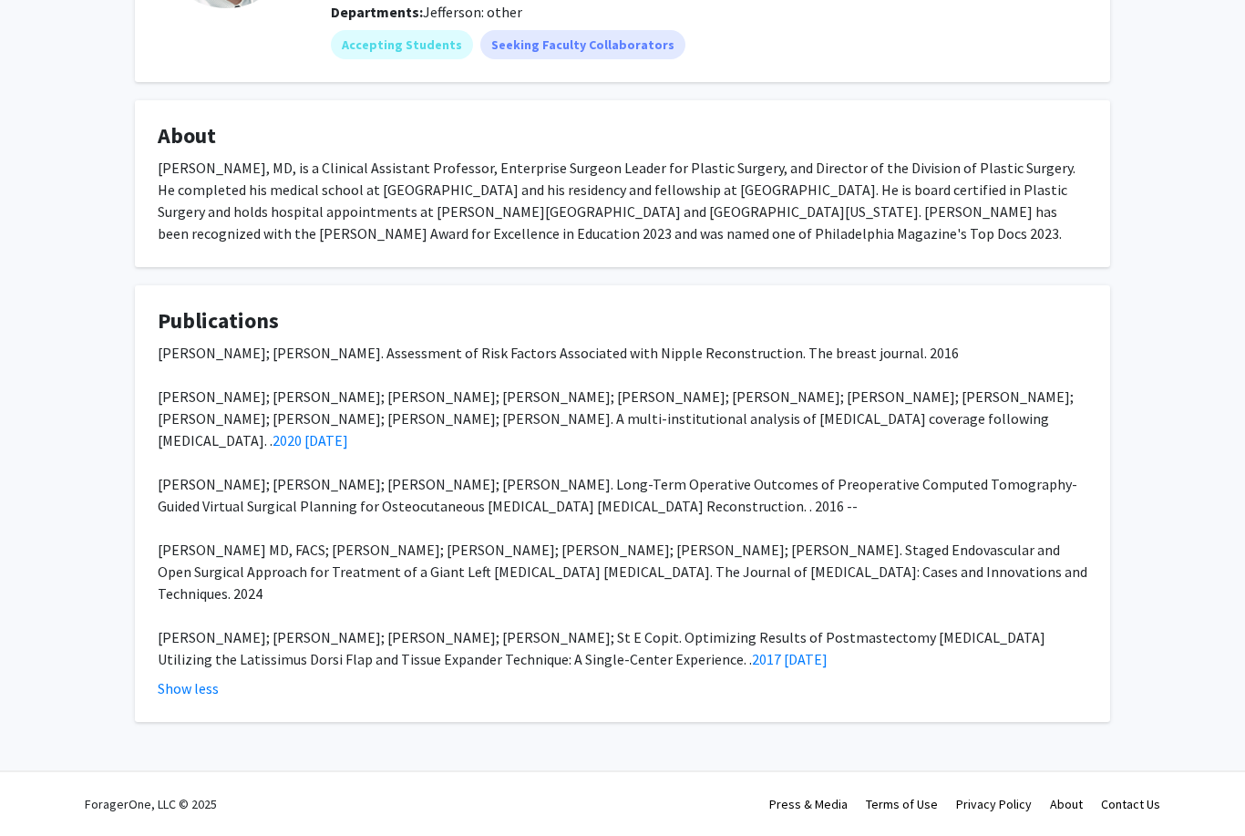
scroll to position [246, 0]
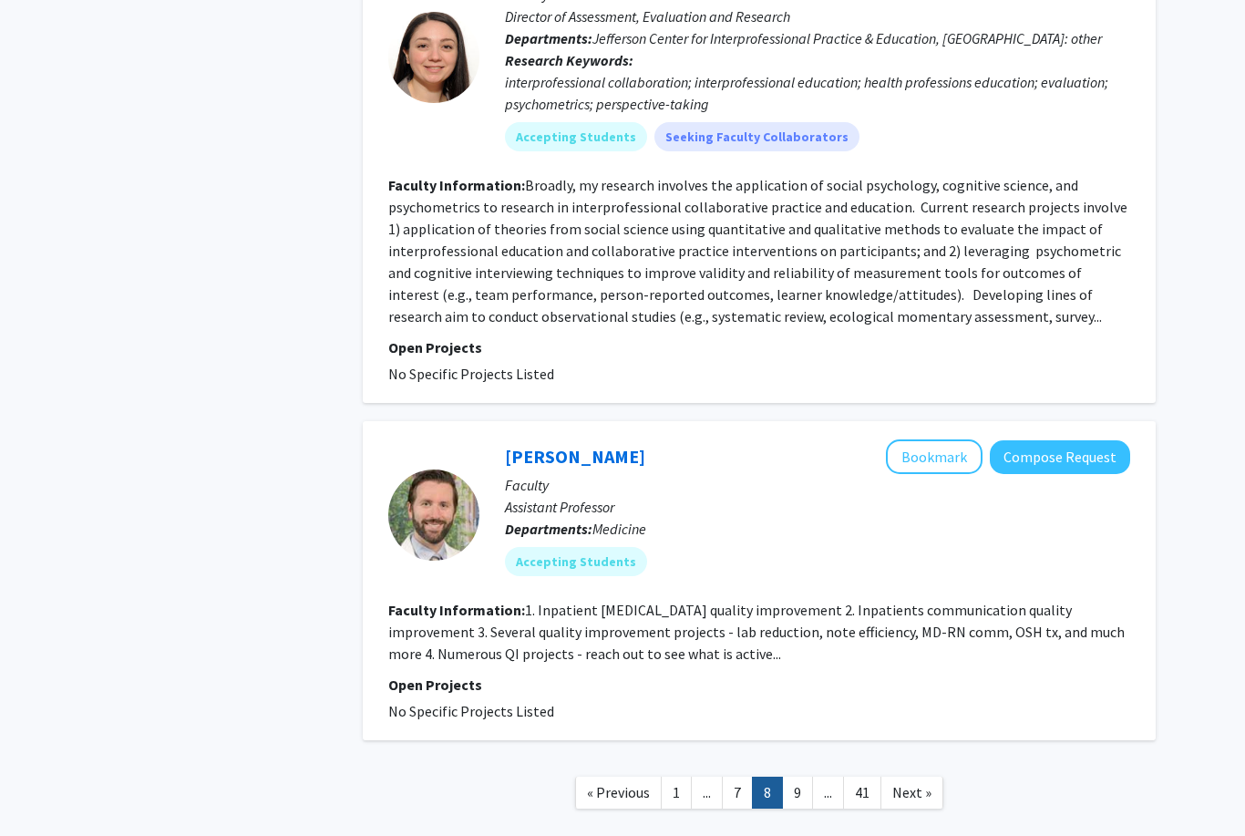
scroll to position [3803, 0]
click at [921, 784] on span "Next »" at bounding box center [911, 793] width 39 height 18
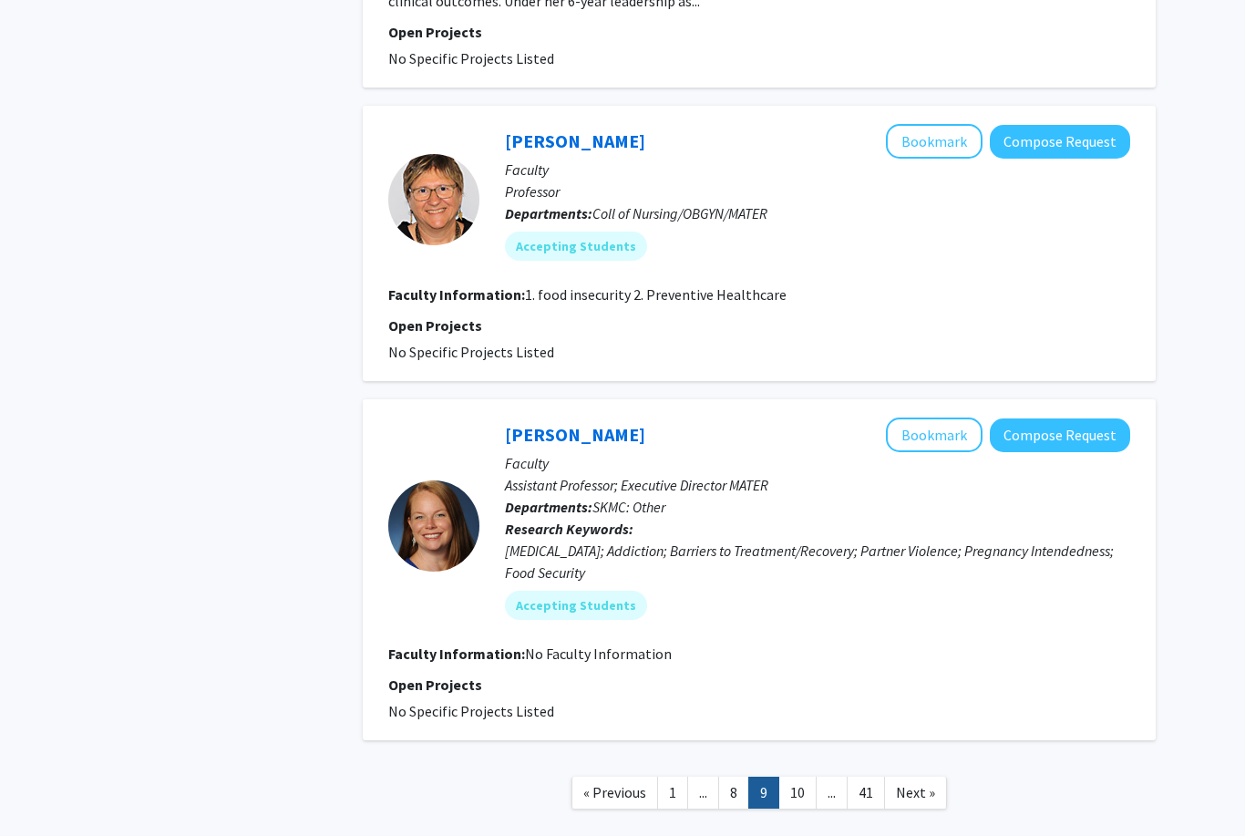
scroll to position [3373, 0]
click at [919, 784] on span "Next »" at bounding box center [915, 793] width 39 height 18
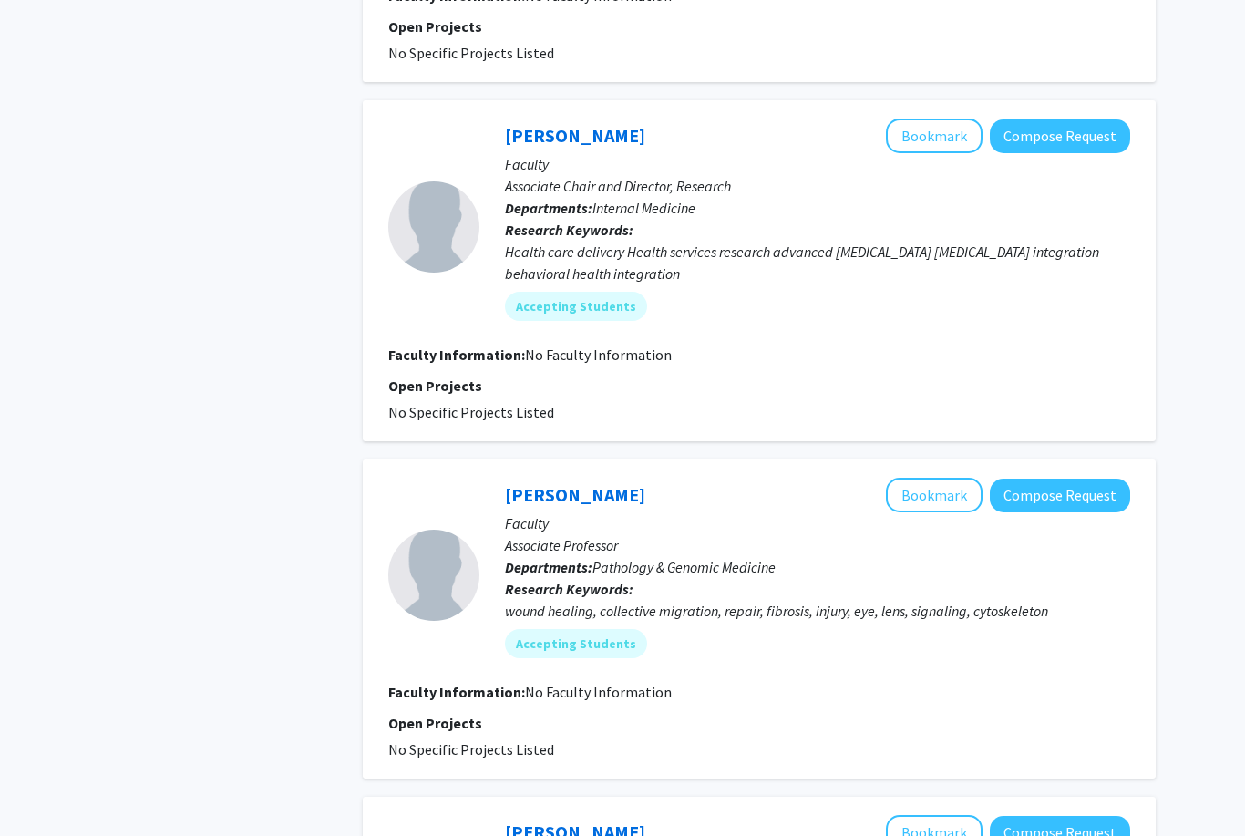
scroll to position [1629, 0]
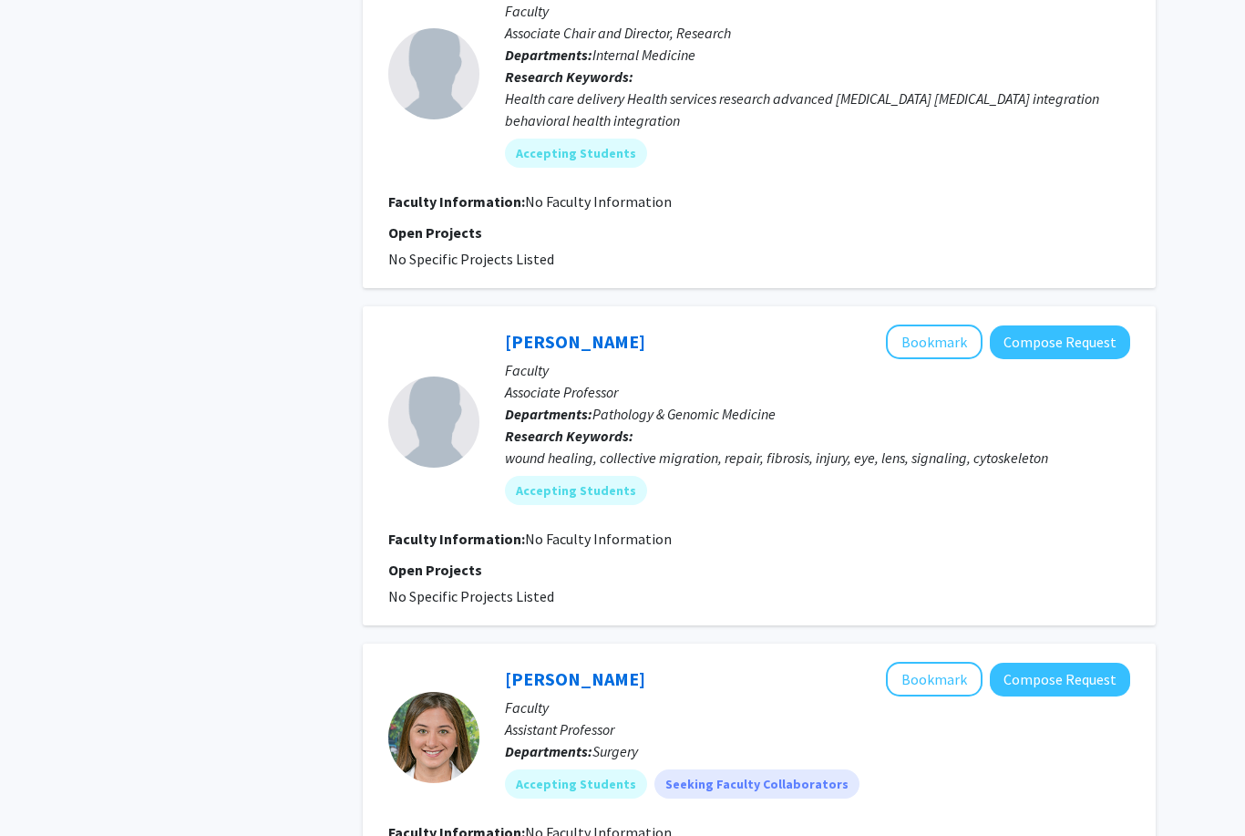
click at [591, 341] on link "[PERSON_NAME]" at bounding box center [575, 342] width 140 height 23
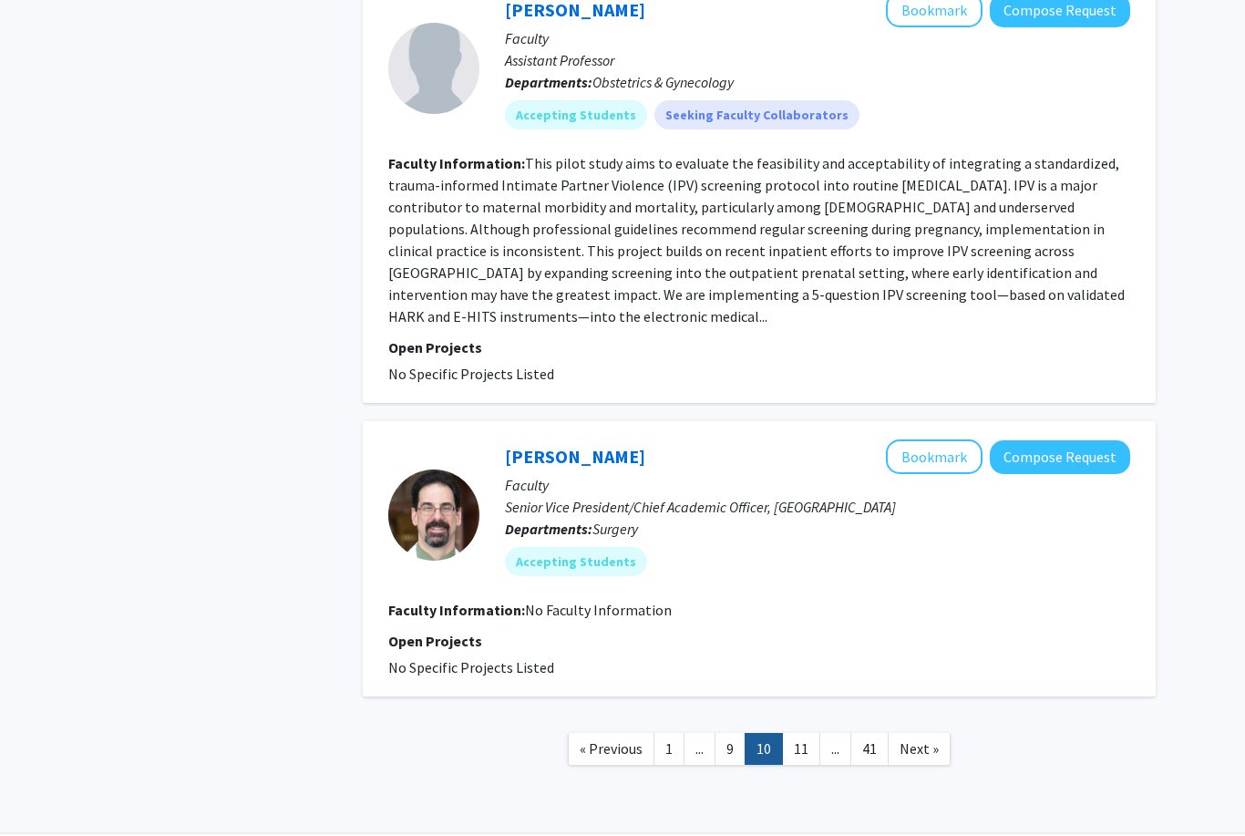
scroll to position [2906, 0]
click at [935, 746] on span "Next »" at bounding box center [919, 749] width 39 height 18
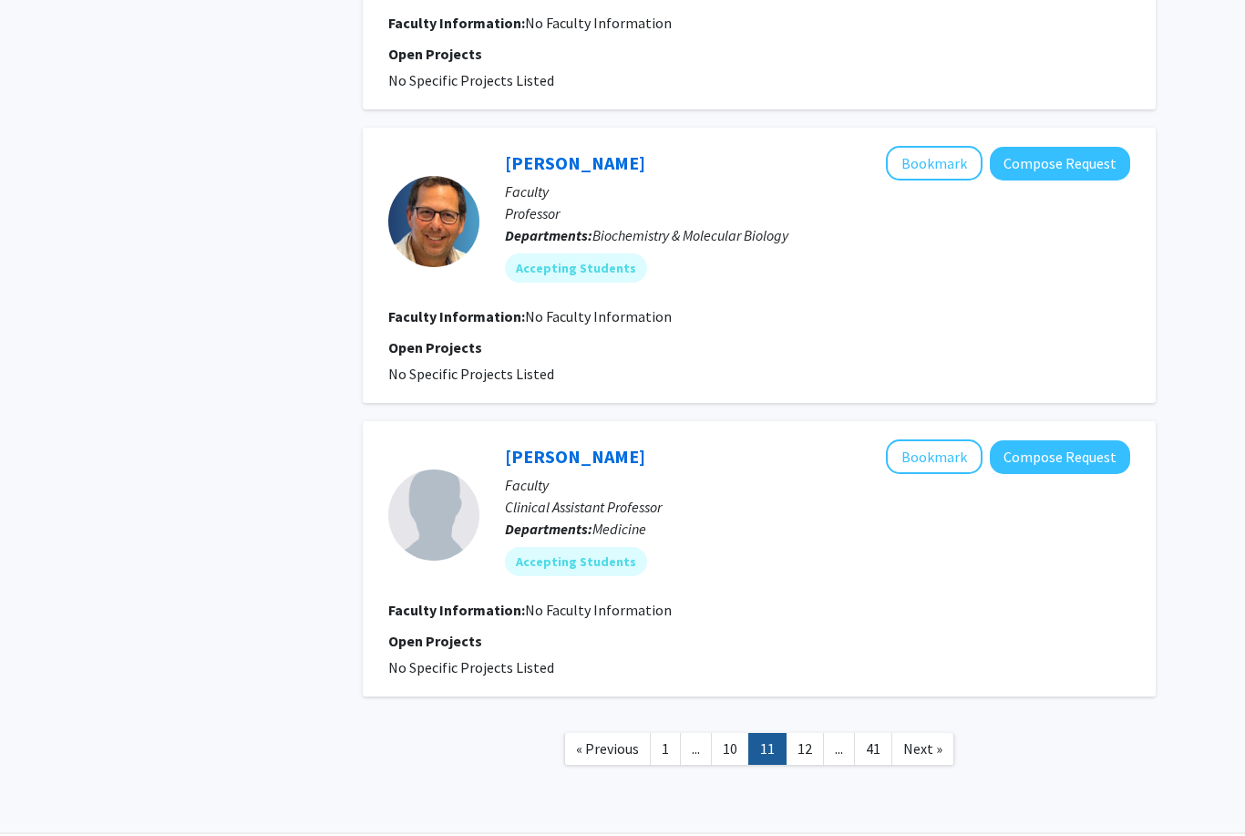
scroll to position [2447, 0]
click at [927, 743] on span "Next »" at bounding box center [922, 749] width 39 height 18
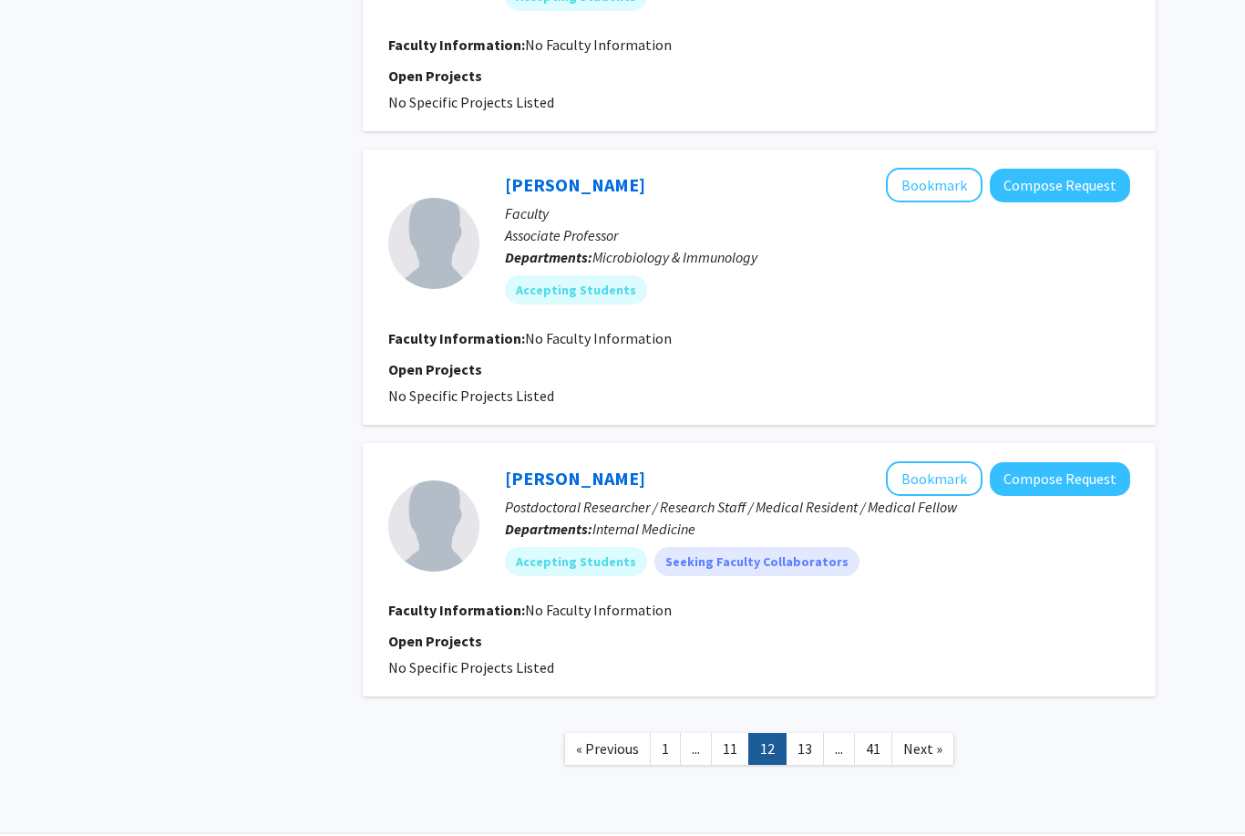
scroll to position [2338, 0]
click at [928, 755] on span "Next »" at bounding box center [922, 749] width 39 height 18
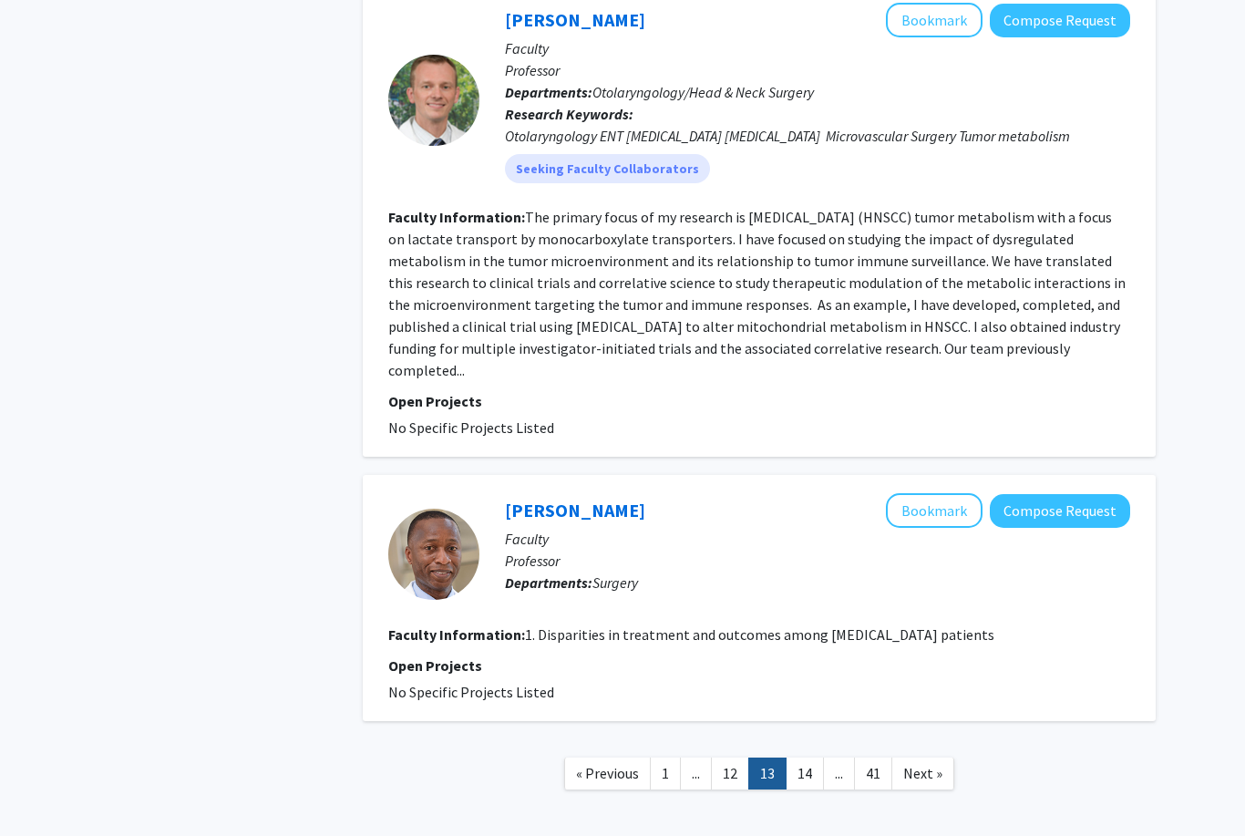
scroll to position [2504, 0]
click at [935, 739] on nav "« Previous 1 ... 12 13 14 ... 41 Next »" at bounding box center [759, 776] width 793 height 74
click at [937, 758] on link "Next »" at bounding box center [922, 772] width 63 height 32
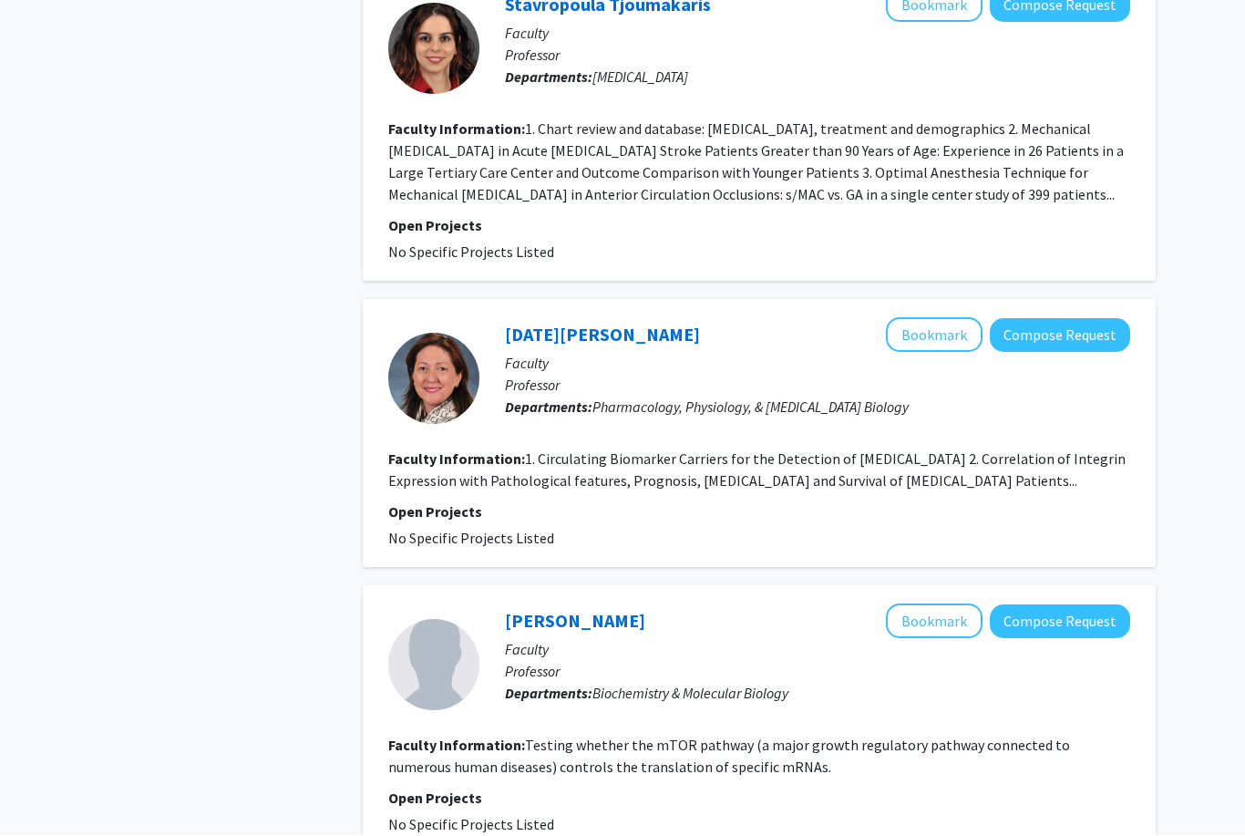
scroll to position [2775, 0]
